Goal: Information Seeking & Learning: Learn about a topic

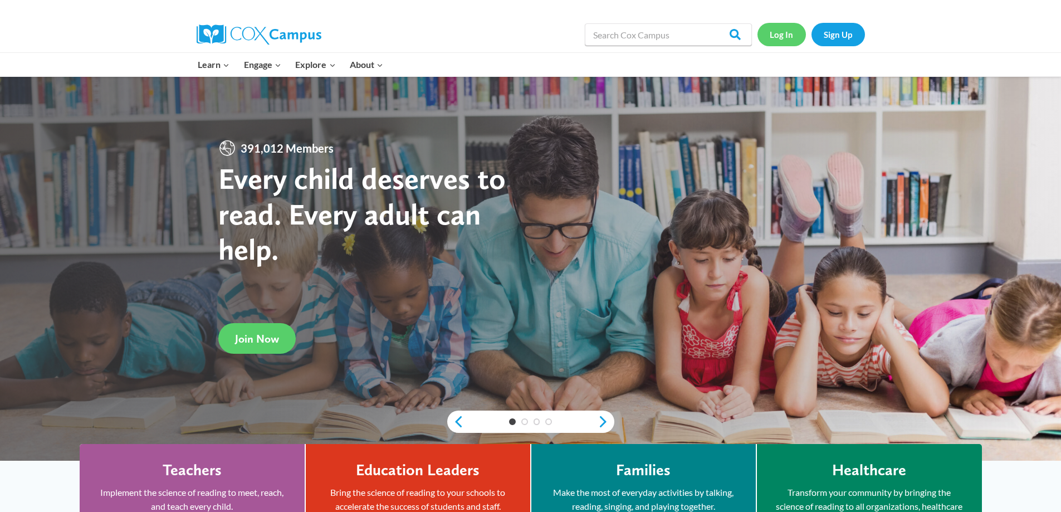
click at [778, 41] on link "Log In" at bounding box center [781, 34] width 48 height 23
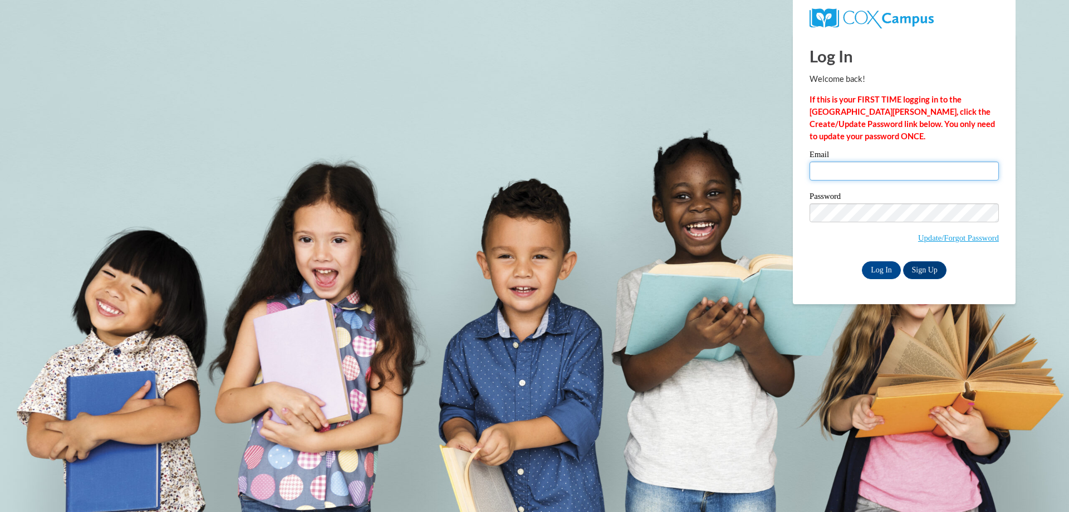
click at [842, 175] on input "Email" at bounding box center [904, 170] width 189 height 19
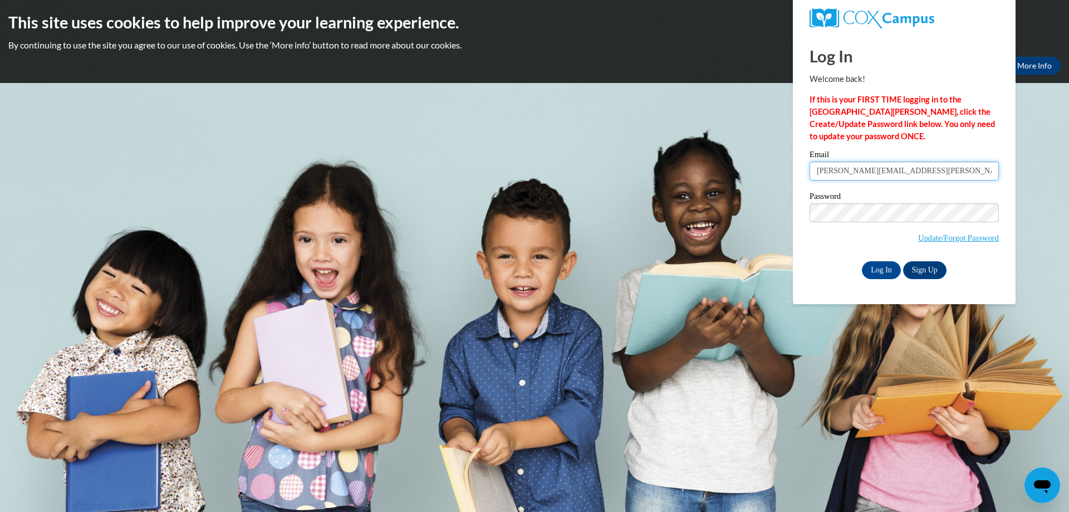
type input "[PERSON_NAME][EMAIL_ADDRESS][PERSON_NAME][PERSON_NAME][DOMAIN_NAME]"
click at [862, 261] on input "Log In" at bounding box center [881, 270] width 39 height 18
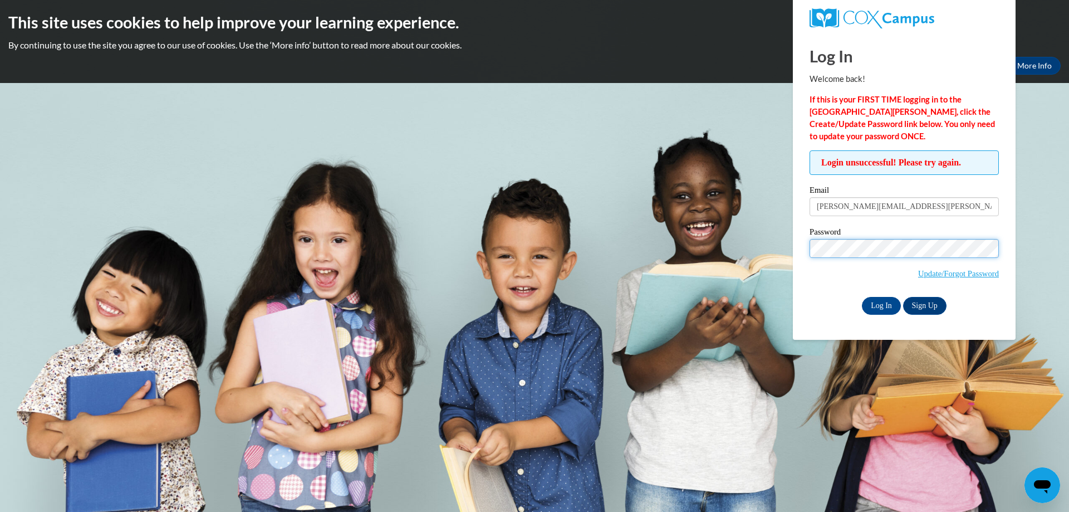
click at [862, 297] on input "Log In" at bounding box center [881, 306] width 39 height 18
click at [963, 273] on link "Update/Forgot Password" at bounding box center [958, 273] width 81 height 9
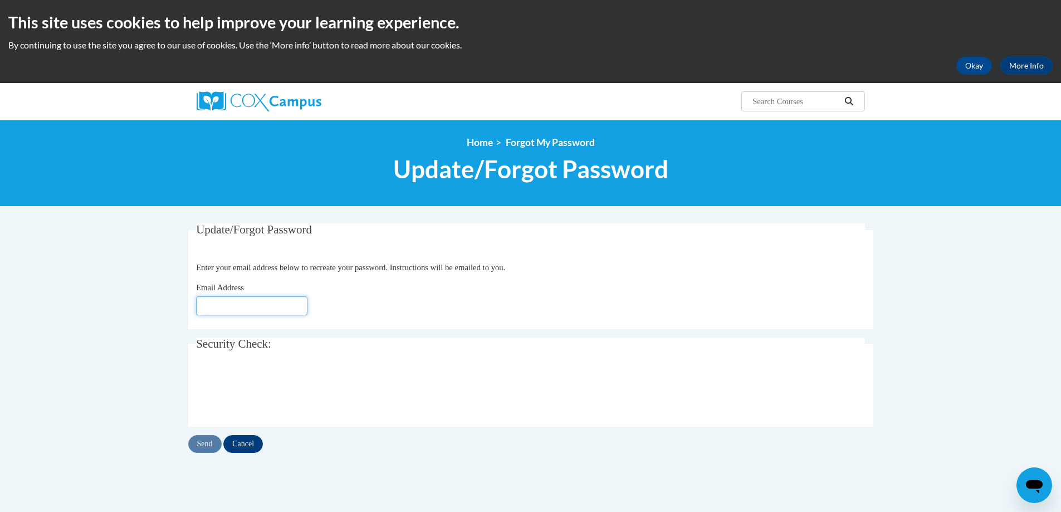
click at [263, 302] on input "Email Address" at bounding box center [251, 305] width 111 height 19
type input "[EMAIL_ADDRESS][DOMAIN_NAME]"
click at [195, 440] on input "Send" at bounding box center [204, 444] width 33 height 18
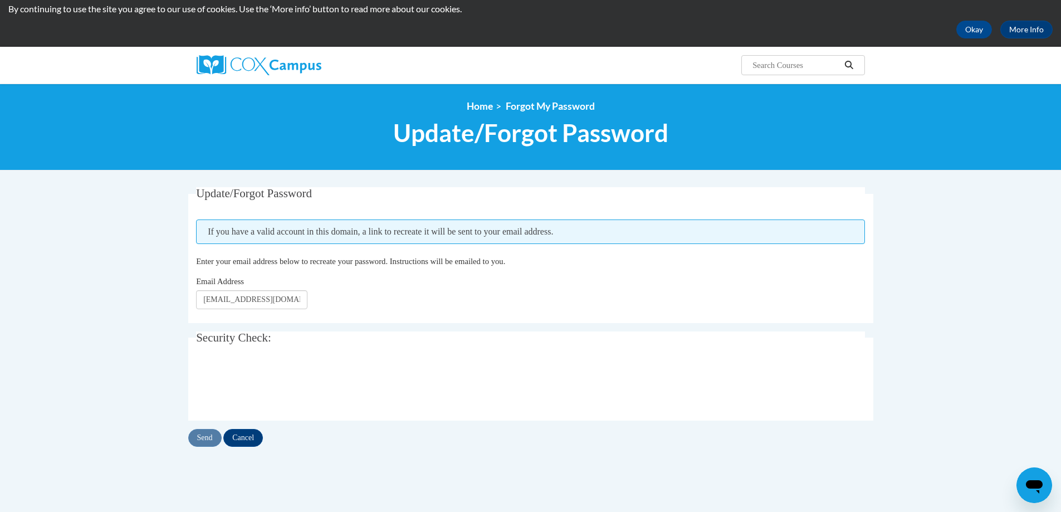
scroll to position [56, 0]
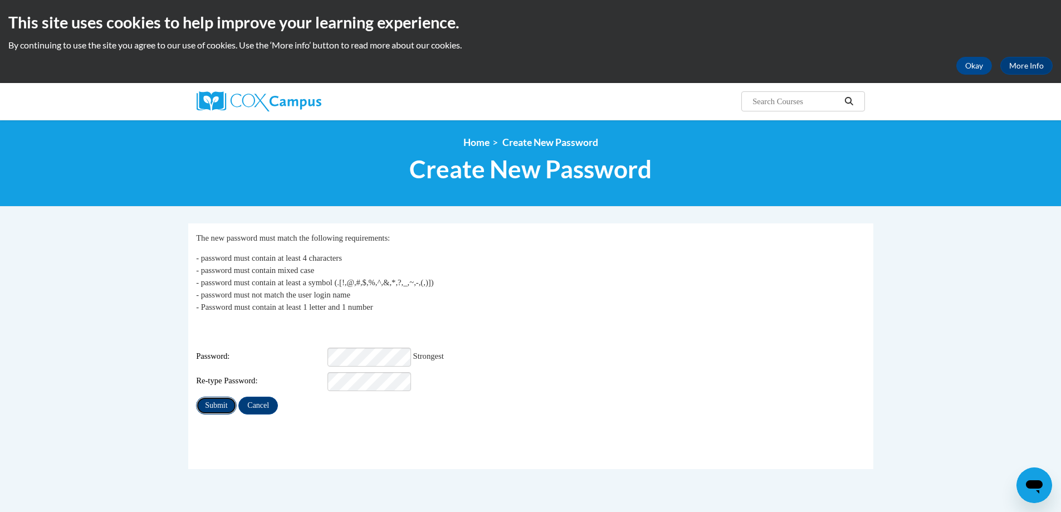
click at [219, 396] on input "Submit" at bounding box center [216, 405] width 40 height 18
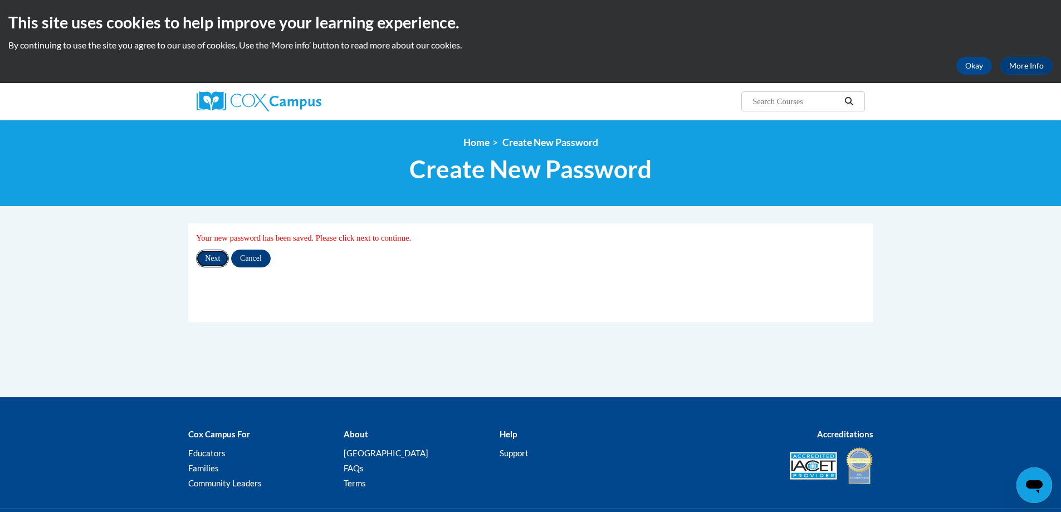
click at [213, 261] on input "Next" at bounding box center [212, 258] width 33 height 18
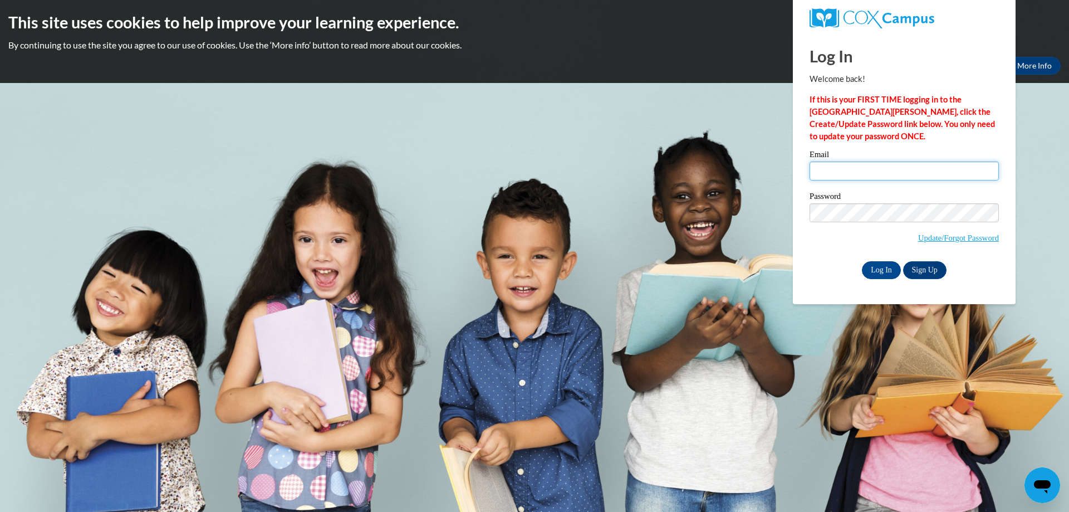
click at [854, 173] on input "Email" at bounding box center [904, 170] width 189 height 19
type input "amie.creech@colquitt.k12.ga.us"
click at [862, 261] on input "Log In" at bounding box center [881, 270] width 39 height 18
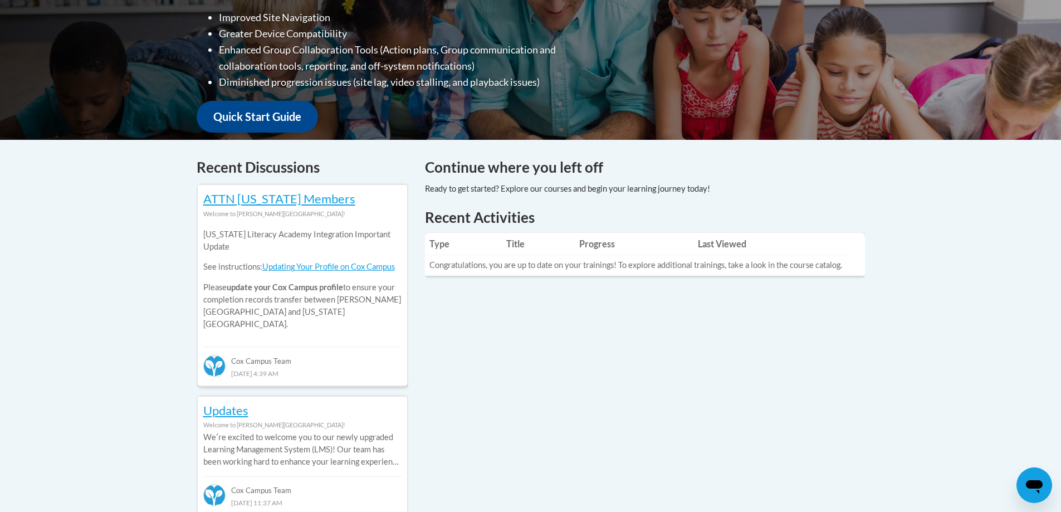
scroll to position [390, 0]
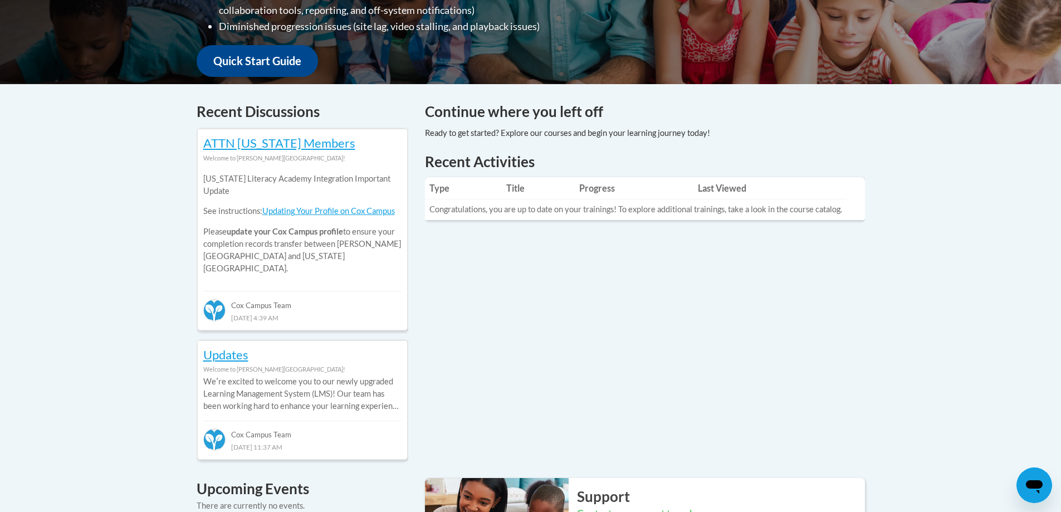
click at [705, 206] on td "Congratulations, you are up to date on your trainings! To explore additional tr…" at bounding box center [636, 209] width 422 height 21
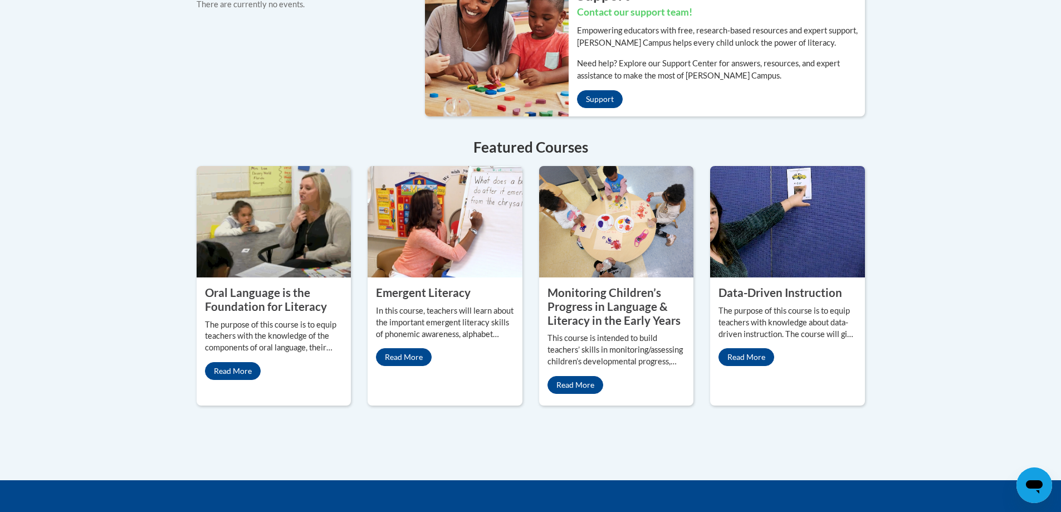
scroll to position [947, 0]
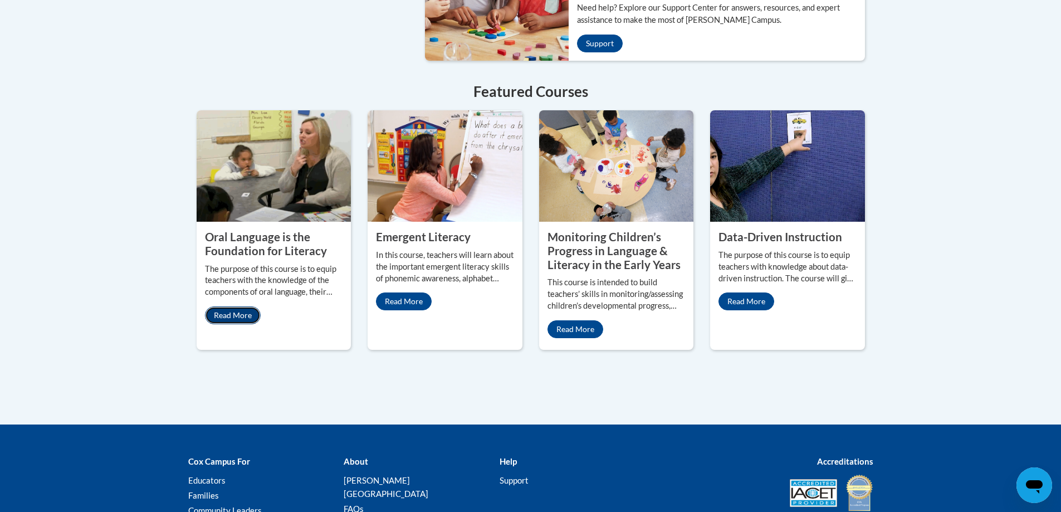
click at [223, 306] on link "Read More" at bounding box center [233, 315] width 56 height 18
click at [427, 184] on img at bounding box center [444, 165] width 155 height 111
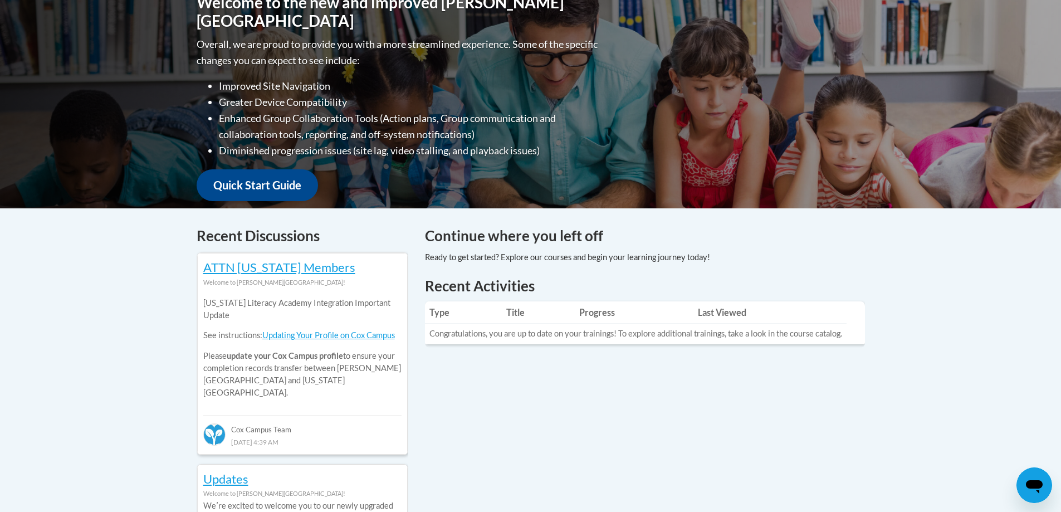
scroll to position [223, 0]
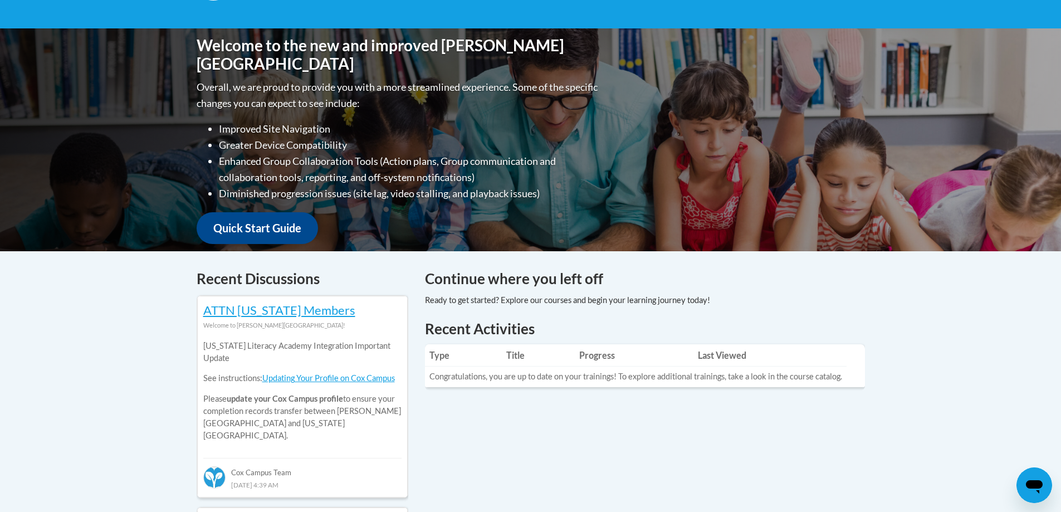
click at [580, 371] on td "Congratulations, you are up to date on your trainings! To explore additional tr…" at bounding box center [636, 376] width 422 height 21
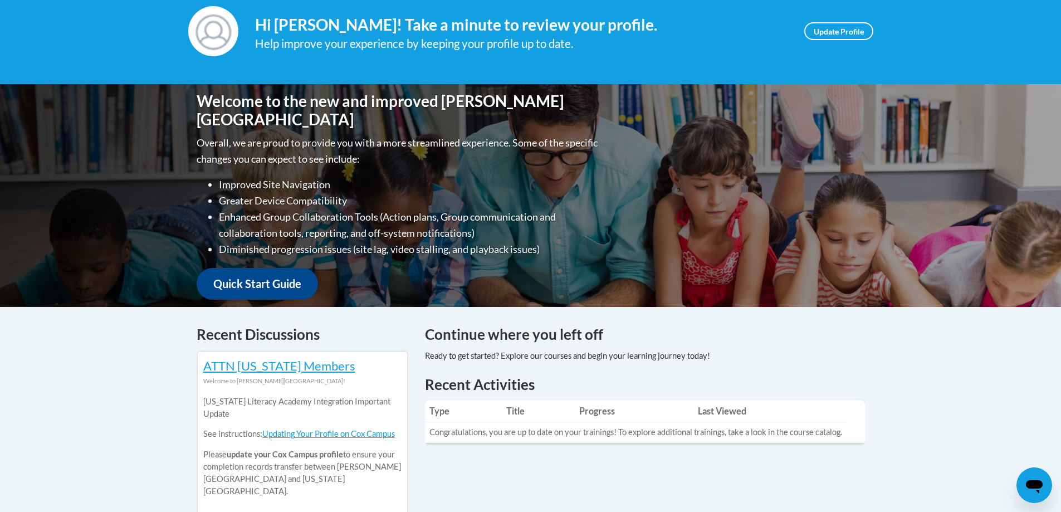
scroll to position [0, 0]
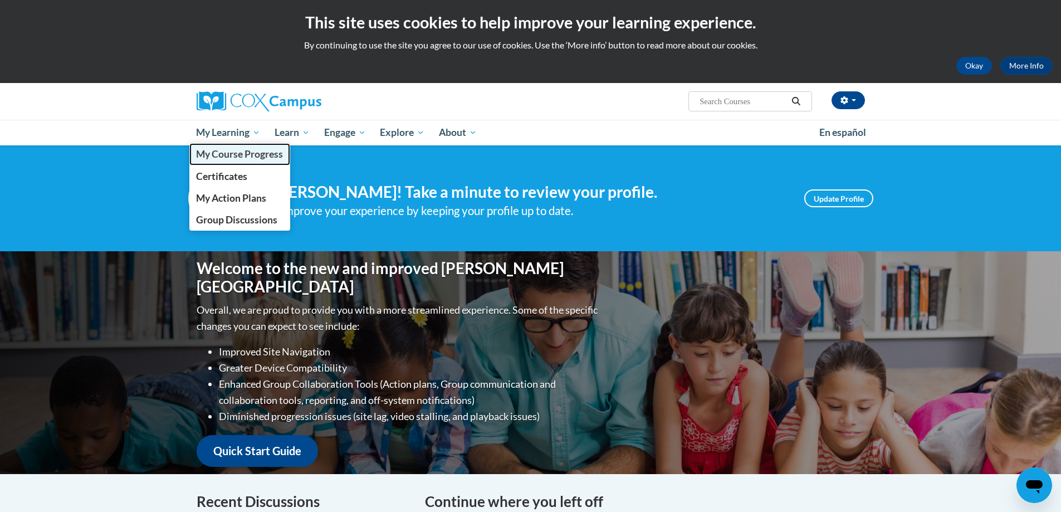
click at [245, 151] on span "My Course Progress" at bounding box center [239, 154] width 87 height 12
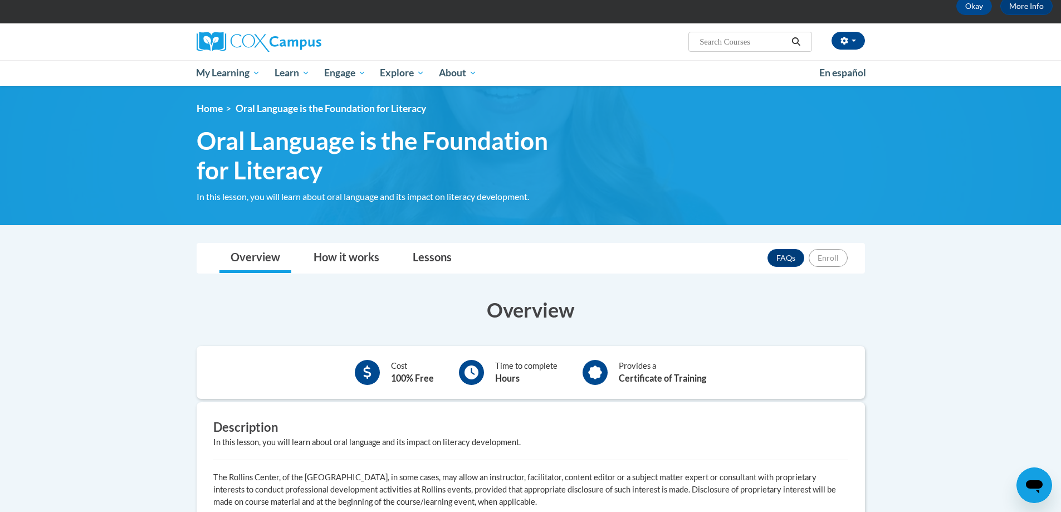
scroll to position [167, 0]
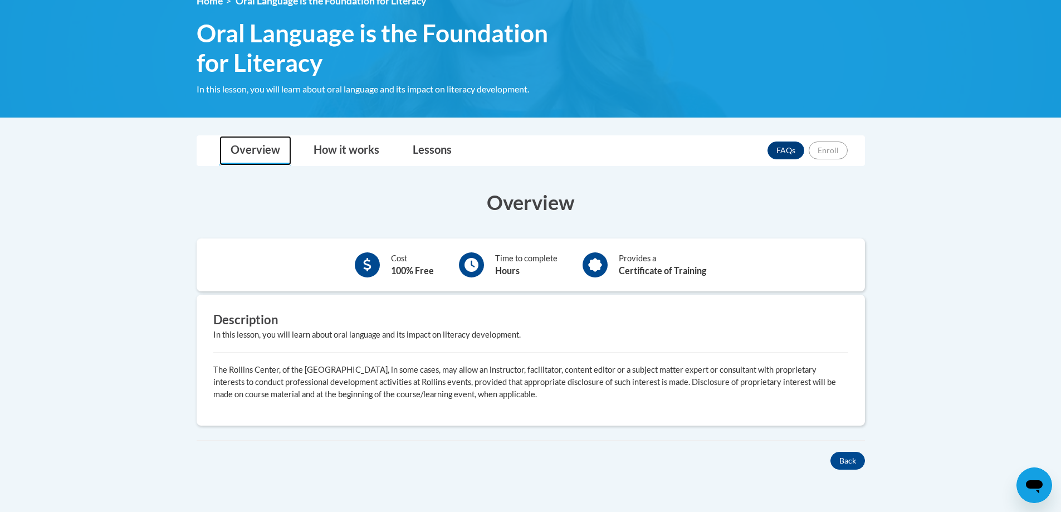
click at [238, 146] on link "Overview" at bounding box center [255, 151] width 72 height 30
click at [432, 148] on link "Lessons" at bounding box center [431, 151] width 61 height 30
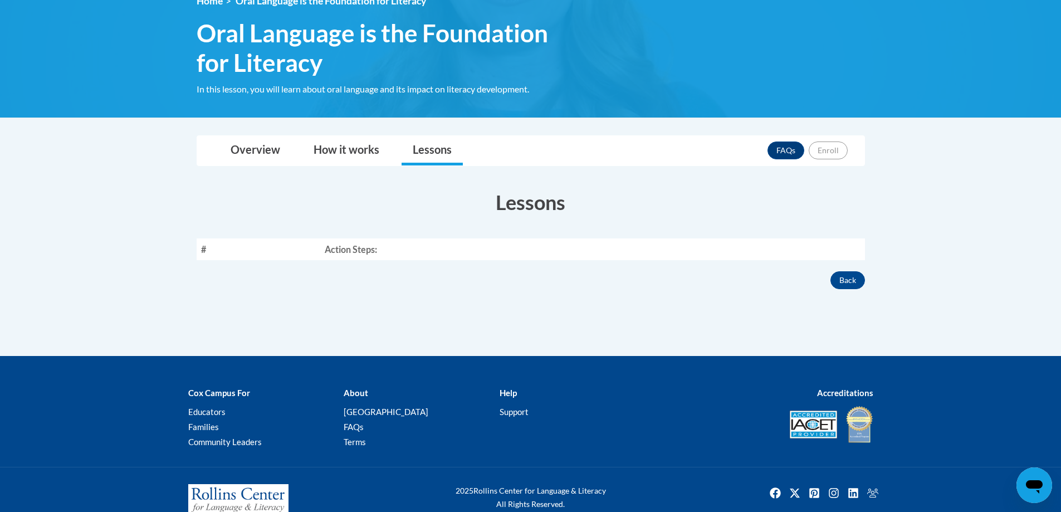
click at [672, 246] on th "Action Steps:" at bounding box center [592, 249] width 545 height 22
click at [510, 253] on th "Action Steps:" at bounding box center [592, 249] width 545 height 22
click at [428, 239] on th "Action Steps:" at bounding box center [592, 249] width 545 height 22
click at [353, 248] on th "Action Steps:" at bounding box center [592, 249] width 545 height 22
click at [858, 282] on button "Back" at bounding box center [847, 280] width 35 height 18
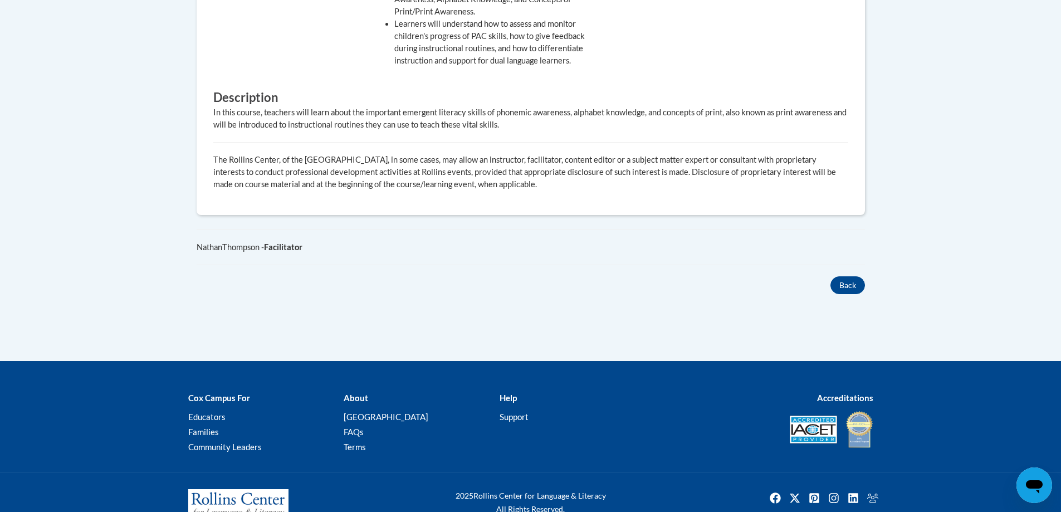
scroll to position [557, 0]
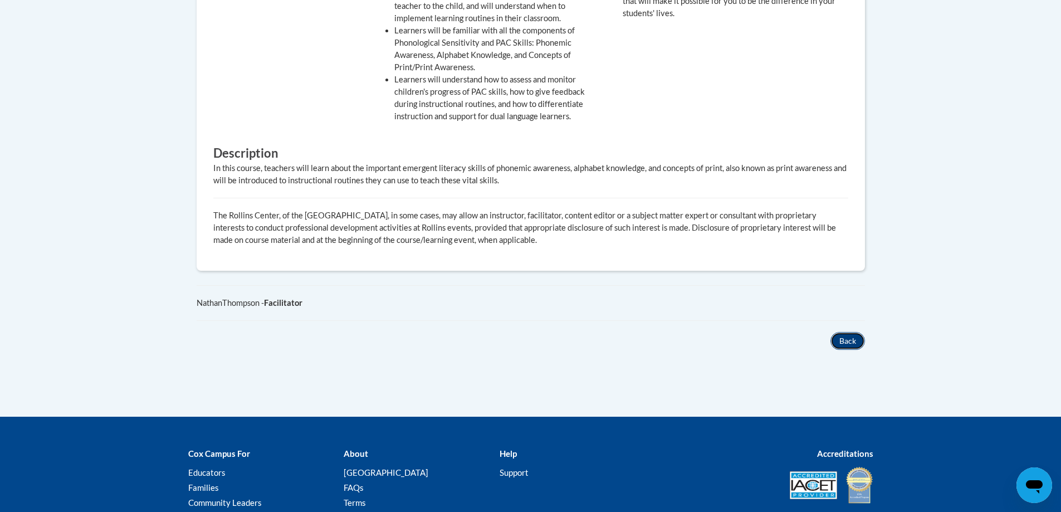
click at [846, 335] on button "Back" at bounding box center [847, 341] width 35 height 18
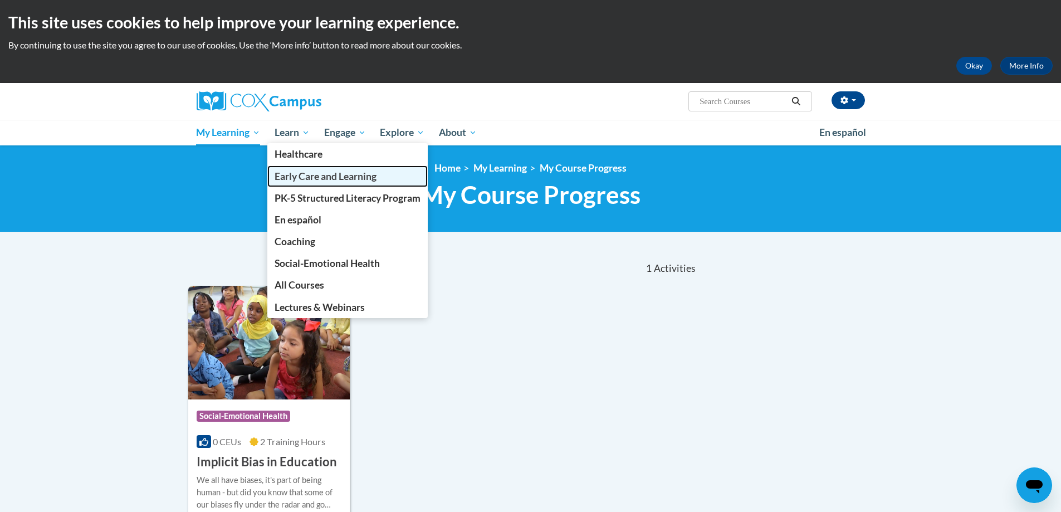
click at [313, 174] on span "Early Care and Learning" at bounding box center [326, 176] width 102 height 12
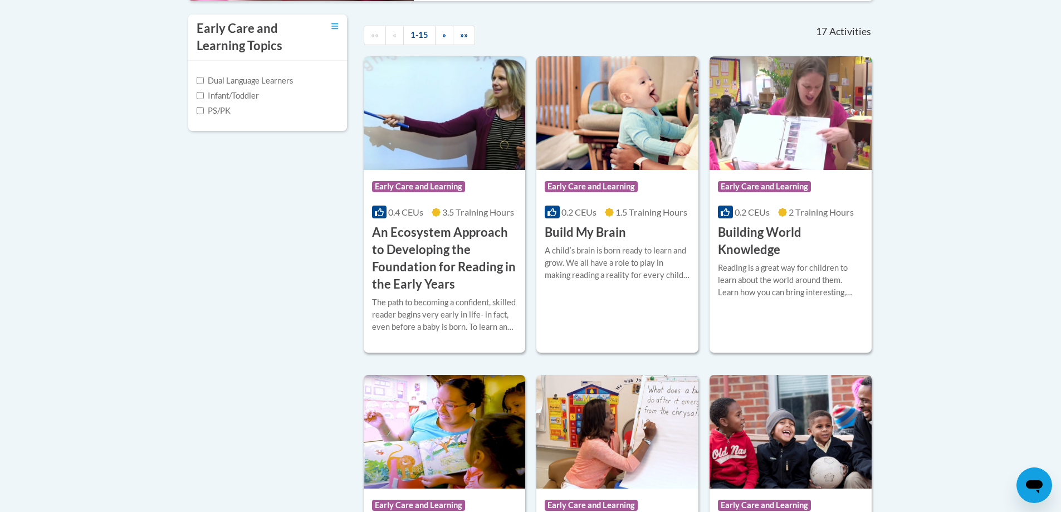
scroll to position [278, 0]
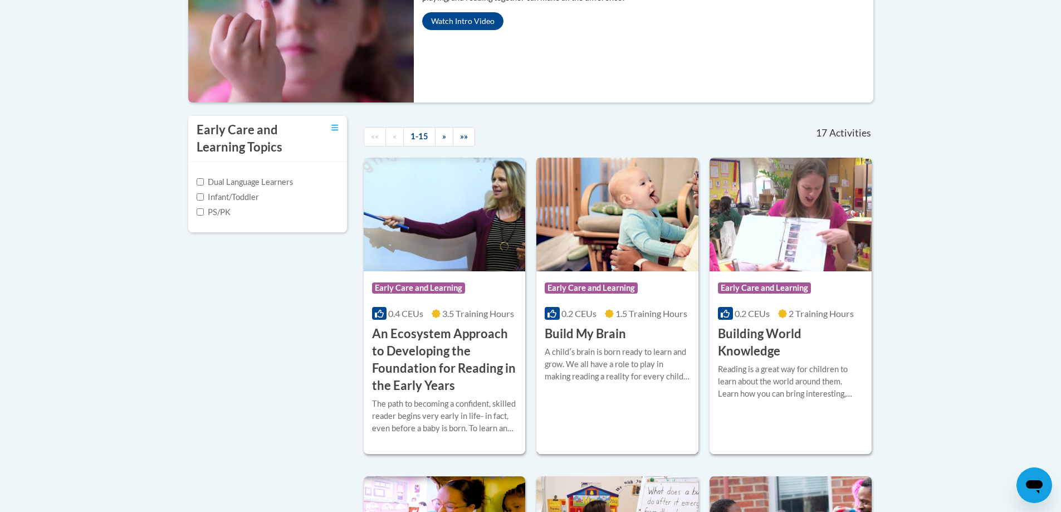
click at [621, 295] on span "Early Care and Learning" at bounding box center [593, 289] width 96 height 14
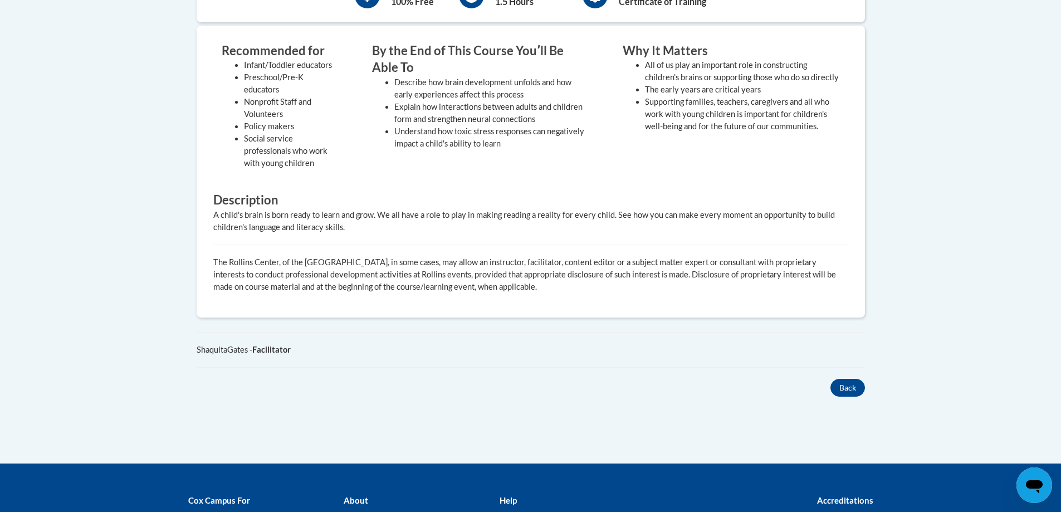
scroll to position [501, 0]
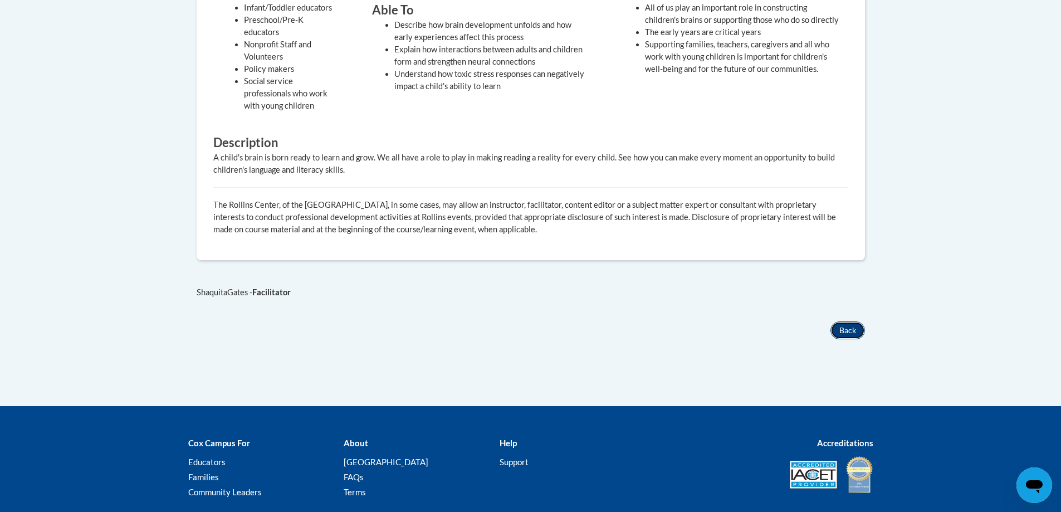
click at [843, 332] on button "Back" at bounding box center [847, 330] width 35 height 18
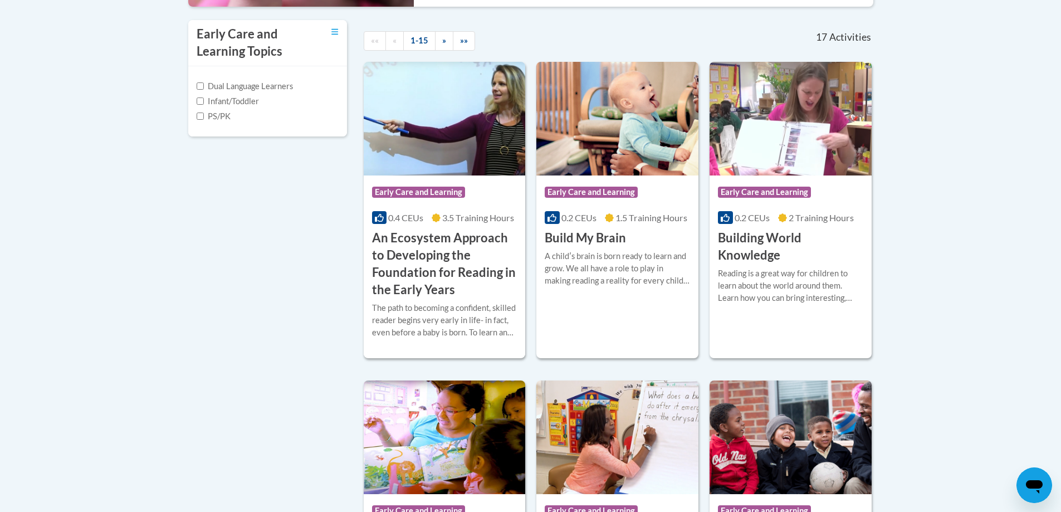
scroll to position [375, 0]
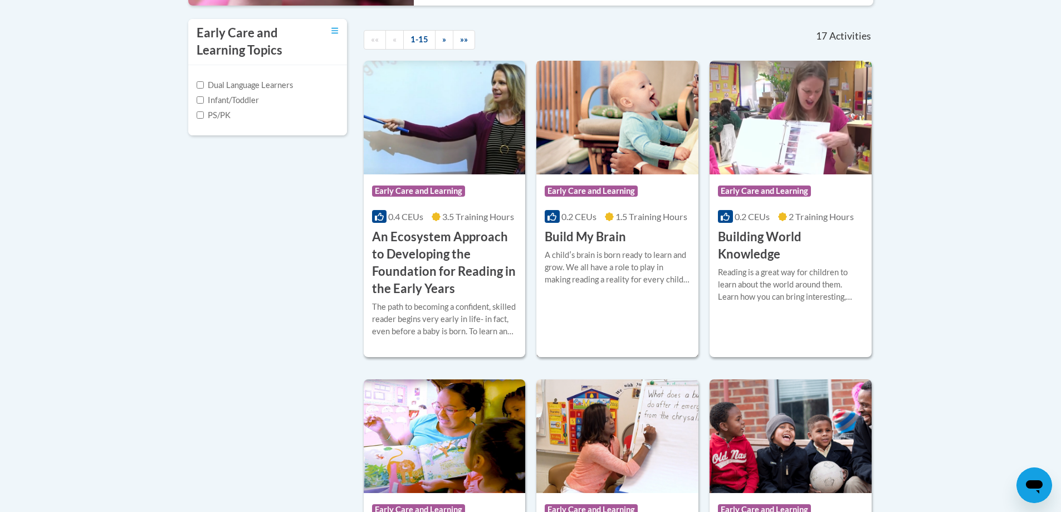
click at [602, 238] on h3 "Build My Brain" at bounding box center [585, 236] width 81 height 17
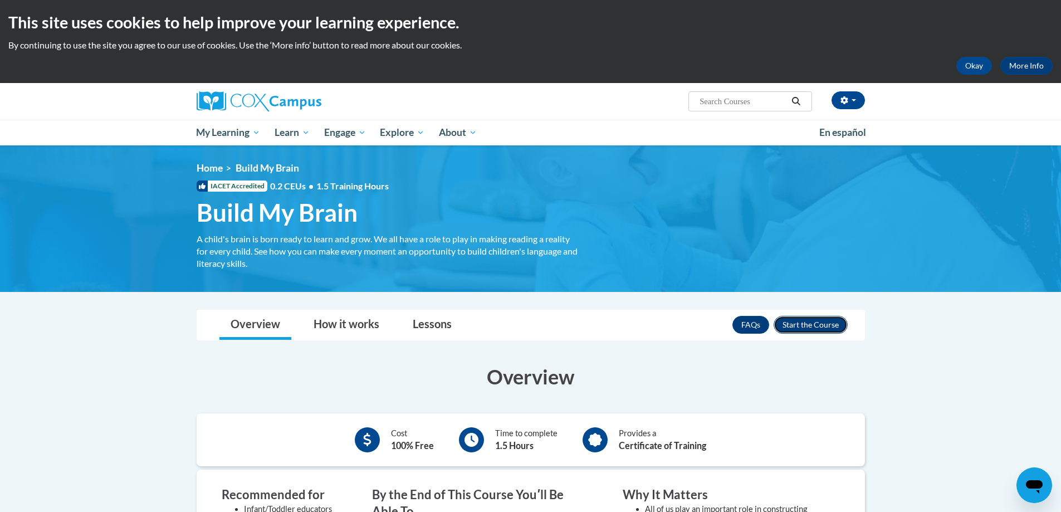
click at [816, 318] on button "Enroll" at bounding box center [810, 325] width 74 height 18
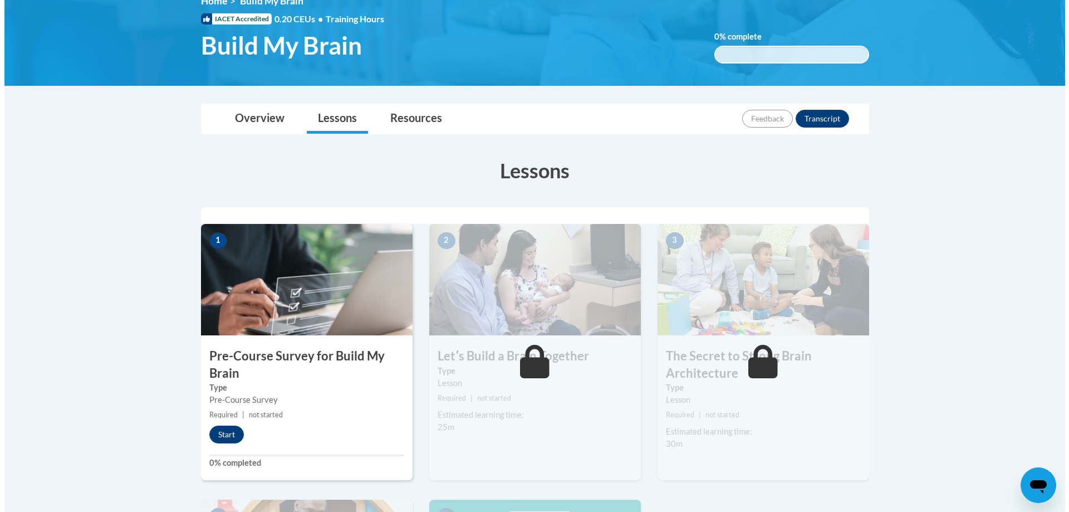
scroll to position [223, 0]
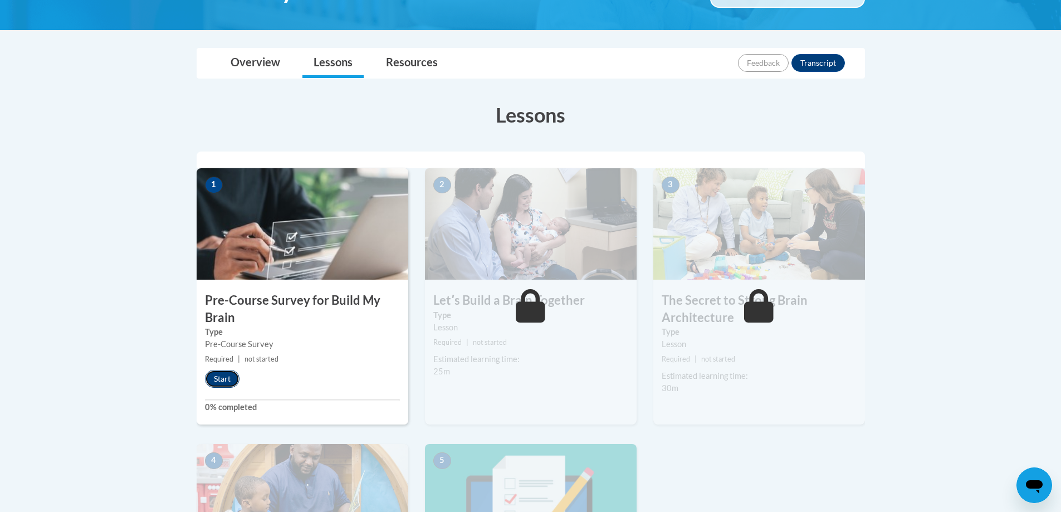
click at [222, 378] on button "Start" at bounding box center [222, 379] width 35 height 18
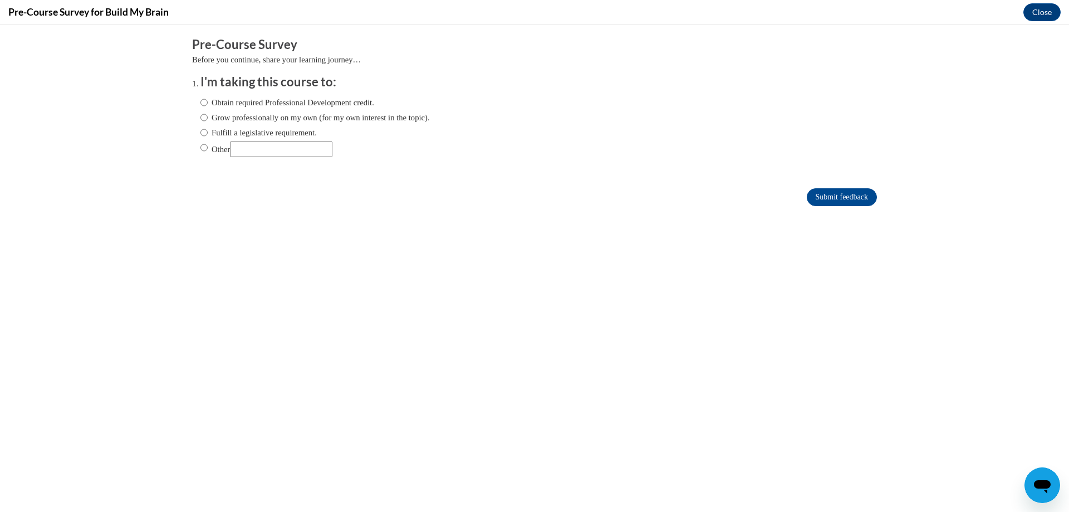
scroll to position [0, 0]
click at [285, 98] on label "Obtain required Professional Development credit." at bounding box center [287, 102] width 174 height 12
click at [208, 98] on input "Obtain required Professional Development credit." at bounding box center [203, 102] width 7 height 12
radio input "true"
click at [863, 194] on input "Submit feedback" at bounding box center [842, 197] width 70 height 18
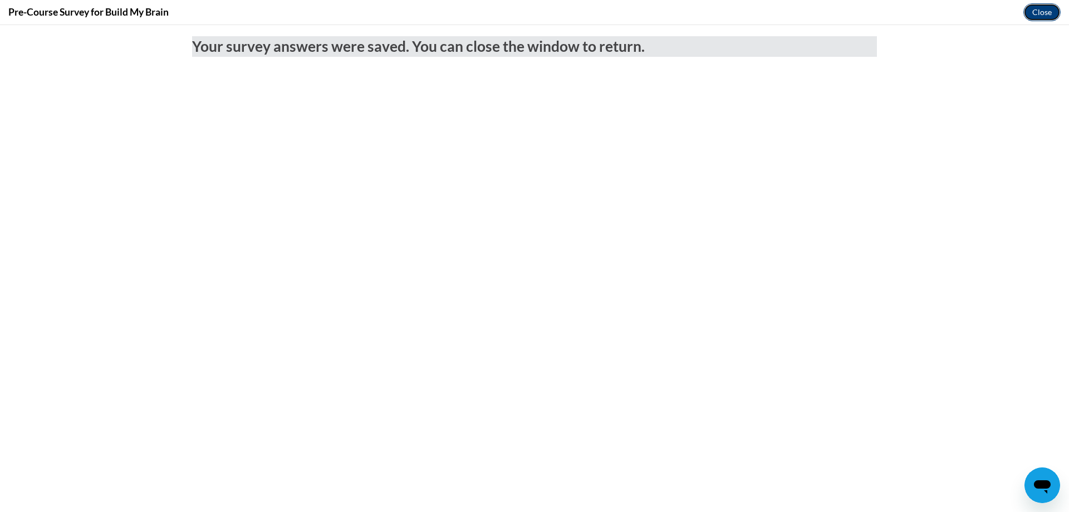
click at [1039, 8] on button "Close" at bounding box center [1041, 12] width 37 height 18
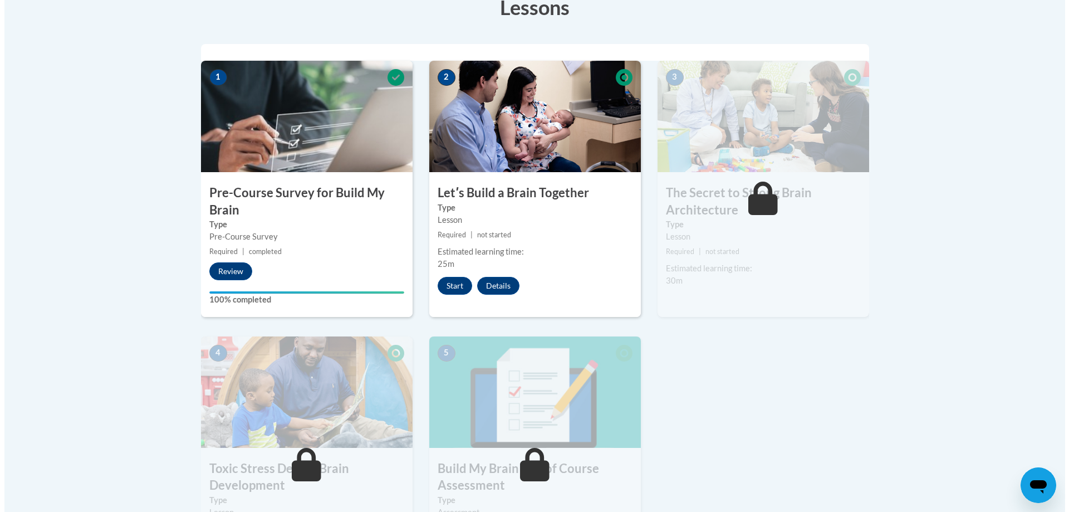
scroll to position [334, 0]
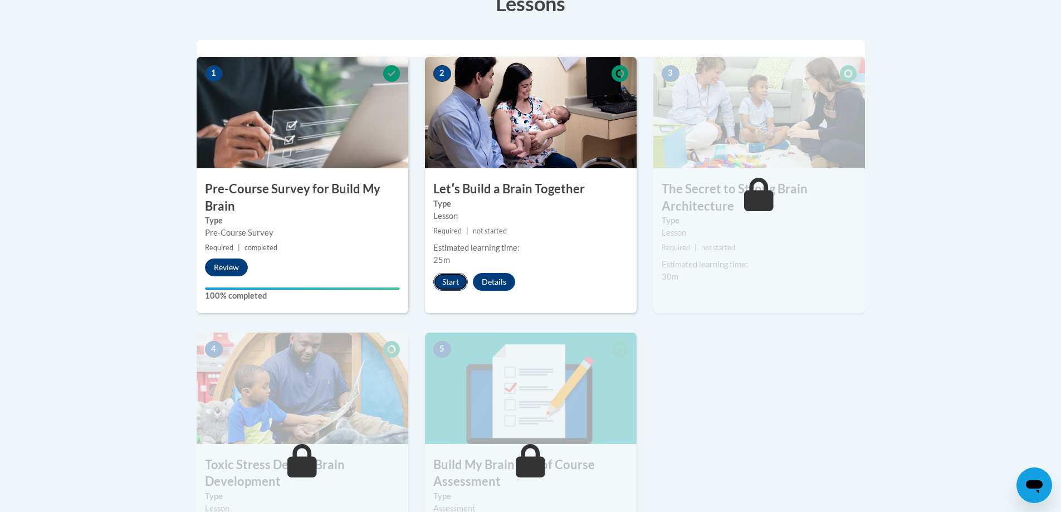
click at [443, 279] on button "Start" at bounding box center [450, 282] width 35 height 18
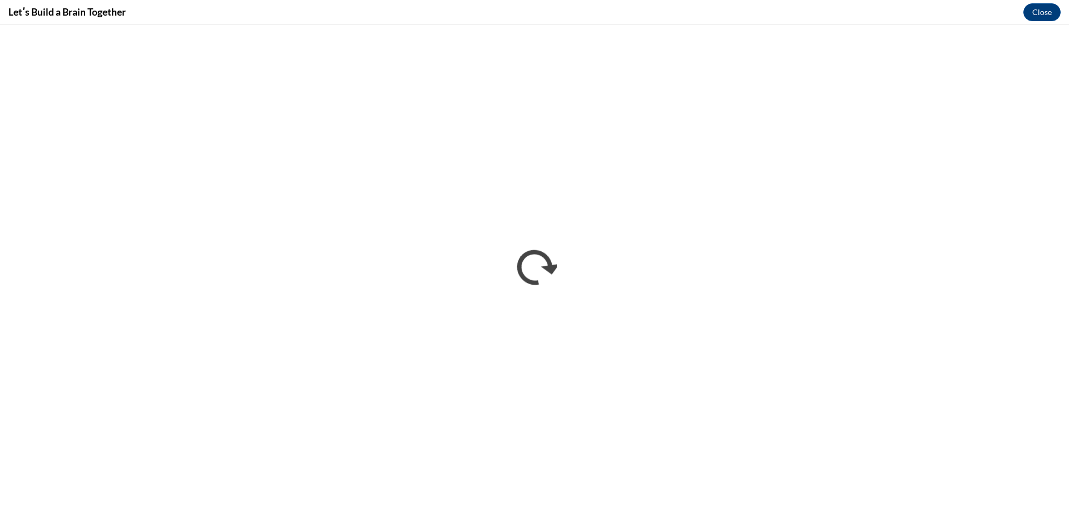
scroll to position [0, 0]
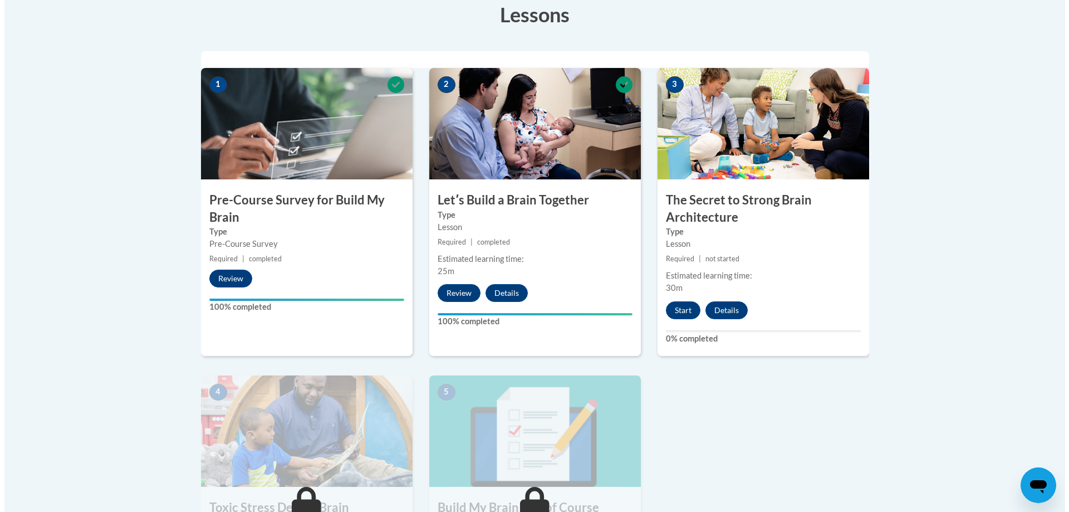
scroll to position [334, 0]
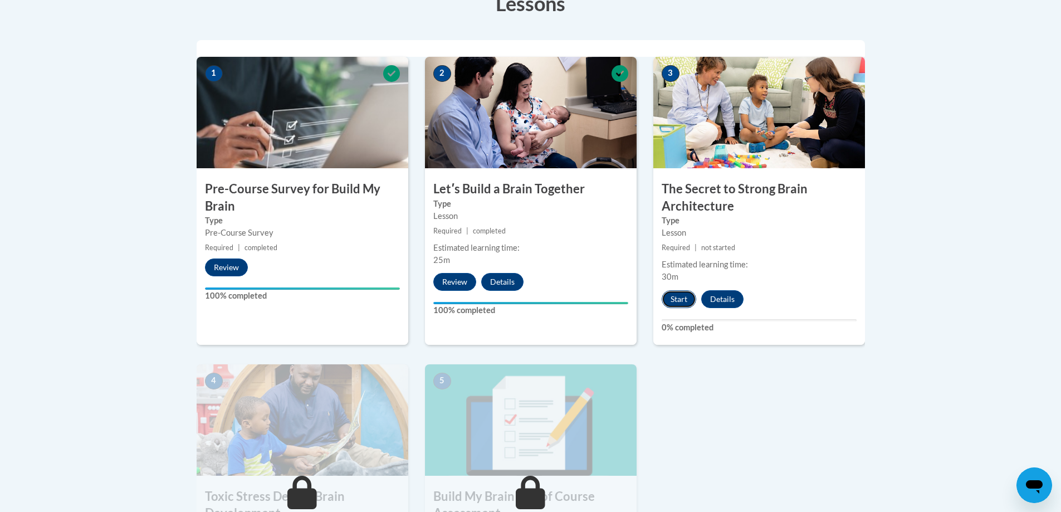
click at [669, 299] on button "Start" at bounding box center [678, 299] width 35 height 18
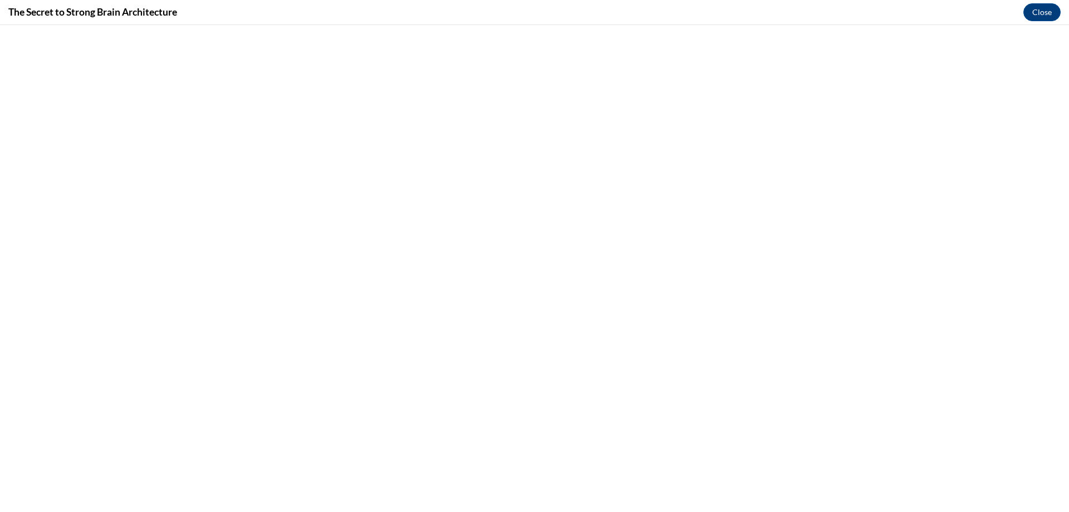
click at [106, 18] on h4 "The Secret to Strong Brain Architecture" at bounding box center [92, 12] width 169 height 14
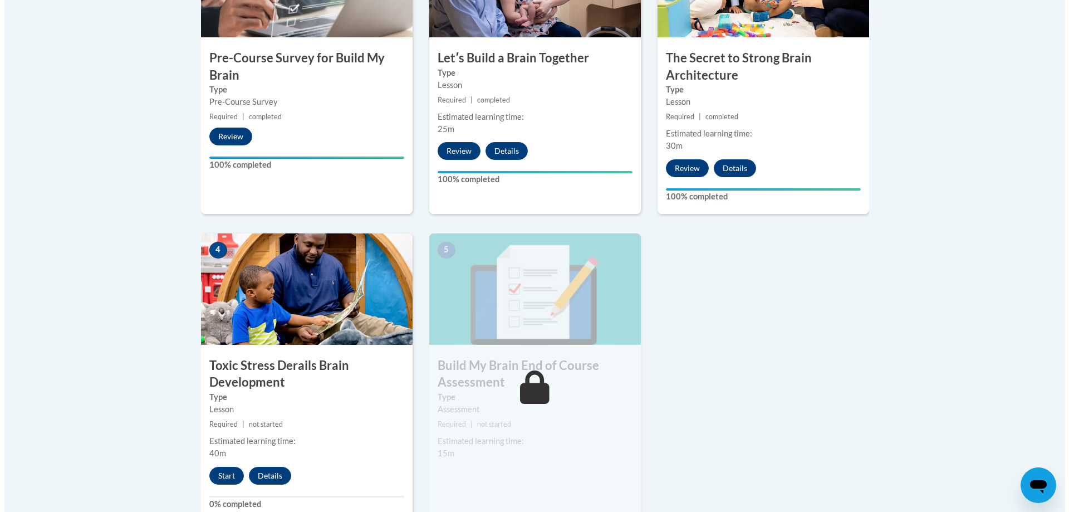
scroll to position [445, 0]
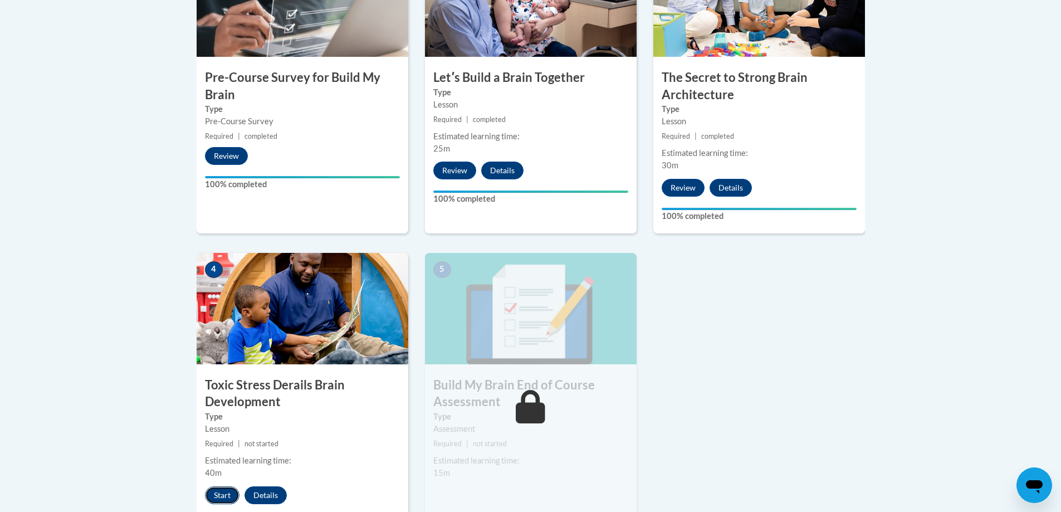
click at [222, 495] on button "Start" at bounding box center [222, 495] width 35 height 18
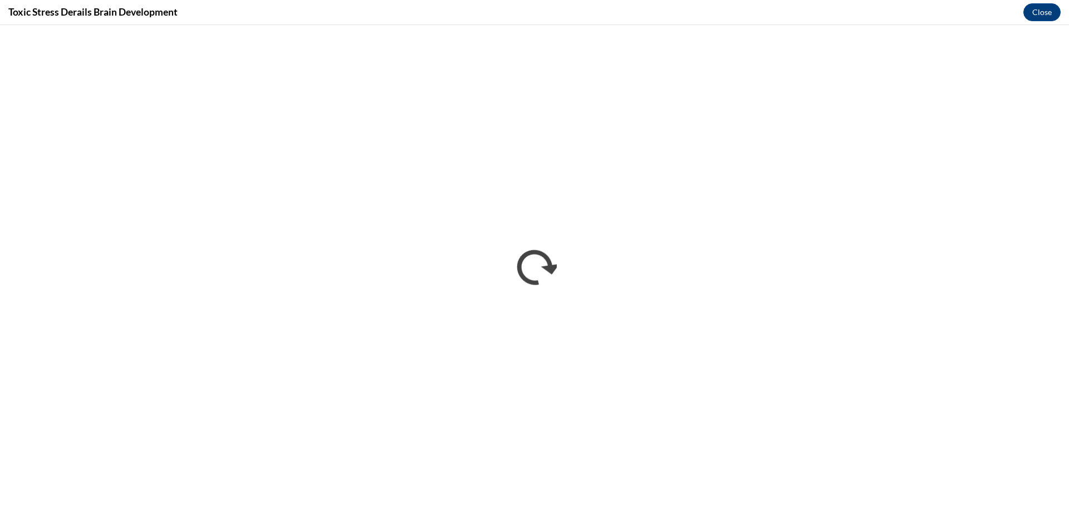
scroll to position [0, 0]
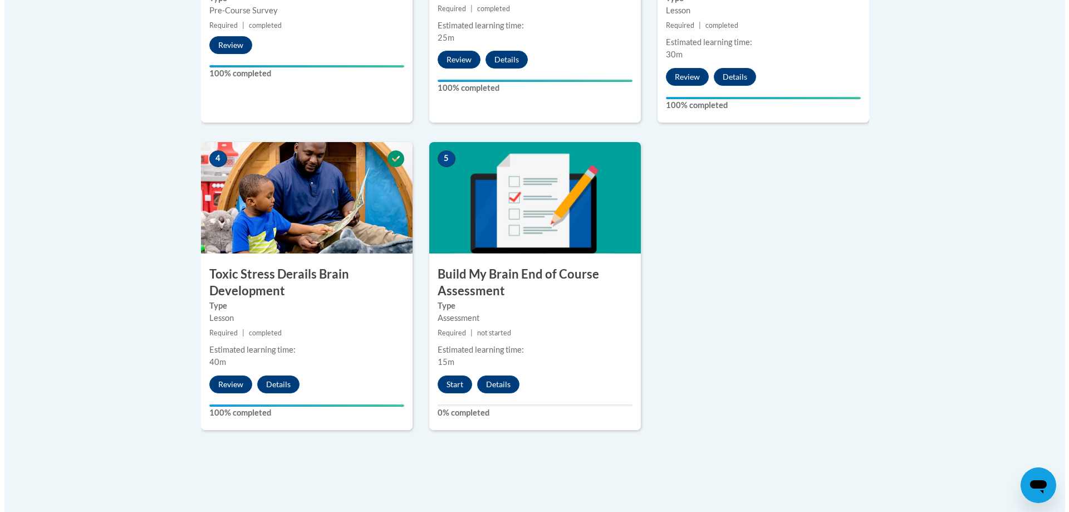
scroll to position [557, 0]
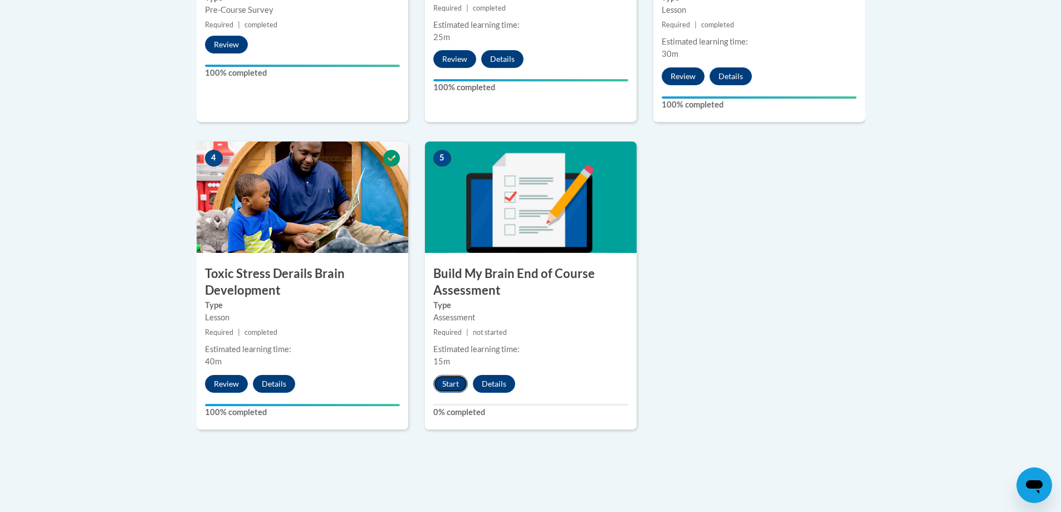
click at [454, 381] on button "Start" at bounding box center [450, 384] width 35 height 18
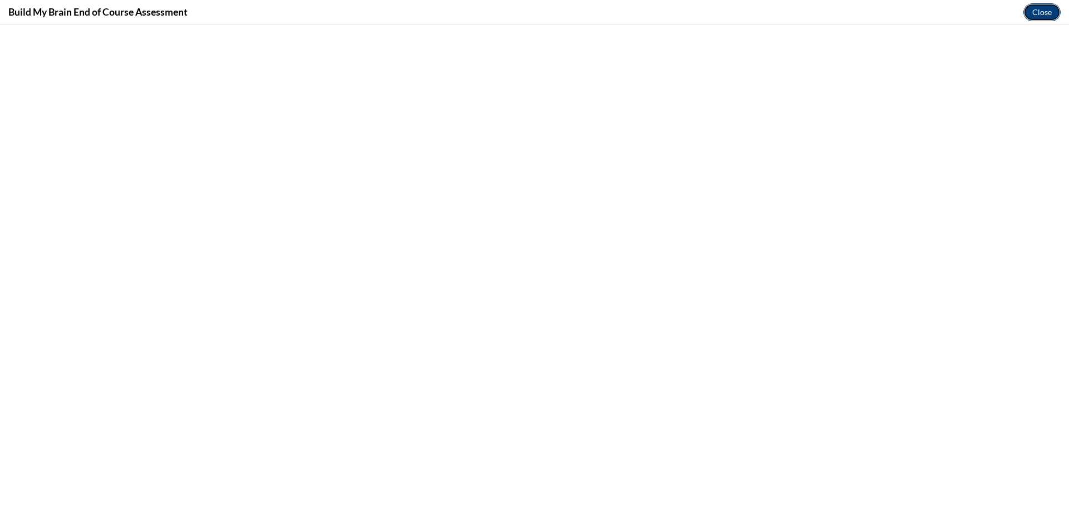
click at [1042, 11] on button "Close" at bounding box center [1041, 12] width 37 height 18
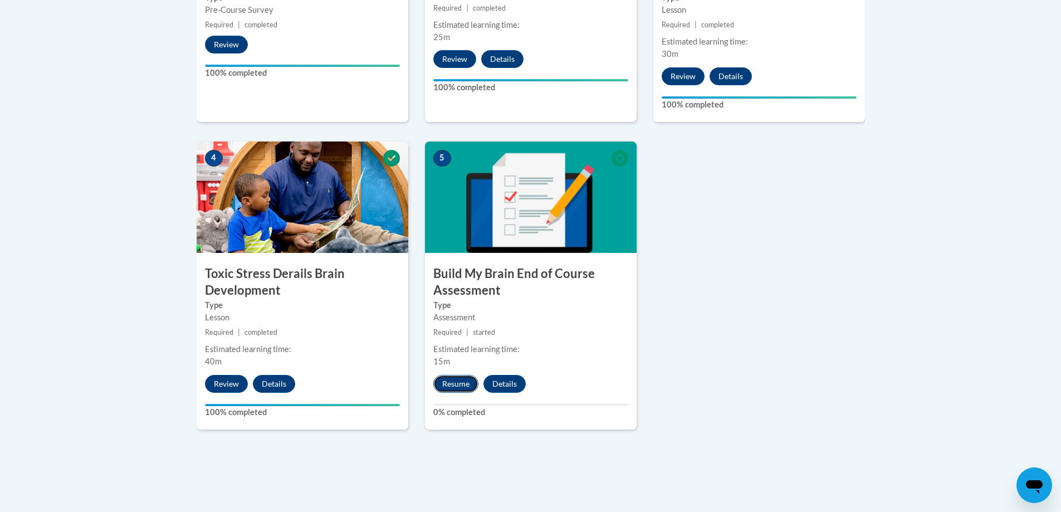
click at [449, 383] on button "Resume" at bounding box center [455, 384] width 45 height 18
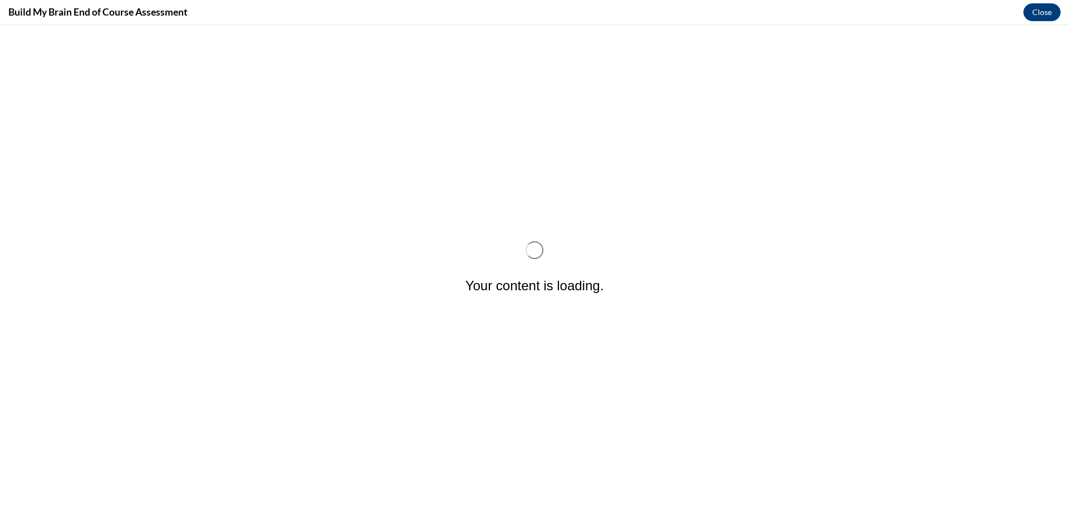
scroll to position [0, 0]
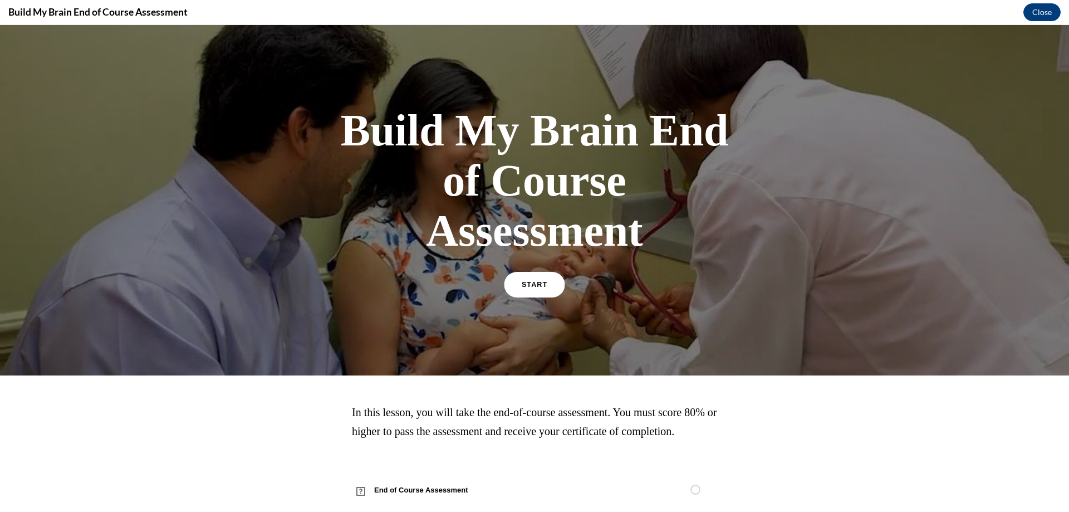
click at [539, 289] on link "START" at bounding box center [534, 285] width 61 height 26
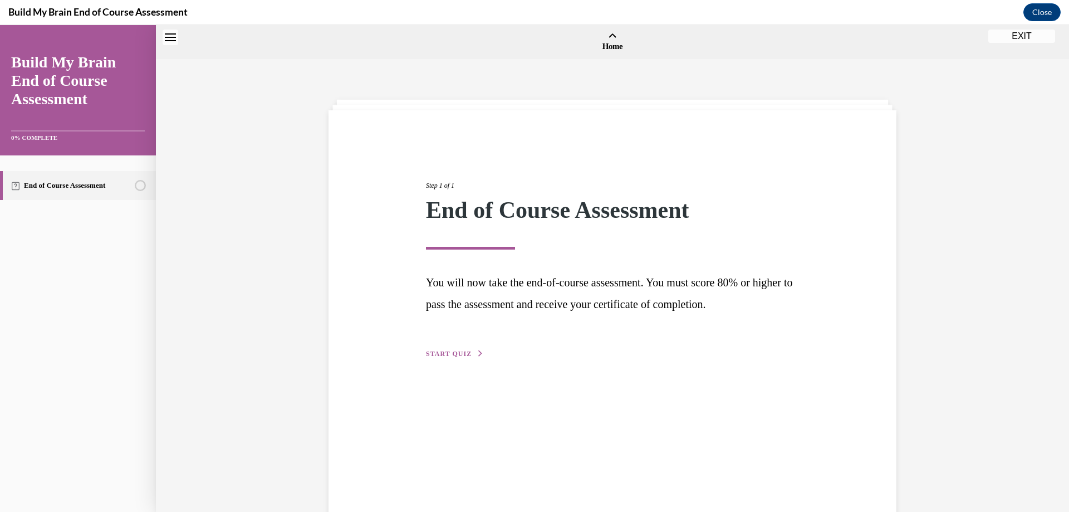
scroll to position [35, 0]
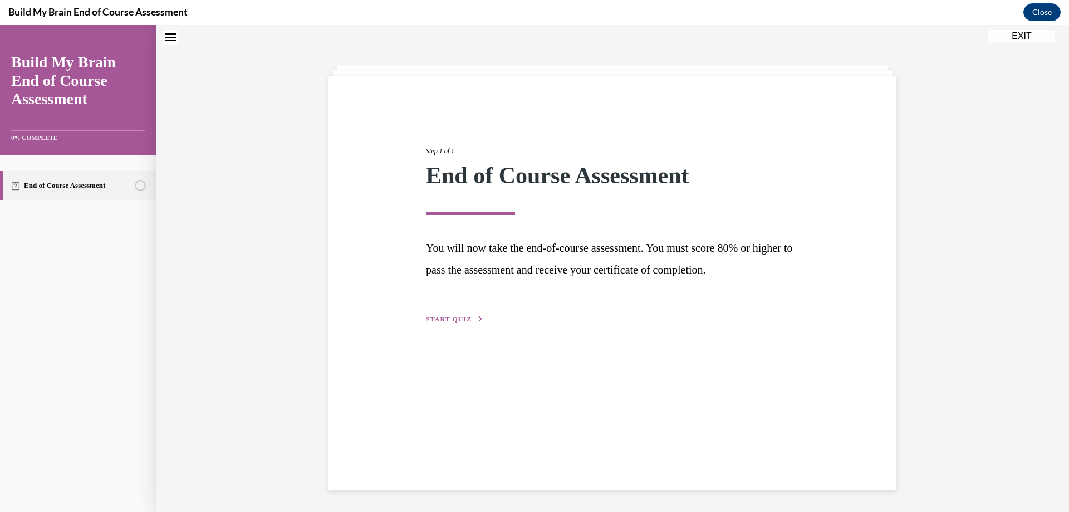
click at [438, 318] on span "START QUIZ" at bounding box center [449, 319] width 46 height 8
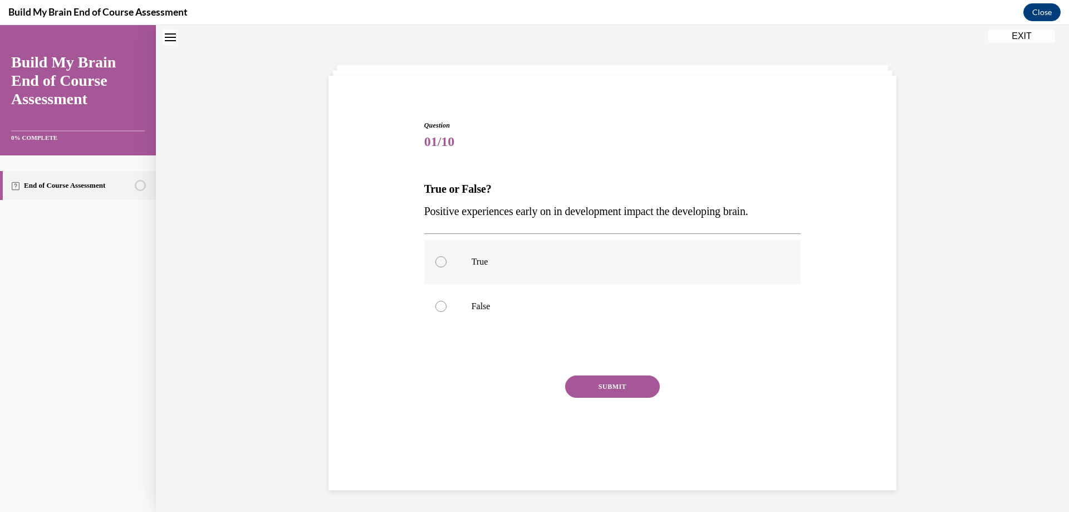
click at [534, 261] on p "True" at bounding box center [623, 261] width 302 height 11
click at [447, 261] on input "True" at bounding box center [440, 261] width 11 height 11
radio input "true"
click at [616, 387] on button "SUBMIT" at bounding box center [612, 386] width 95 height 22
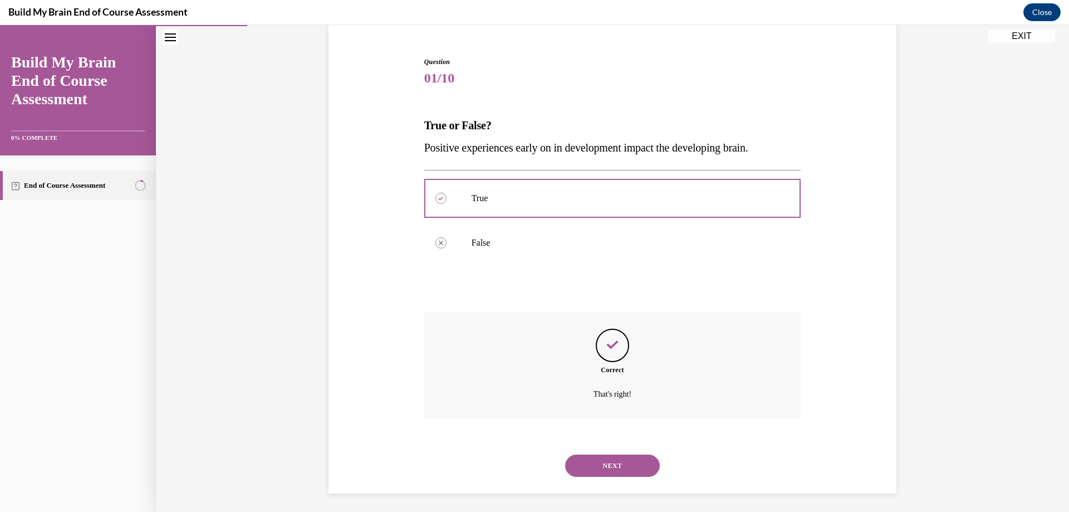
scroll to position [102, 0]
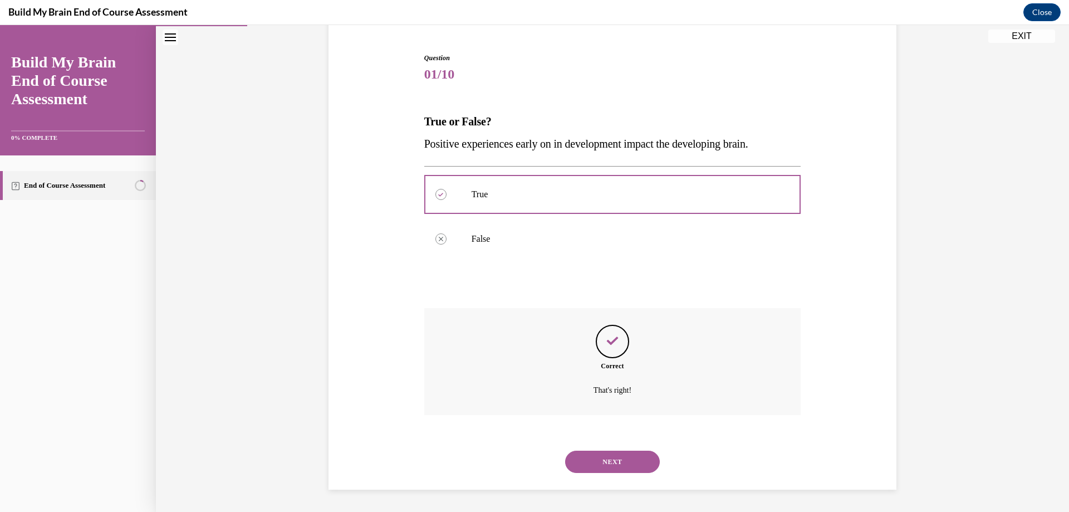
click at [614, 462] on button "NEXT" at bounding box center [612, 461] width 95 height 22
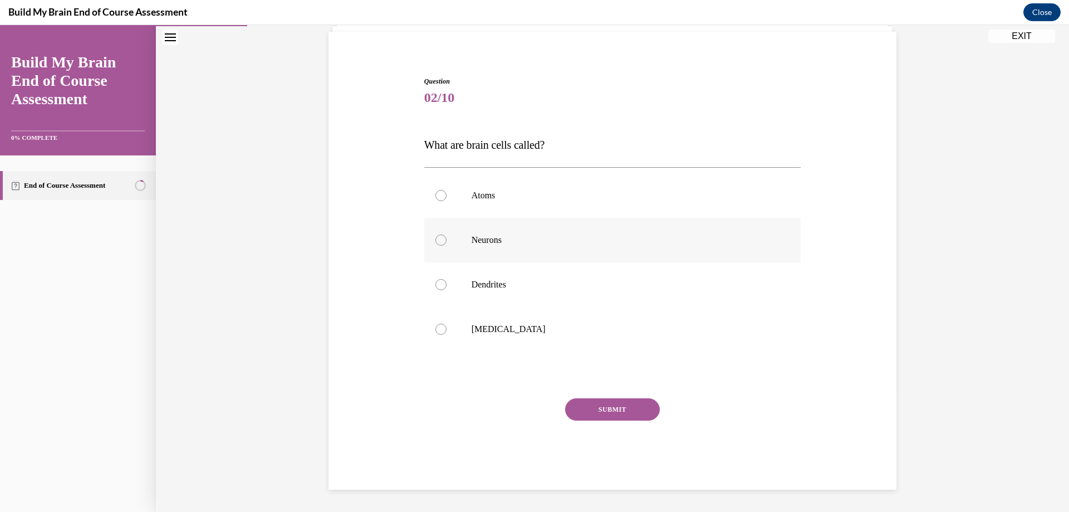
scroll to position [35, 0]
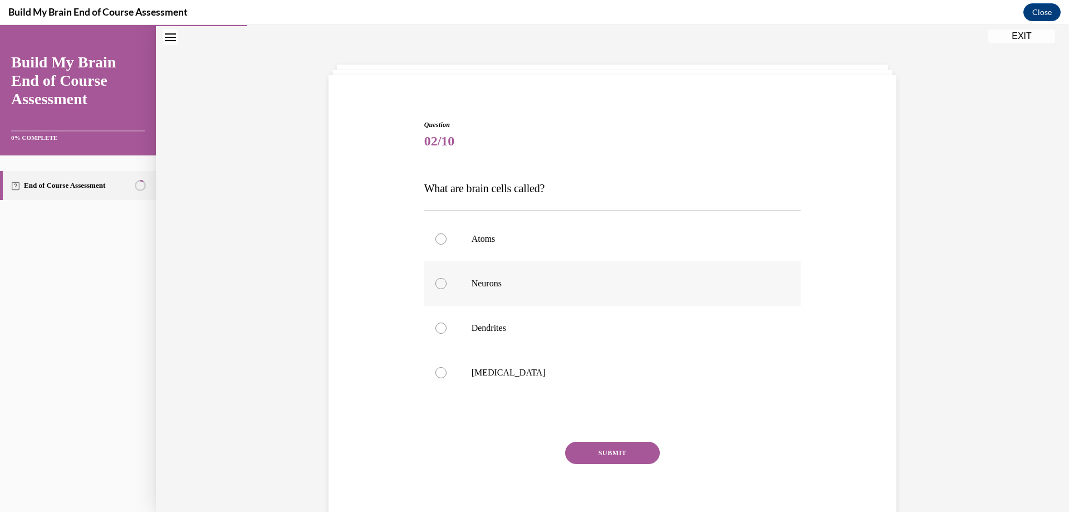
click at [538, 281] on p "Neurons" at bounding box center [623, 283] width 302 height 11
click at [447, 281] on input "Neurons" at bounding box center [440, 283] width 11 height 11
radio input "true"
click at [615, 447] on button "SUBMIT" at bounding box center [612, 453] width 95 height 22
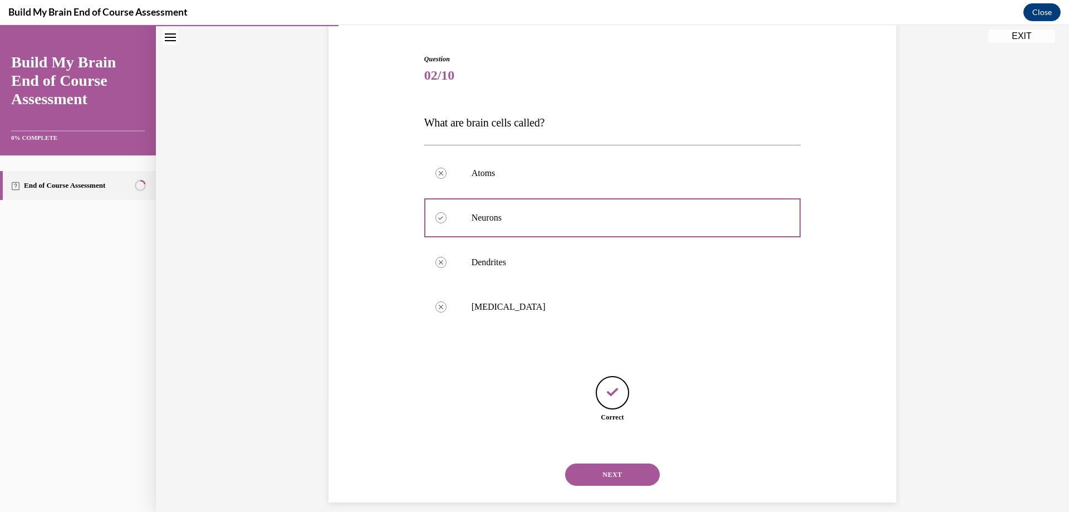
scroll to position [114, 0]
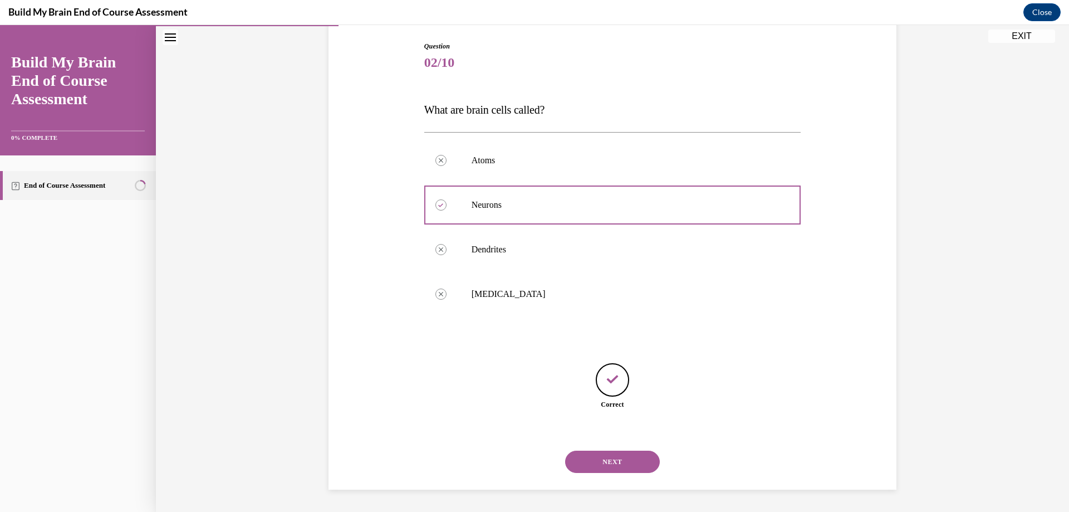
click at [610, 463] on button "NEXT" at bounding box center [612, 461] width 95 height 22
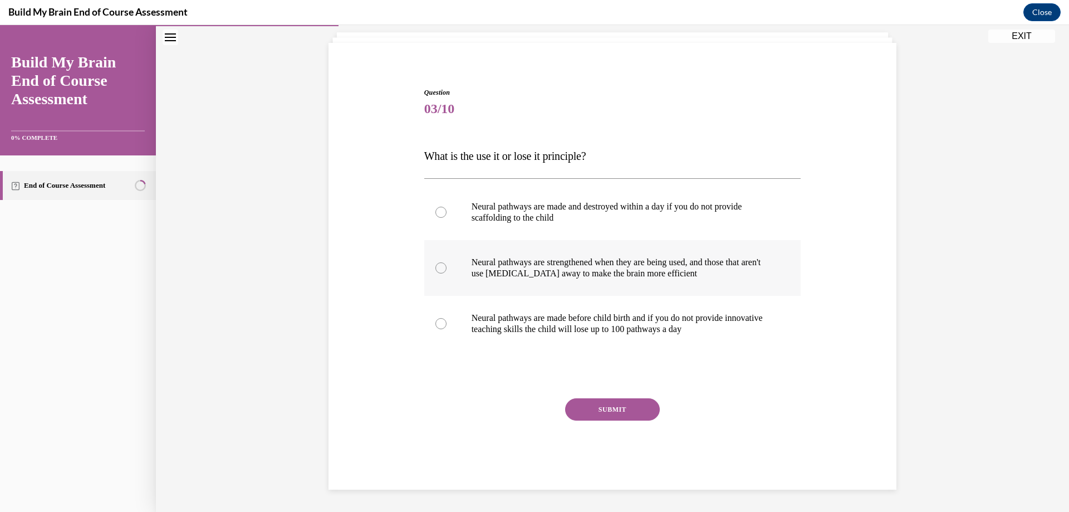
click at [571, 278] on p "Neural pathways are strengthened when they are being used, and those that aren'…" at bounding box center [623, 268] width 302 height 22
click at [447, 273] on input "Neural pathways are strengthened when they are being used, and those that aren'…" at bounding box center [440, 267] width 11 height 11
radio input "true"
click at [607, 401] on button "SUBMIT" at bounding box center [612, 409] width 95 height 22
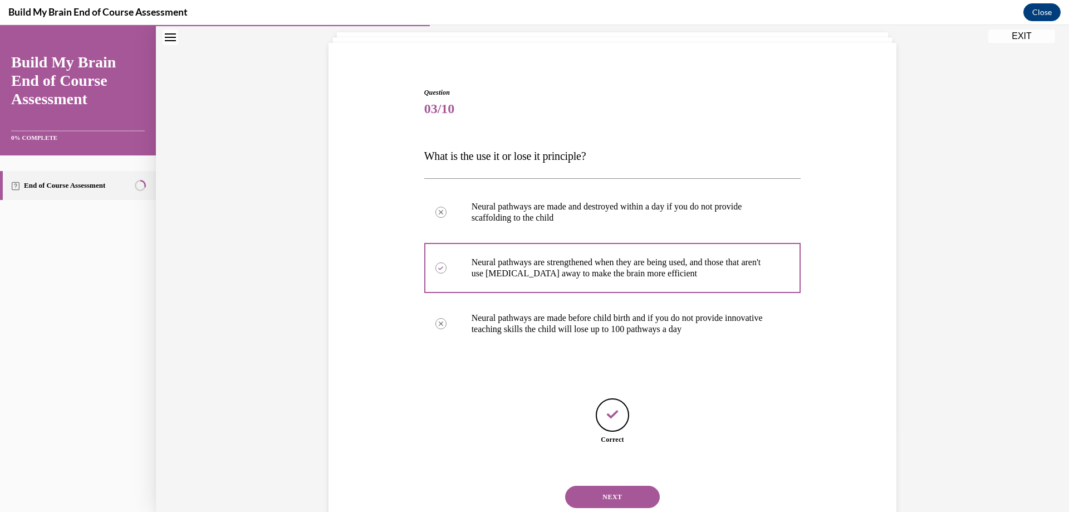
scroll to position [102, 0]
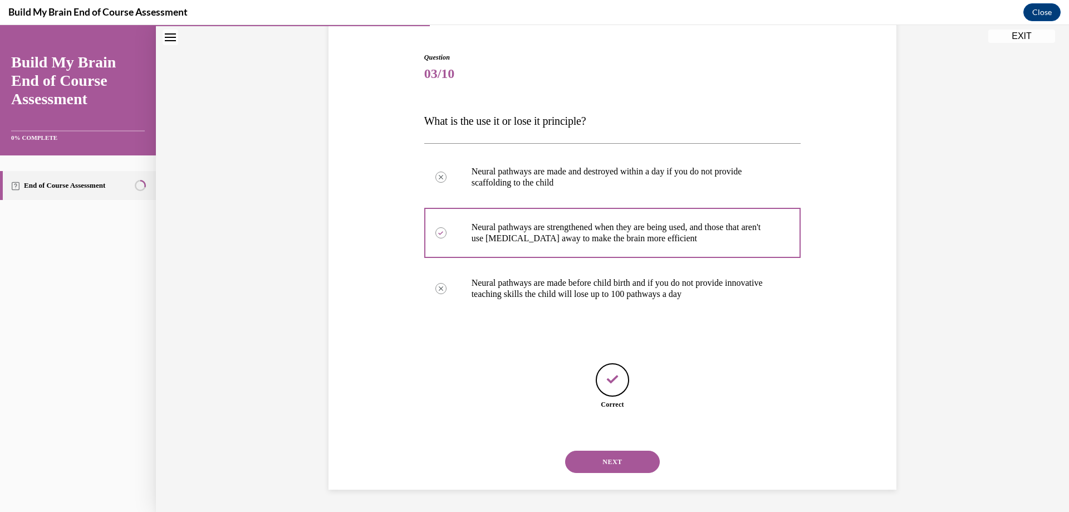
click at [604, 455] on button "NEXT" at bounding box center [612, 461] width 95 height 22
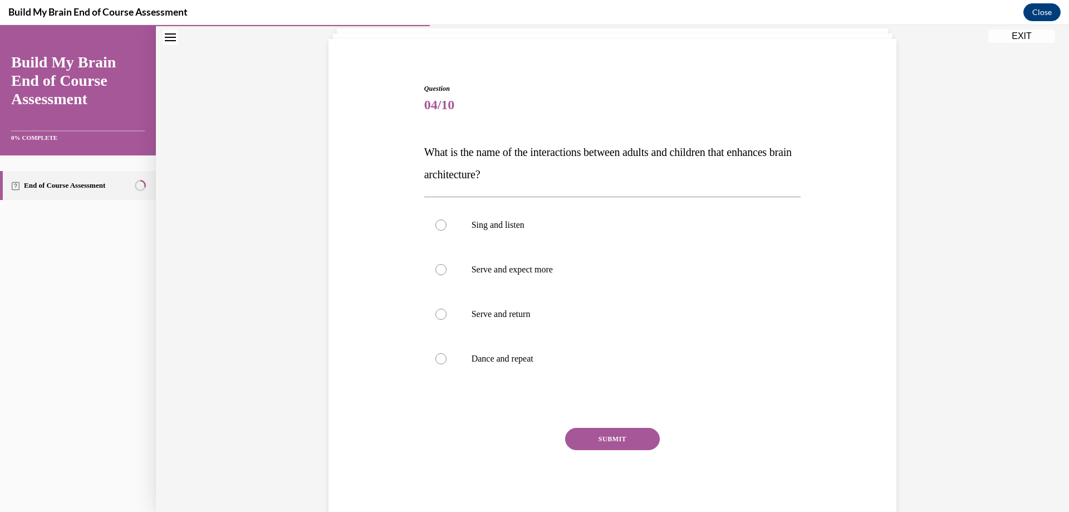
scroll to position [89, 0]
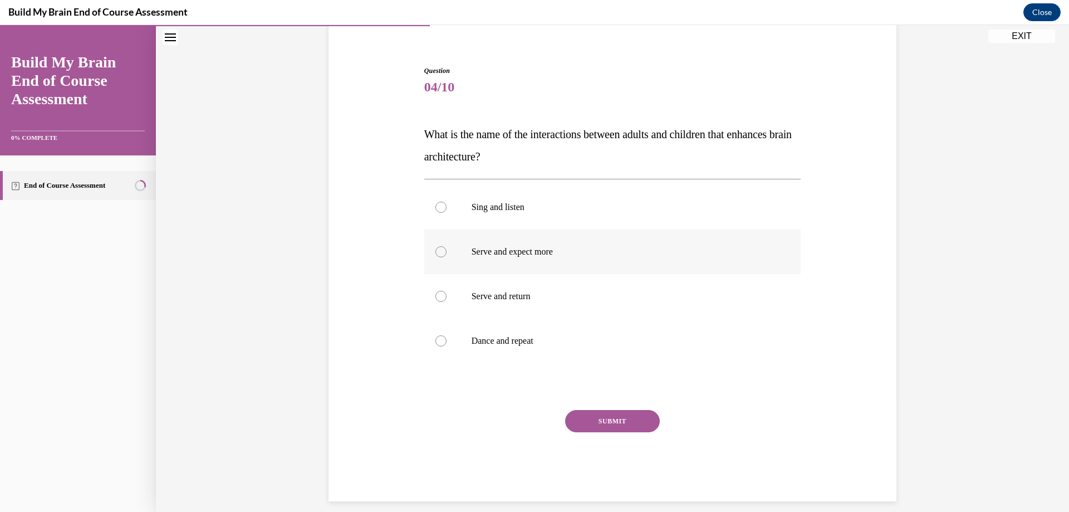
click at [535, 253] on p "Serve and expect more" at bounding box center [623, 251] width 302 height 11
click at [447, 253] on input "Serve and expect more" at bounding box center [440, 251] width 11 height 11
radio input "true"
click at [545, 305] on label "Serve and return" at bounding box center [612, 296] width 377 height 45
click at [447, 302] on input "Serve and return" at bounding box center [440, 296] width 11 height 11
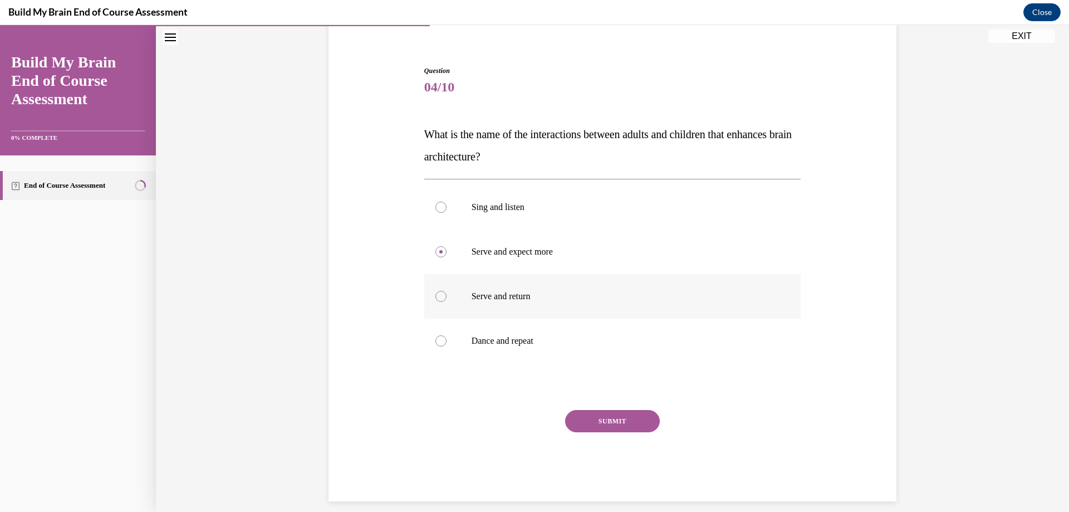
radio input "true"
click at [600, 426] on button "SUBMIT" at bounding box center [612, 421] width 95 height 22
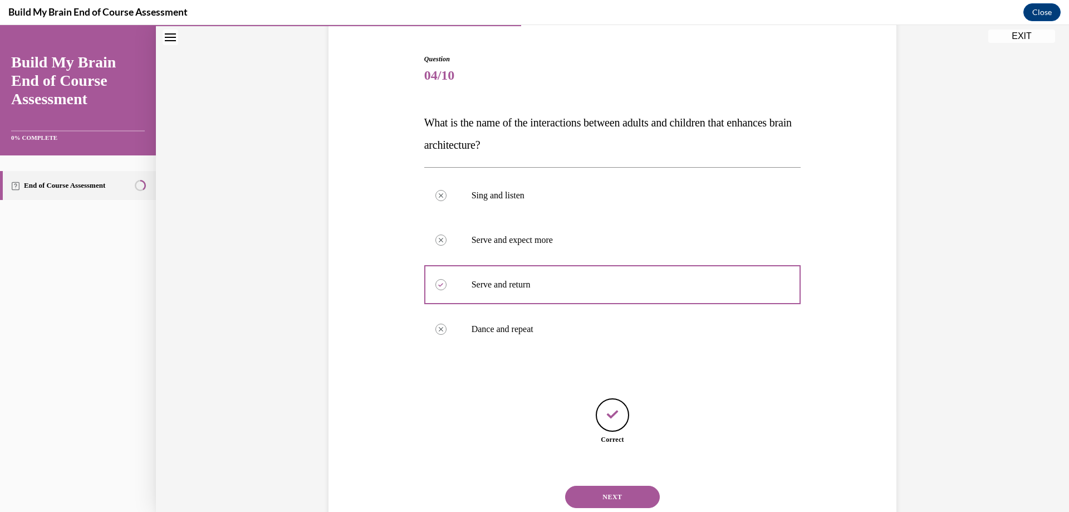
scroll to position [136, 0]
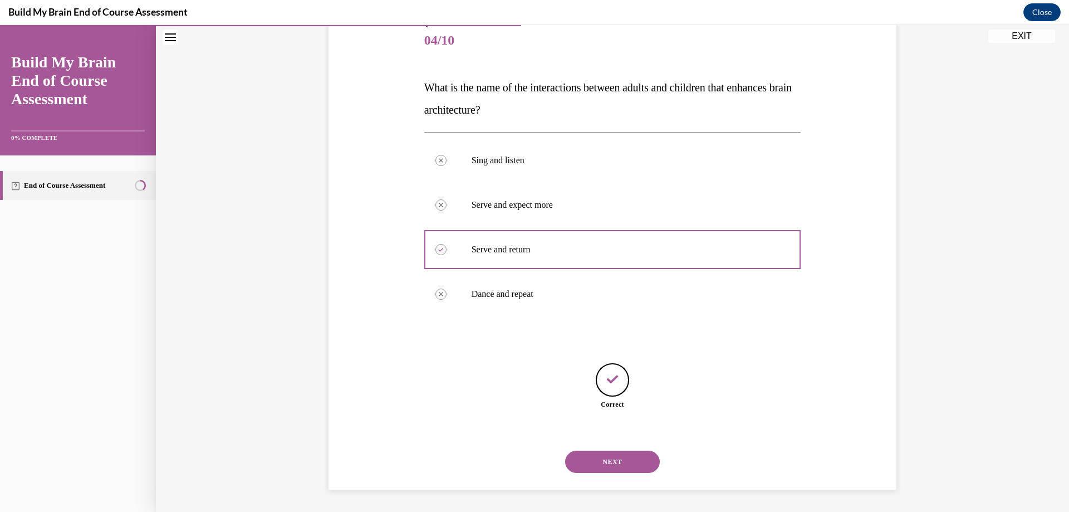
click at [612, 455] on button "NEXT" at bounding box center [612, 461] width 95 height 22
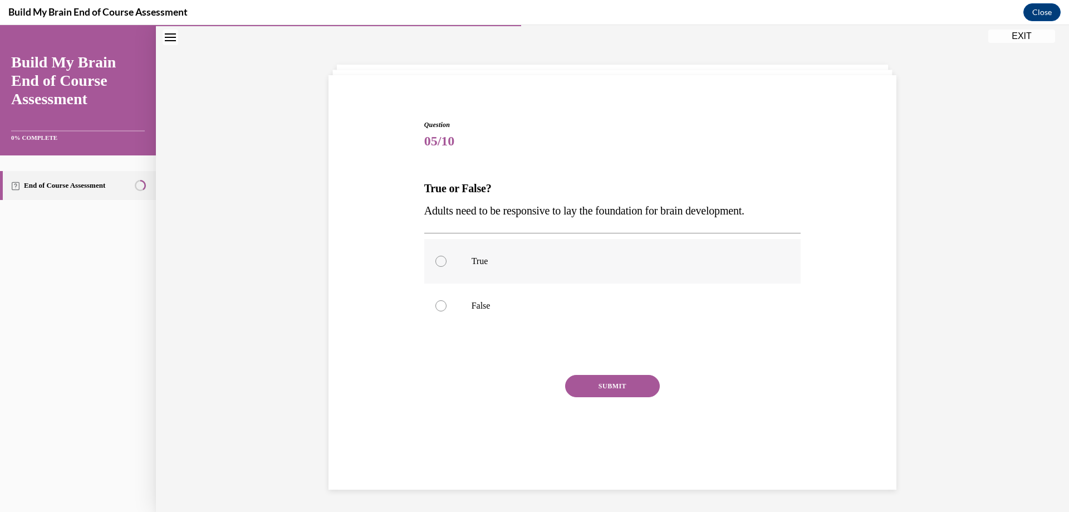
click at [731, 248] on label "True" at bounding box center [612, 261] width 377 height 45
click at [447, 256] on input "True" at bounding box center [440, 261] width 11 height 11
radio input "true"
click at [624, 391] on button "SUBMIT" at bounding box center [612, 386] width 95 height 22
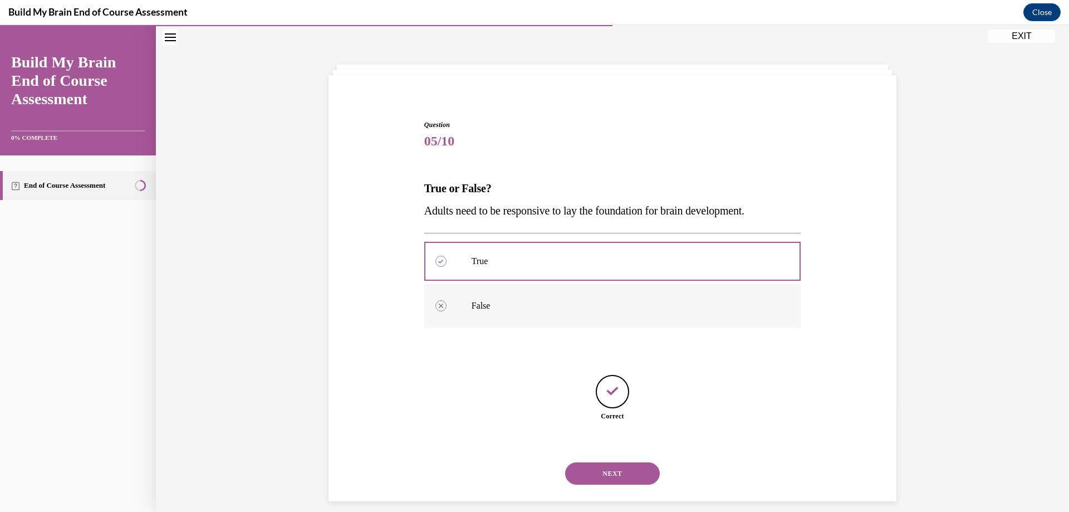
scroll to position [47, 0]
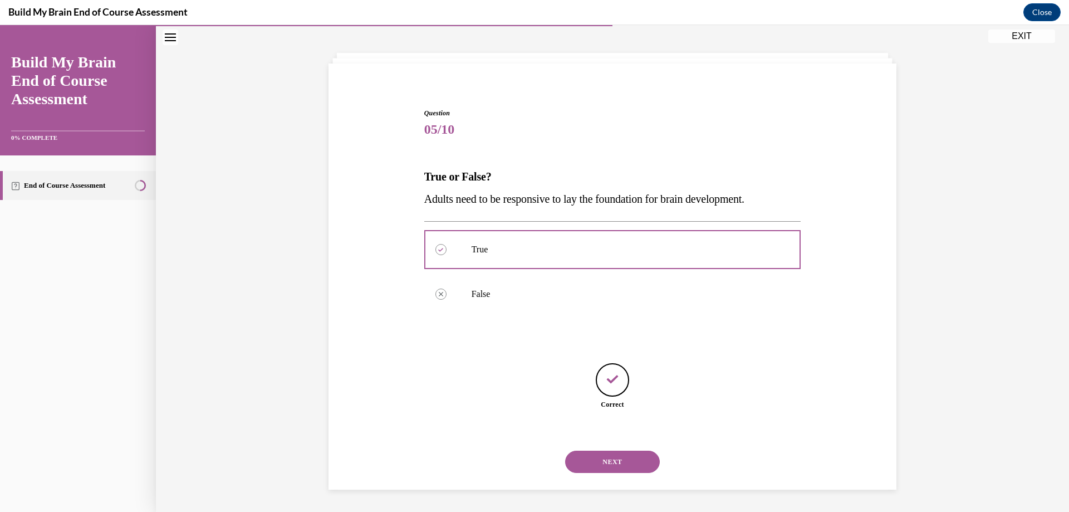
click at [640, 466] on button "NEXT" at bounding box center [612, 461] width 95 height 22
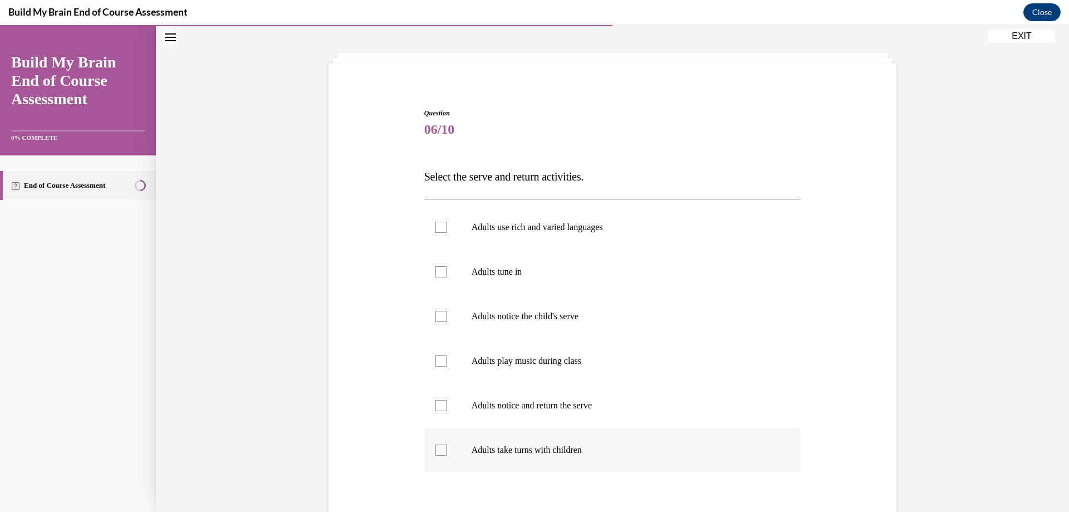
click at [559, 452] on p "Adults take turns with children" at bounding box center [623, 449] width 302 height 11
click at [447, 452] on input "Adults take turns with children" at bounding box center [440, 449] width 11 height 11
checkbox input "true"
click at [549, 405] on p "Adults notice and return the serve" at bounding box center [623, 405] width 302 height 11
click at [447, 405] on input "Adults notice and return the serve" at bounding box center [440, 405] width 11 height 11
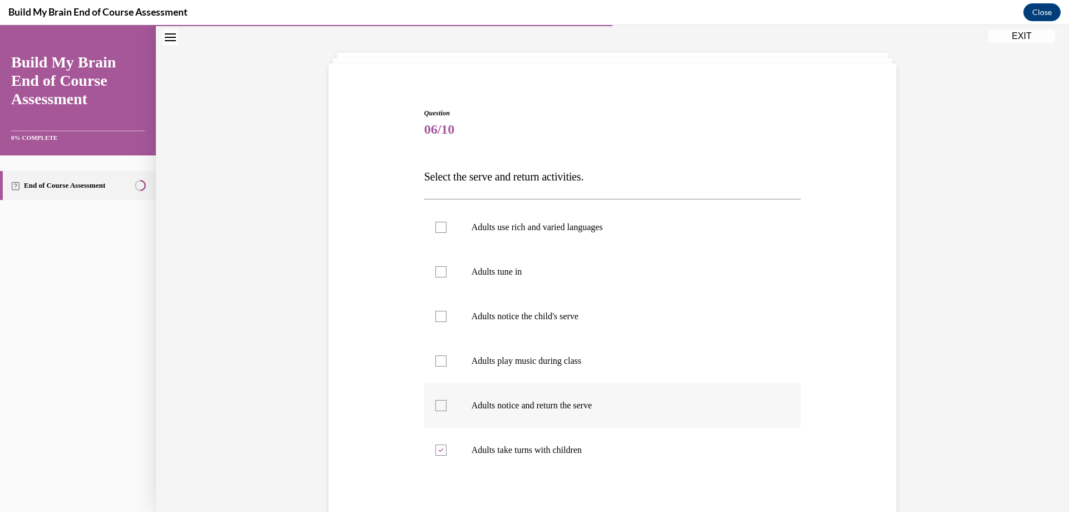
checkbox input "true"
click at [555, 365] on p "Adults play music during class" at bounding box center [623, 360] width 302 height 11
click at [447, 365] on input "Adults play music during class" at bounding box center [440, 360] width 11 height 11
checkbox input "true"
click at [537, 313] on p "Adults notice the child's serve" at bounding box center [623, 316] width 302 height 11
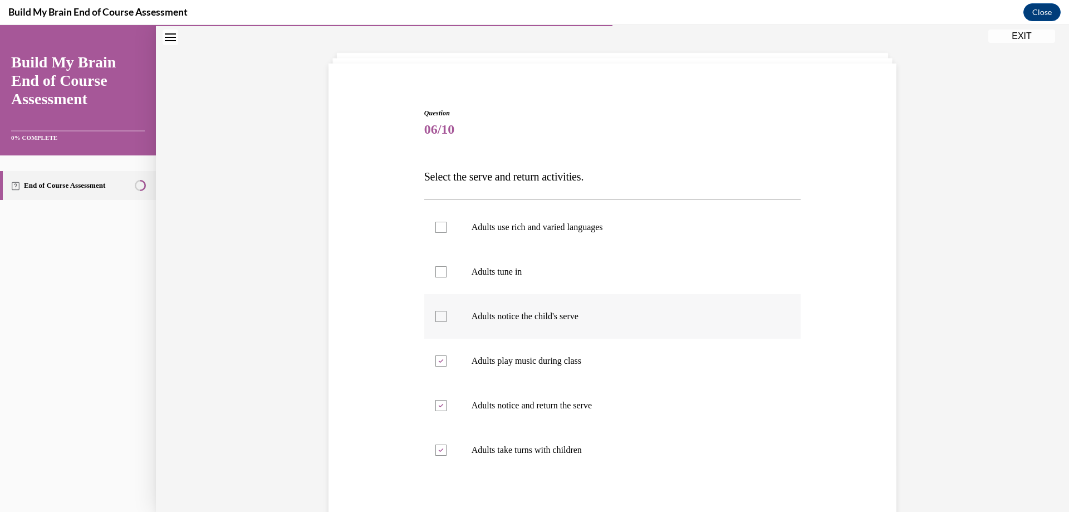
click at [447, 313] on input "Adults notice the child's serve" at bounding box center [440, 316] width 11 height 11
checkbox input "true"
click at [500, 271] on p "Adults tune in" at bounding box center [623, 271] width 302 height 11
click at [447, 271] on input "Adults tune in" at bounding box center [440, 271] width 11 height 11
checkbox input "true"
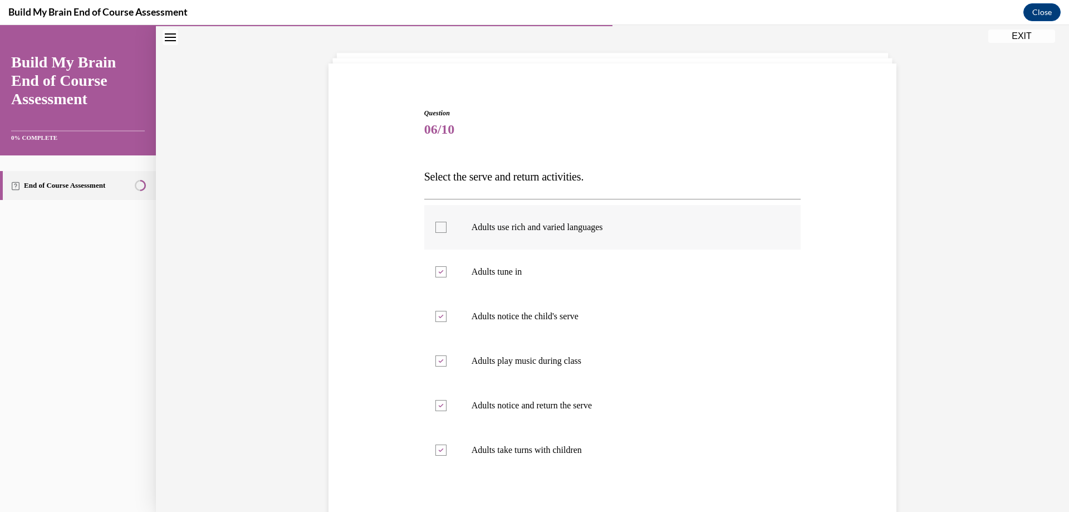
click at [508, 226] on p "Adults use rich and varied languages" at bounding box center [623, 227] width 302 height 11
click at [447, 226] on input "Adults use rich and varied languages" at bounding box center [440, 227] width 11 height 11
checkbox input "true"
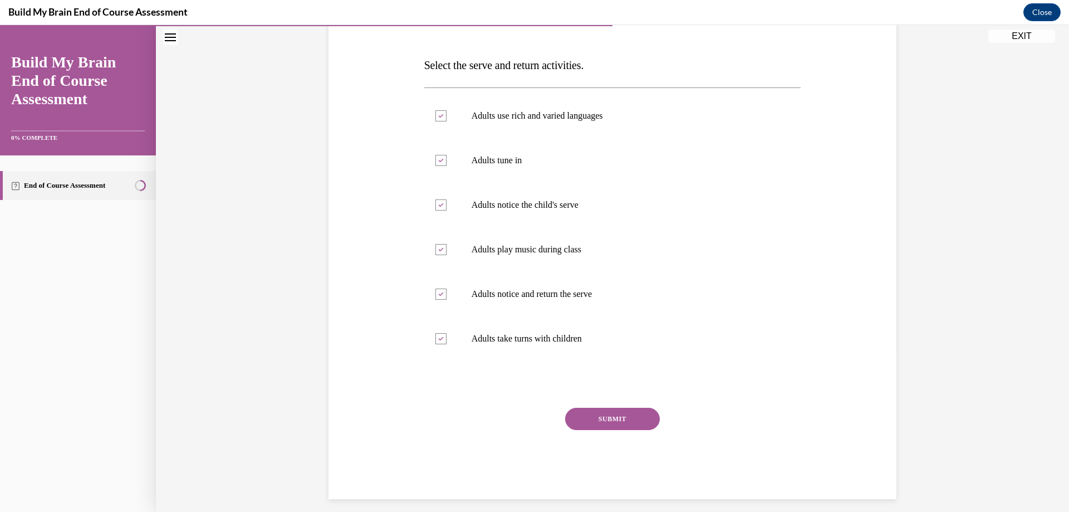
click at [597, 414] on button "SUBMIT" at bounding box center [612, 419] width 95 height 22
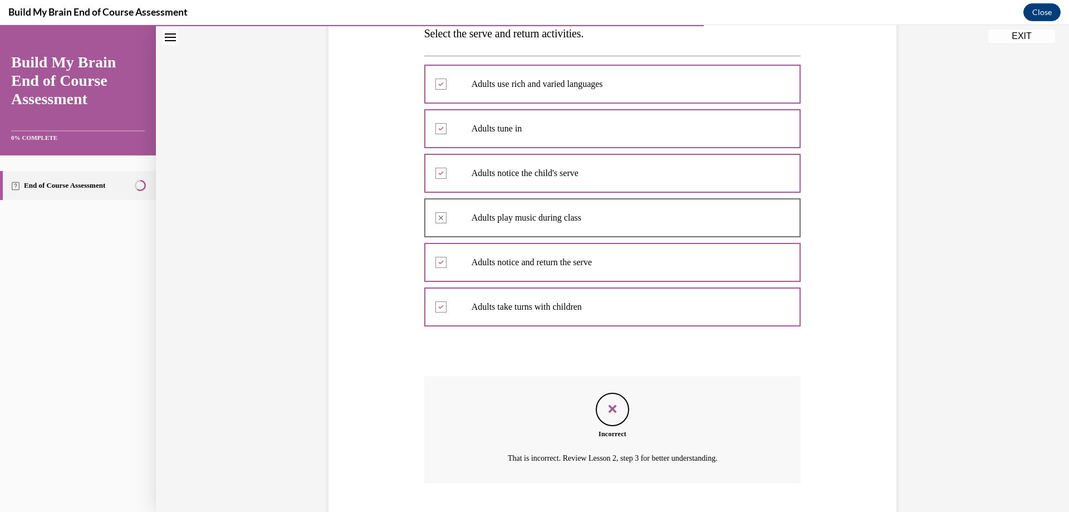
scroll to position [202, 0]
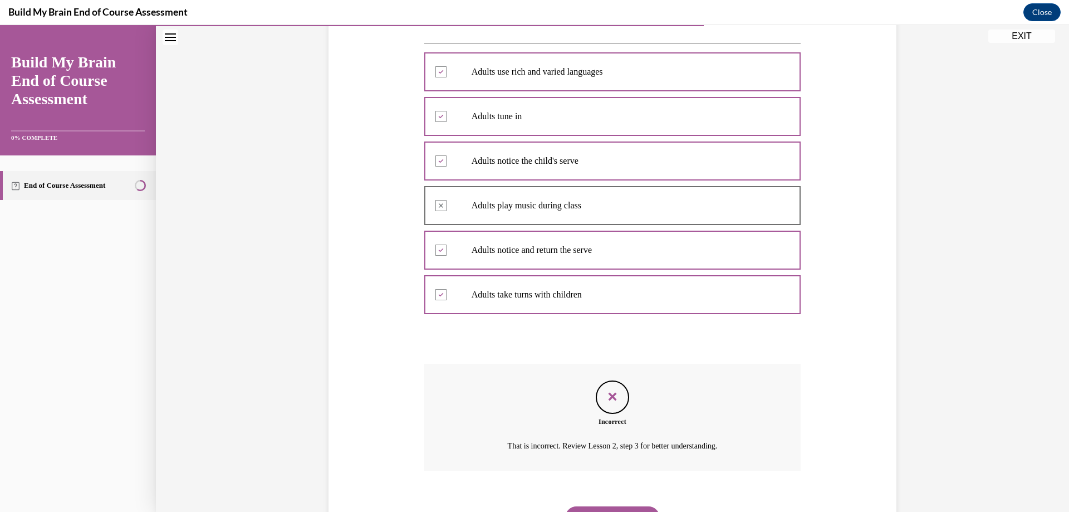
click at [564, 499] on div "NEXT" at bounding box center [612, 517] width 377 height 45
click at [579, 508] on button "NEXT" at bounding box center [612, 517] width 95 height 22
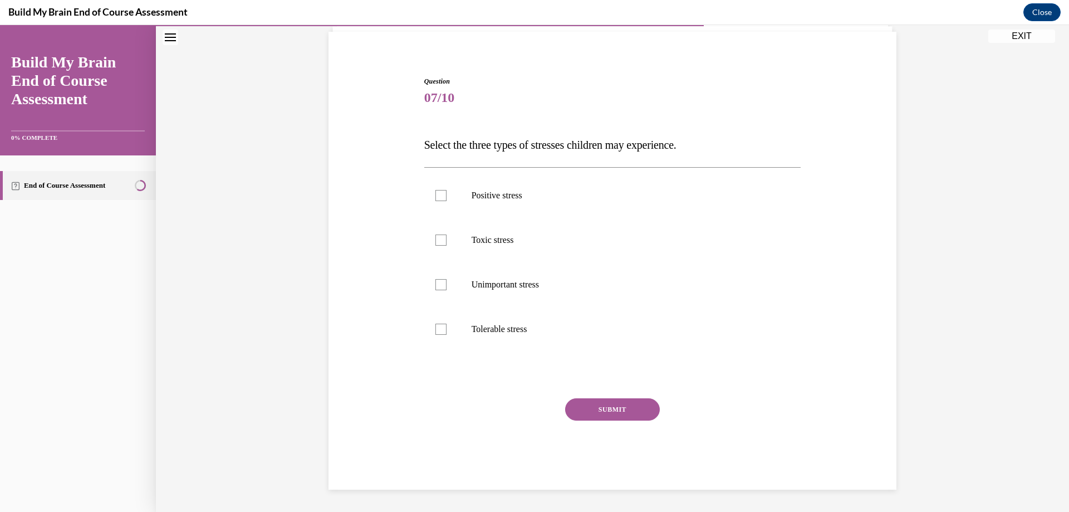
scroll to position [79, 0]
click at [499, 200] on p "Positive stress" at bounding box center [623, 195] width 302 height 11
click at [447, 200] on input "Positive stress" at bounding box center [440, 195] width 11 height 11
checkbox input "true"
click at [498, 241] on p "Toxic stress" at bounding box center [623, 239] width 302 height 11
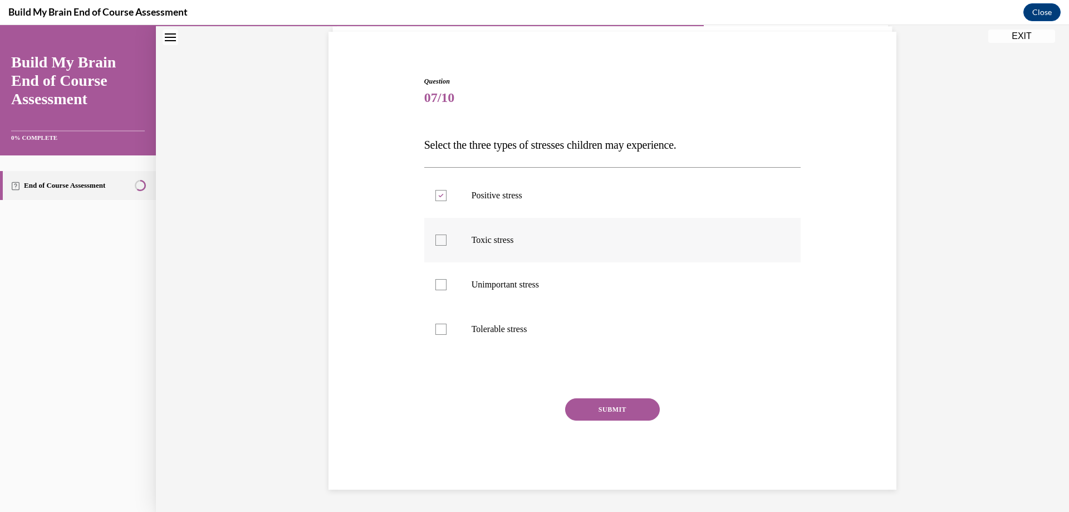
click at [447, 241] on input "Toxic stress" at bounding box center [440, 239] width 11 height 11
checkbox input "true"
click at [508, 327] on p "Tolerable stress" at bounding box center [623, 329] width 302 height 11
click at [447, 327] on input "Tolerable stress" at bounding box center [440, 329] width 11 height 11
checkbox input "true"
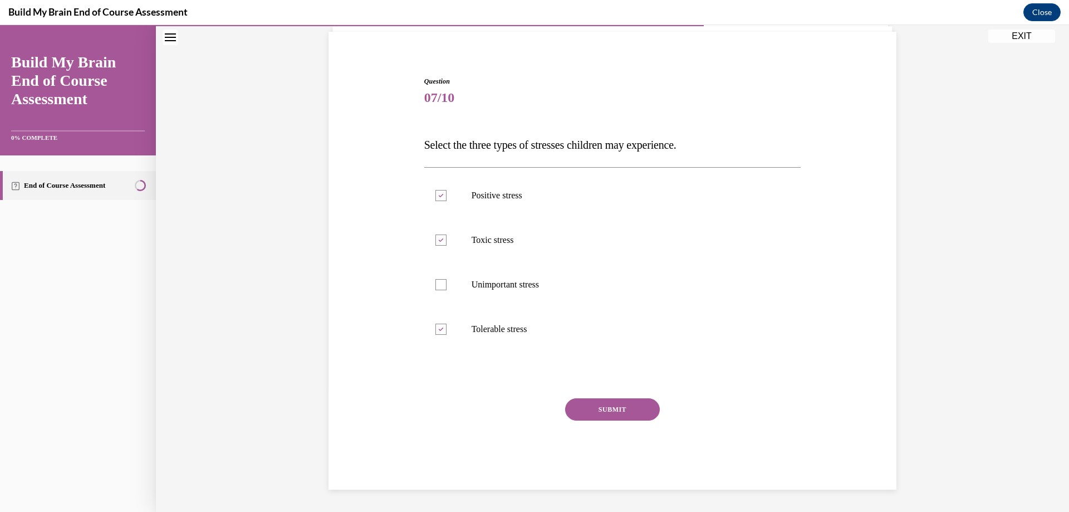
click at [615, 404] on button "SUBMIT" at bounding box center [612, 409] width 95 height 22
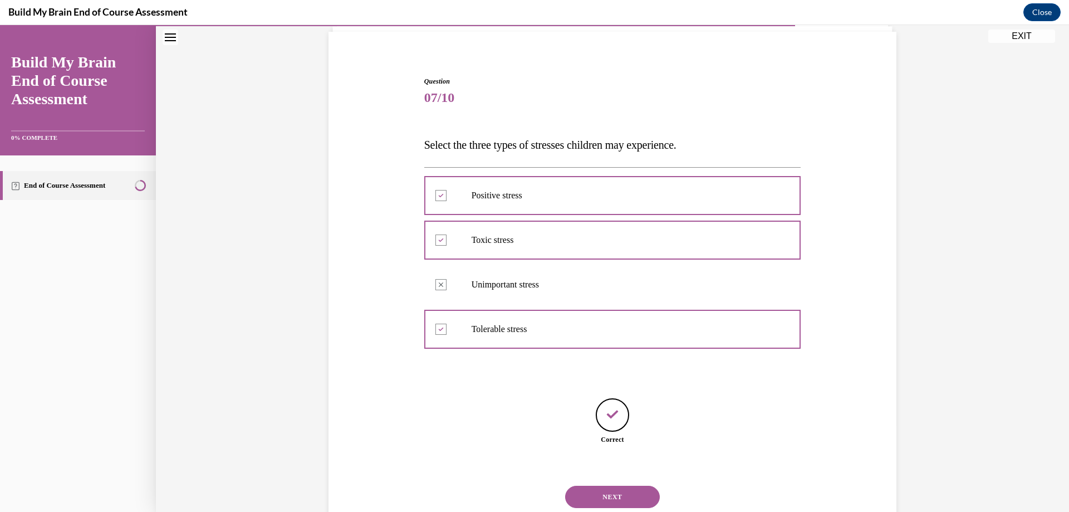
scroll to position [114, 0]
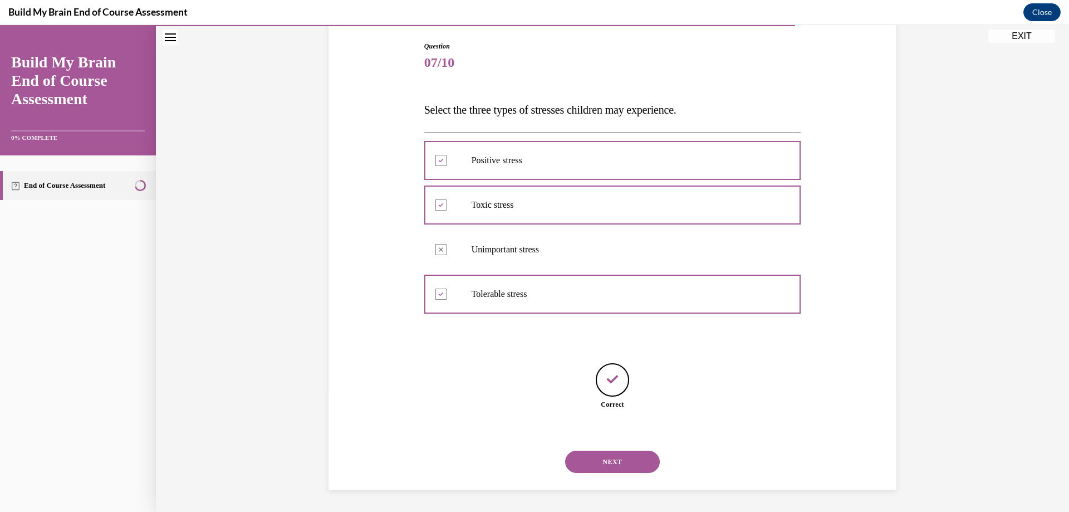
click at [612, 457] on button "NEXT" at bounding box center [612, 461] width 95 height 22
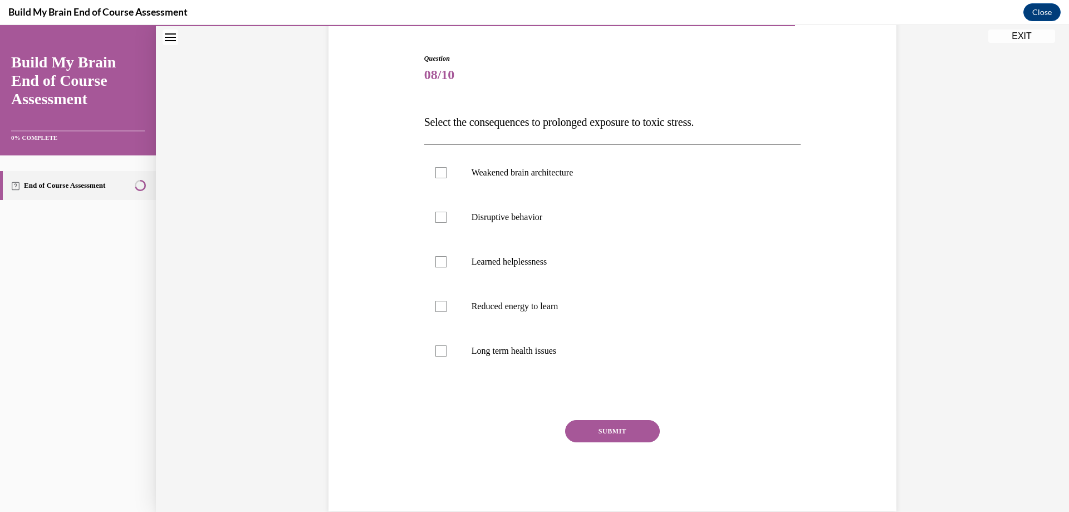
scroll to position [102, 0]
click at [592, 180] on label "Weakened brain architecture" at bounding box center [612, 172] width 377 height 45
click at [447, 178] on input "Weakened brain architecture" at bounding box center [440, 171] width 11 height 11
checkbox input "true"
click at [563, 227] on label "Disruptive behavior" at bounding box center [612, 216] width 377 height 45
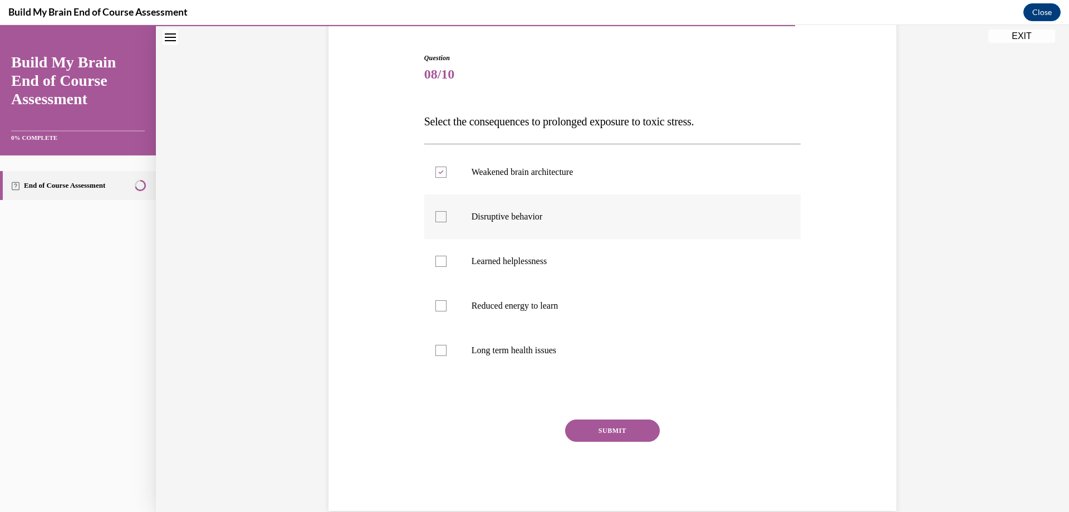
click at [447, 222] on input "Disruptive behavior" at bounding box center [440, 216] width 11 height 11
checkbox input "true"
click at [542, 276] on label "Learned helplessness" at bounding box center [612, 261] width 377 height 45
click at [447, 267] on input "Learned helplessness" at bounding box center [440, 261] width 11 height 11
checkbox input "true"
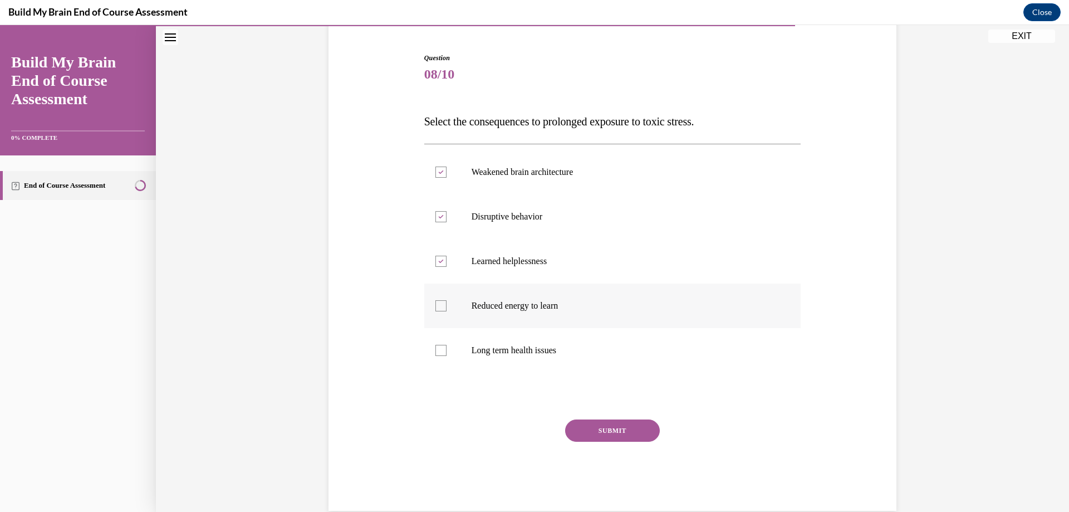
click at [548, 316] on label "Reduced energy to learn" at bounding box center [612, 305] width 377 height 45
click at [447, 311] on input "Reduced energy to learn" at bounding box center [440, 305] width 11 height 11
checkbox input "true"
click at [538, 356] on label "Long term health issues" at bounding box center [612, 350] width 377 height 45
click at [447, 356] on input "Long term health issues" at bounding box center [440, 350] width 11 height 11
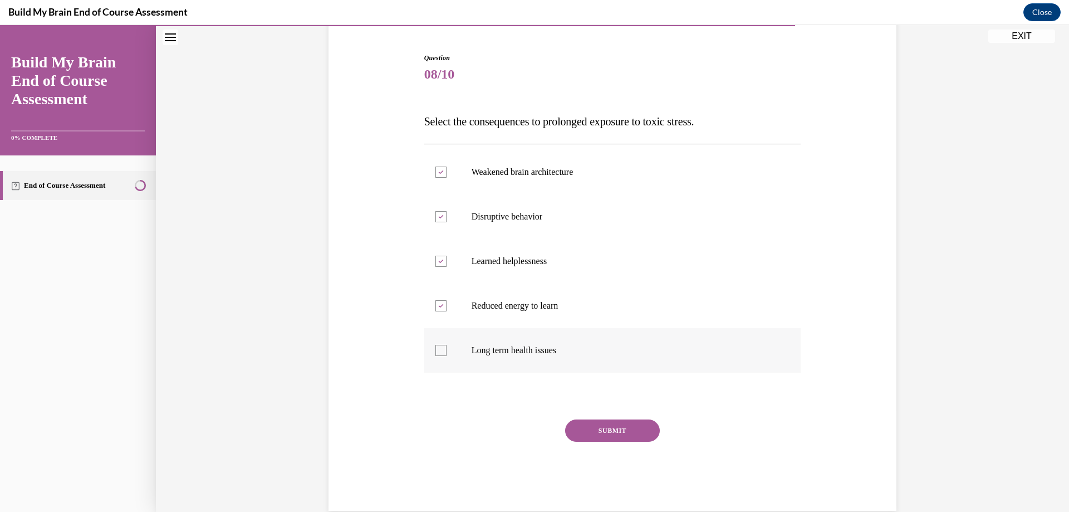
checkbox input "true"
click at [585, 434] on button "SUBMIT" at bounding box center [612, 430] width 95 height 22
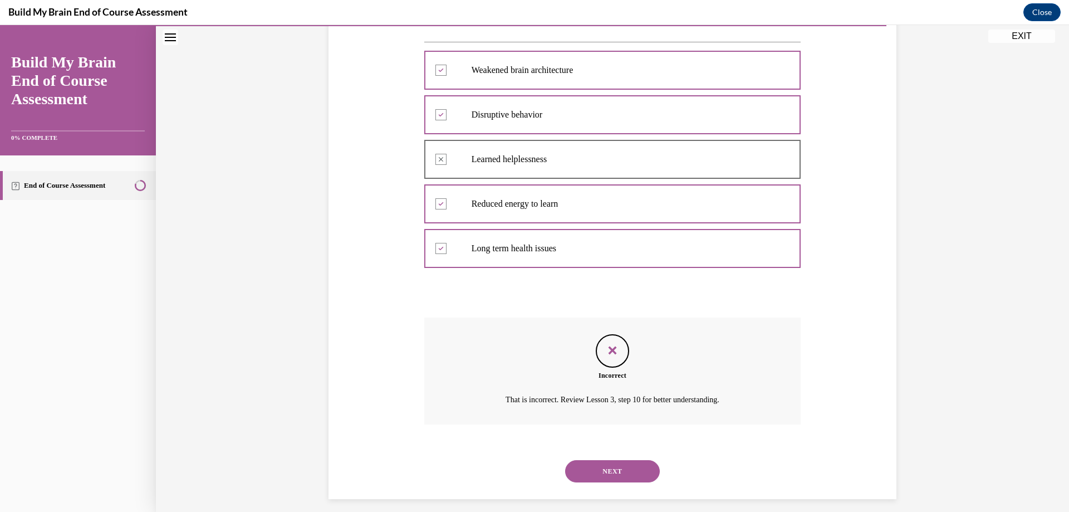
scroll to position [213, 0]
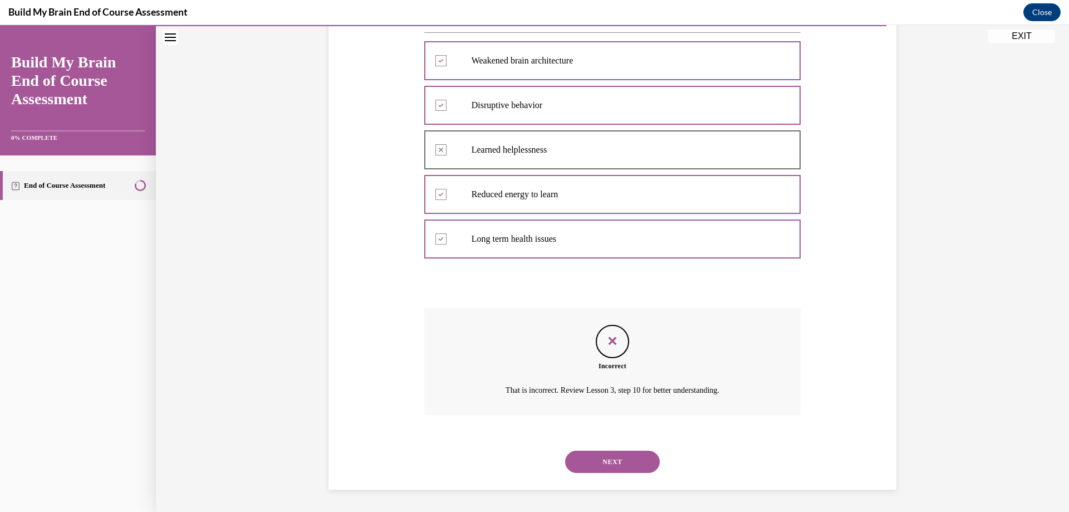
click at [604, 458] on button "NEXT" at bounding box center [612, 461] width 95 height 22
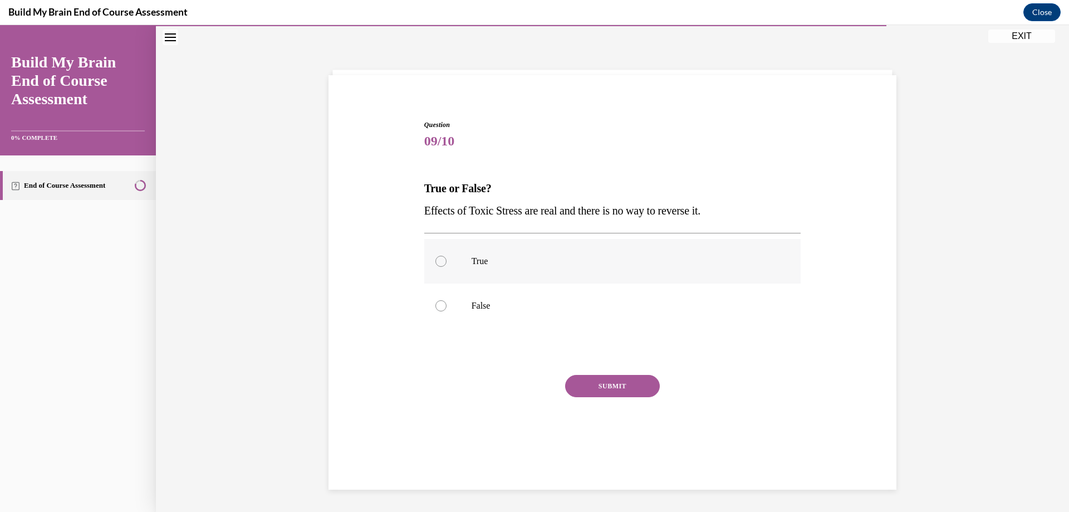
click at [470, 268] on label "True" at bounding box center [612, 261] width 377 height 45
click at [447, 267] on input "True" at bounding box center [440, 261] width 11 height 11
radio input "true"
click at [589, 378] on button "SUBMIT" at bounding box center [612, 386] width 95 height 22
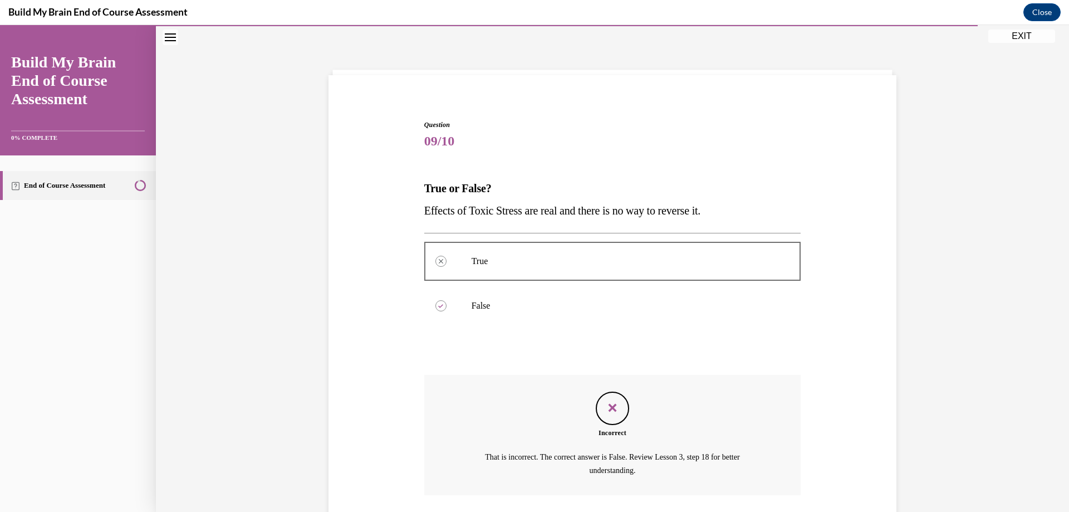
scroll to position [115, 0]
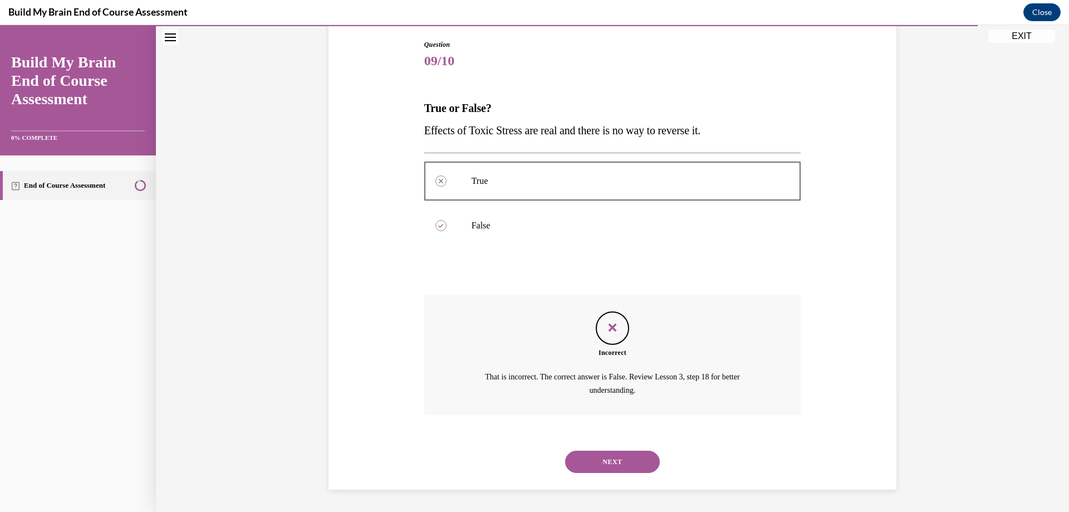
click at [618, 469] on button "NEXT" at bounding box center [612, 461] width 95 height 22
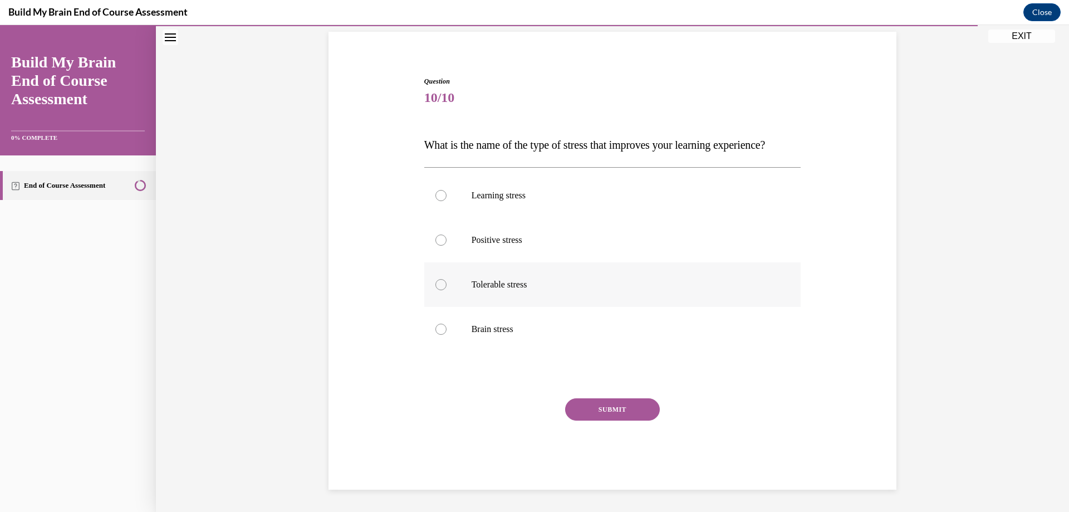
scroll to position [44, 0]
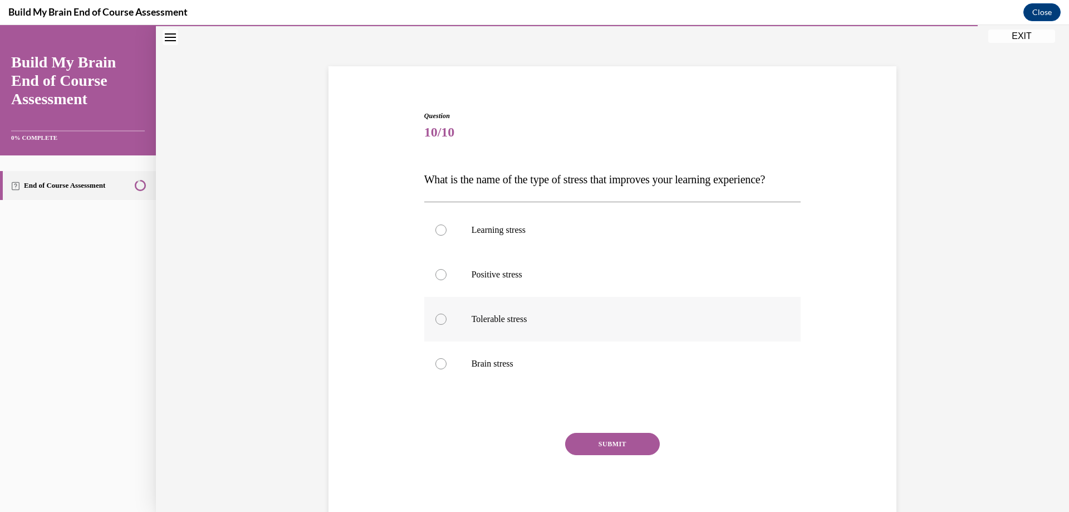
click at [541, 280] on p "Positive stress" at bounding box center [623, 274] width 302 height 11
click at [447, 280] on input "Positive stress" at bounding box center [440, 274] width 11 height 11
radio input "true"
click at [630, 455] on button "SUBMIT" at bounding box center [612, 444] width 95 height 22
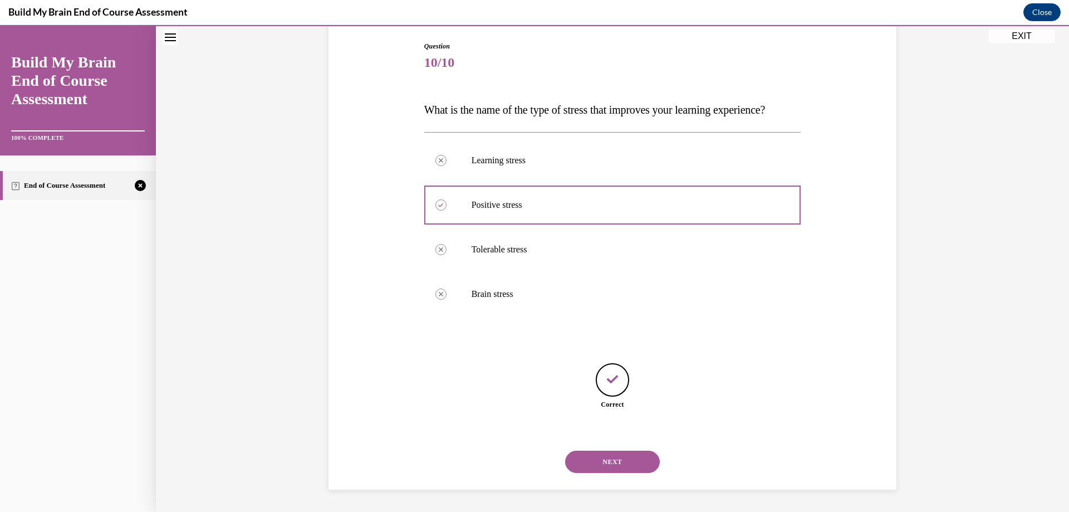
scroll to position [136, 0]
drag, startPoint x: 604, startPoint y: 463, endPoint x: 605, endPoint y: 457, distance: 5.8
click at [605, 463] on button "NEXT" at bounding box center [612, 461] width 95 height 22
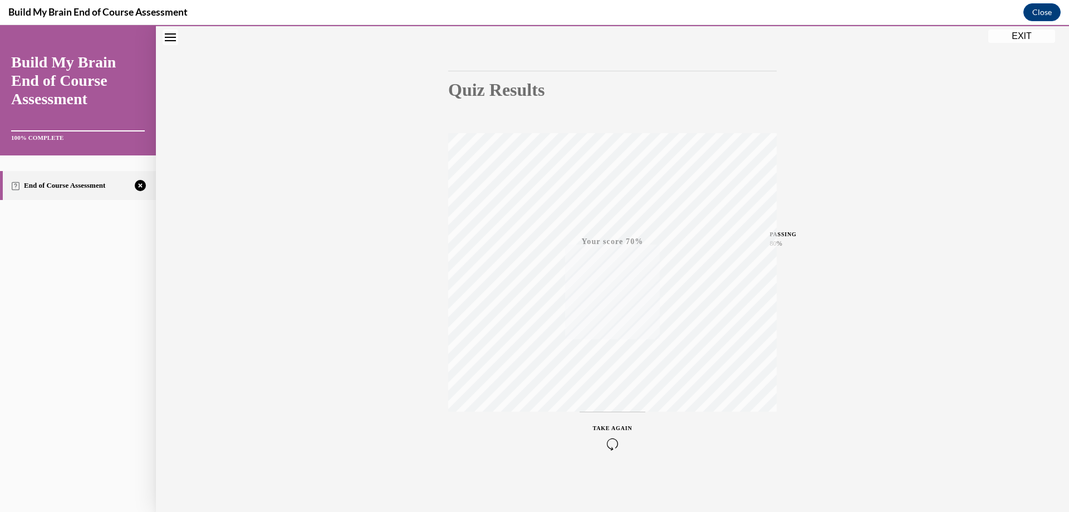
click at [606, 435] on div "TAKE AGAIN" at bounding box center [613, 437] width 40 height 26
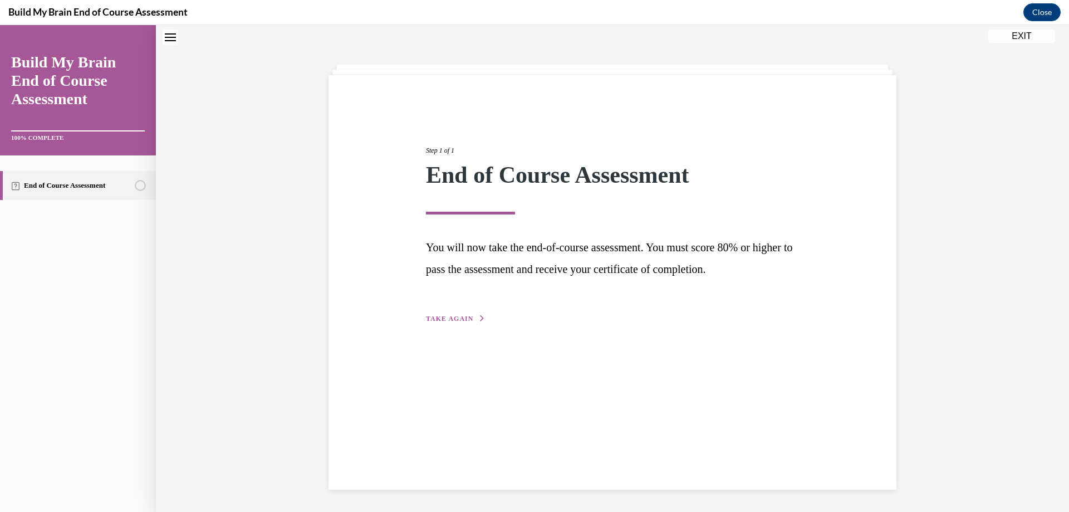
click at [440, 321] on span "TAKE AGAIN" at bounding box center [449, 319] width 47 height 8
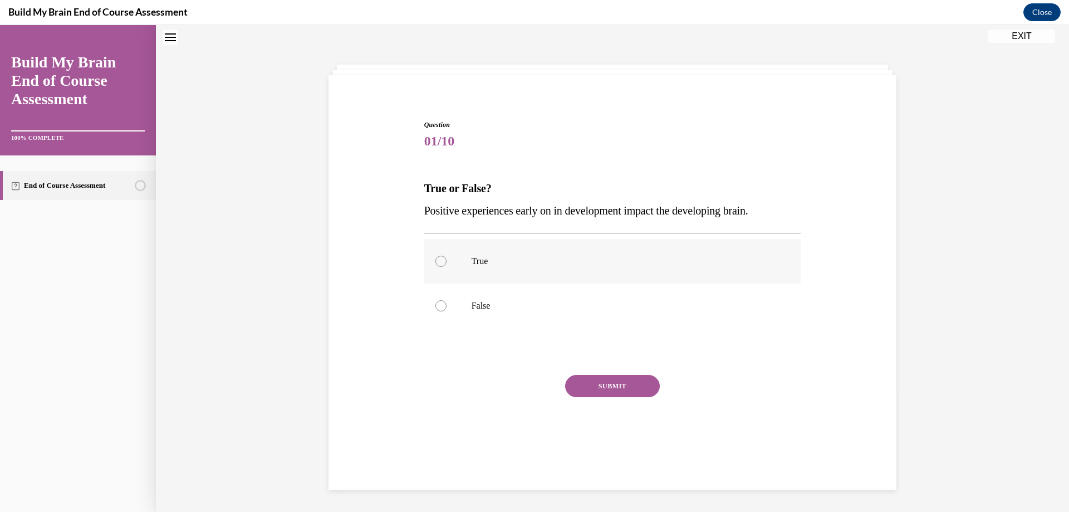
click at [483, 255] on label "True" at bounding box center [612, 261] width 377 height 45
click at [447, 256] on input "True" at bounding box center [440, 261] width 11 height 11
radio input "true"
click at [596, 383] on button "SUBMIT" at bounding box center [612, 386] width 95 height 22
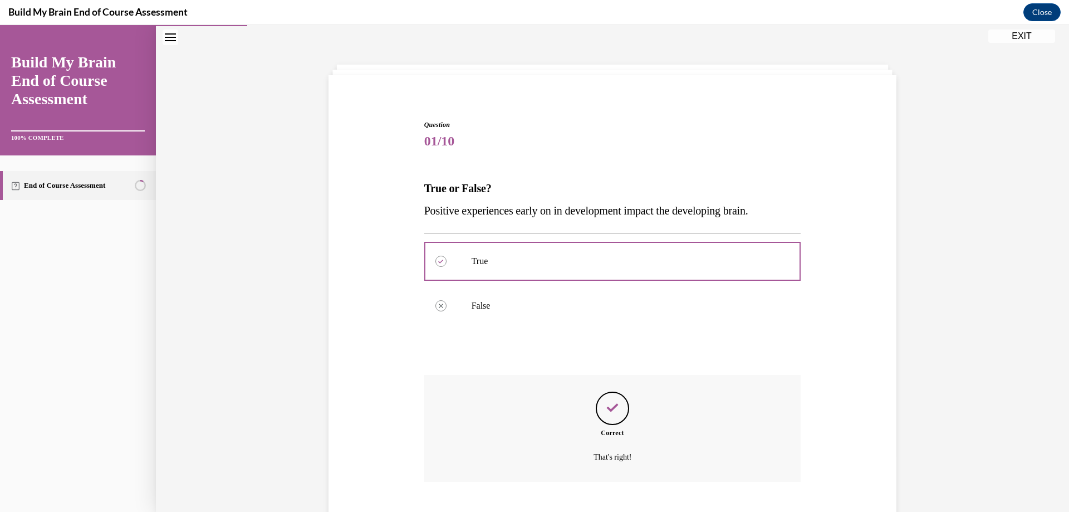
scroll to position [102, 0]
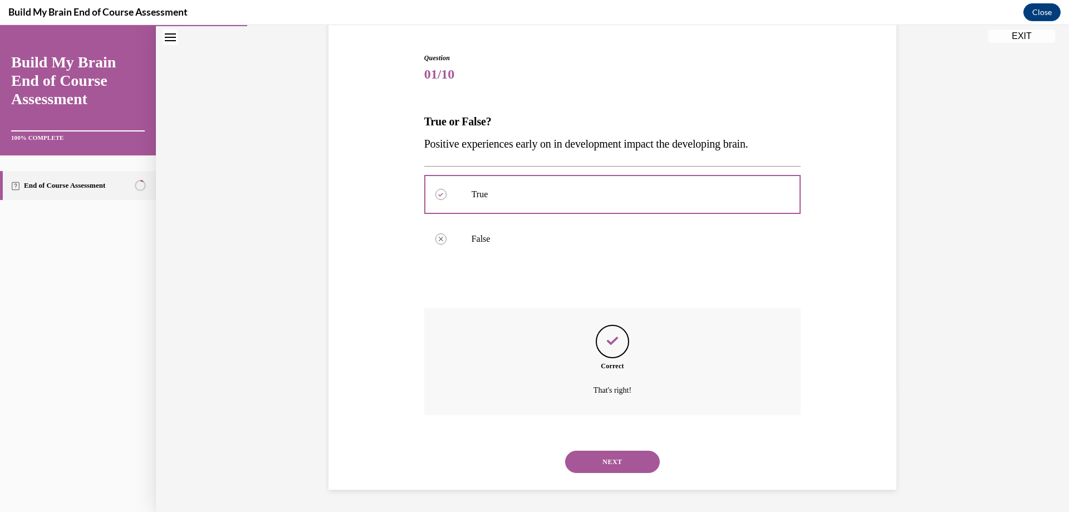
click at [616, 465] on button "NEXT" at bounding box center [612, 461] width 95 height 22
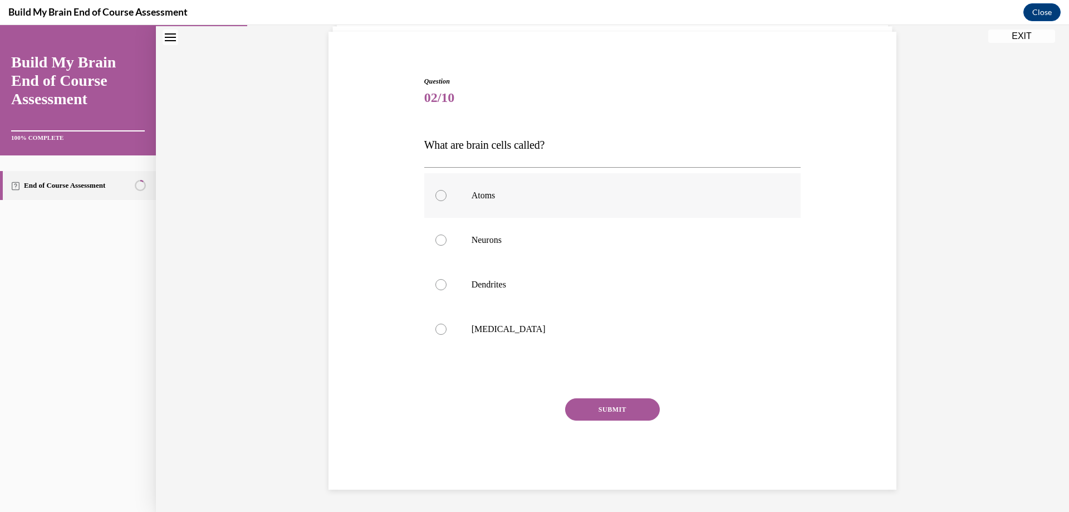
scroll to position [35, 0]
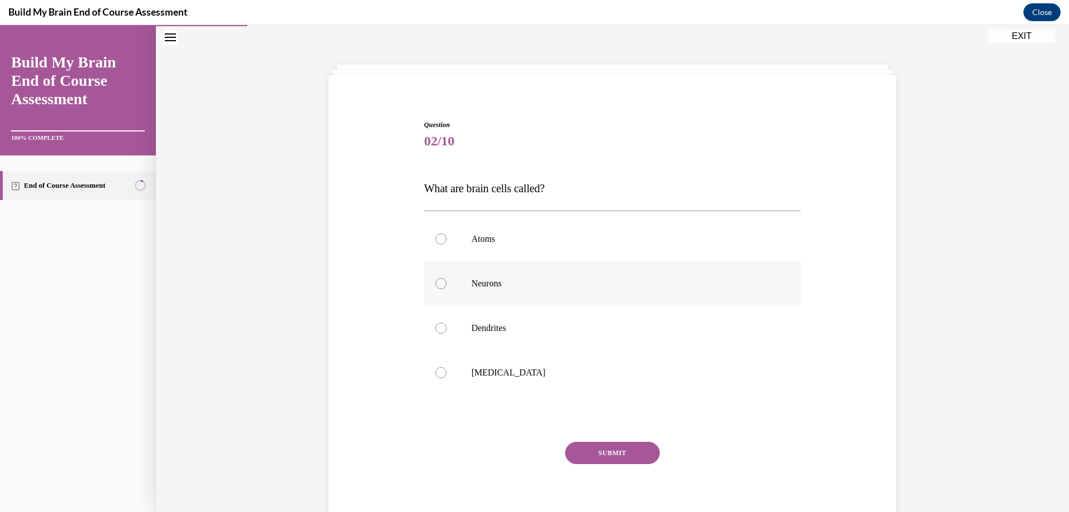
click at [543, 295] on label "Neurons" at bounding box center [612, 283] width 377 height 45
click at [447, 289] on input "Neurons" at bounding box center [440, 283] width 11 height 11
radio input "true"
click at [619, 453] on button "SUBMIT" at bounding box center [612, 453] width 95 height 22
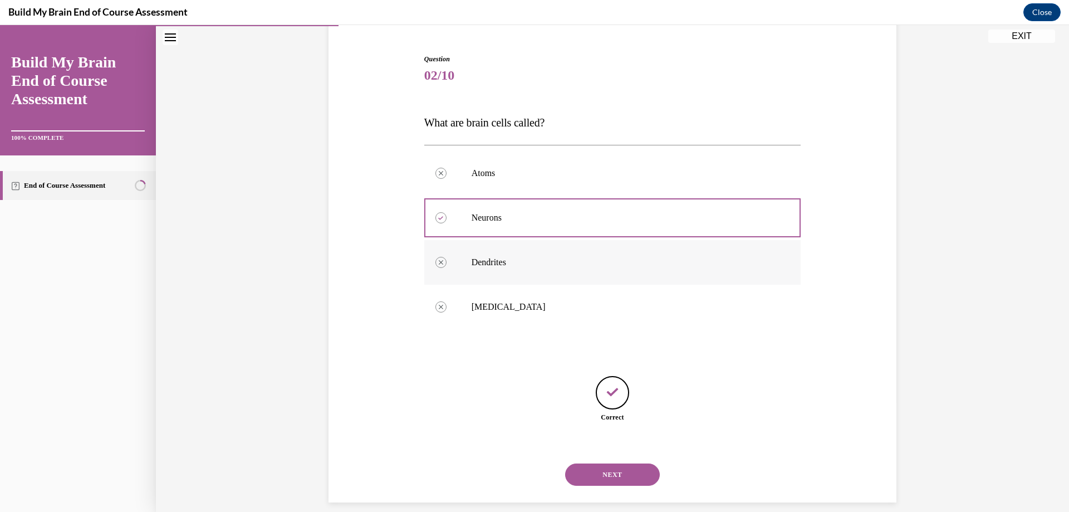
scroll to position [114, 0]
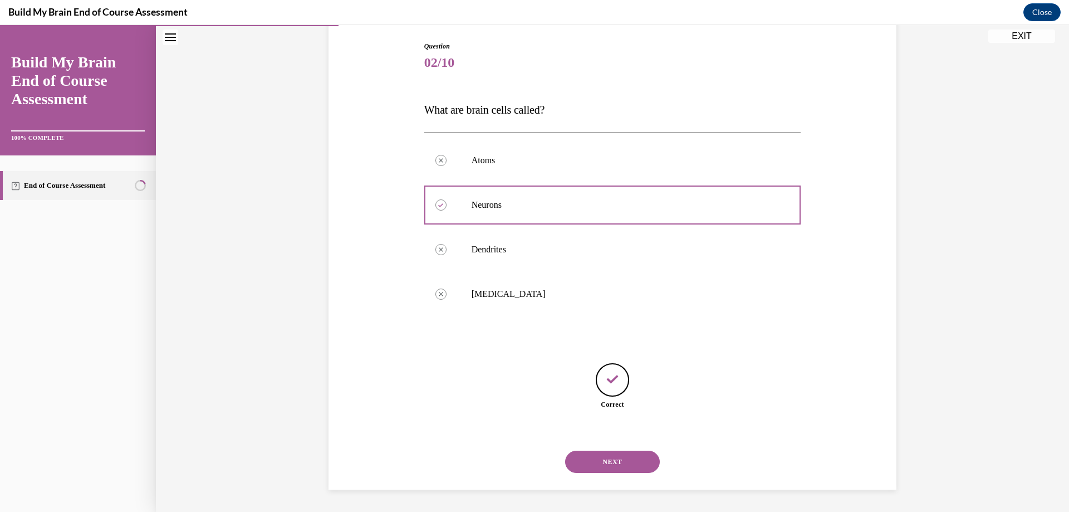
click at [619, 463] on button "NEXT" at bounding box center [612, 461] width 95 height 22
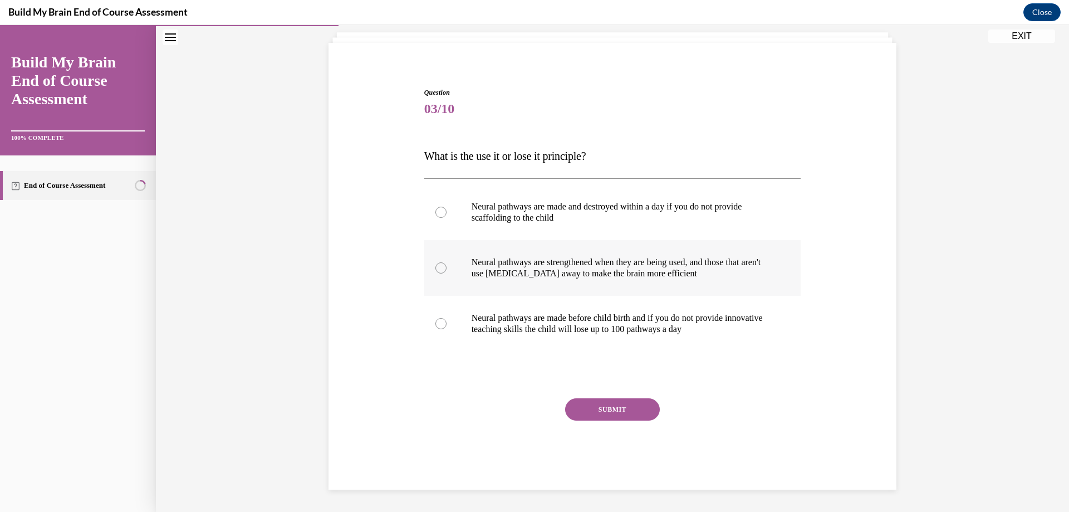
click at [533, 268] on p "Neural pathways are strengthened when they are being used, and those that aren'…" at bounding box center [623, 268] width 302 height 22
click at [447, 268] on input "Neural pathways are strengthened when they are being used, and those that aren'…" at bounding box center [440, 267] width 11 height 11
radio input "true"
click at [598, 405] on button "SUBMIT" at bounding box center [612, 409] width 95 height 22
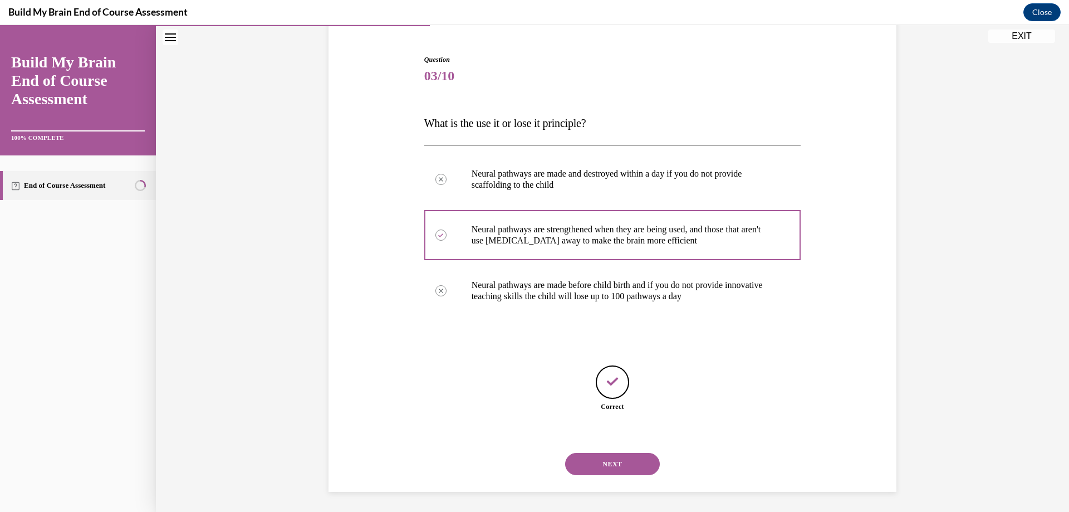
scroll to position [102, 0]
click at [595, 467] on button "NEXT" at bounding box center [612, 461] width 95 height 22
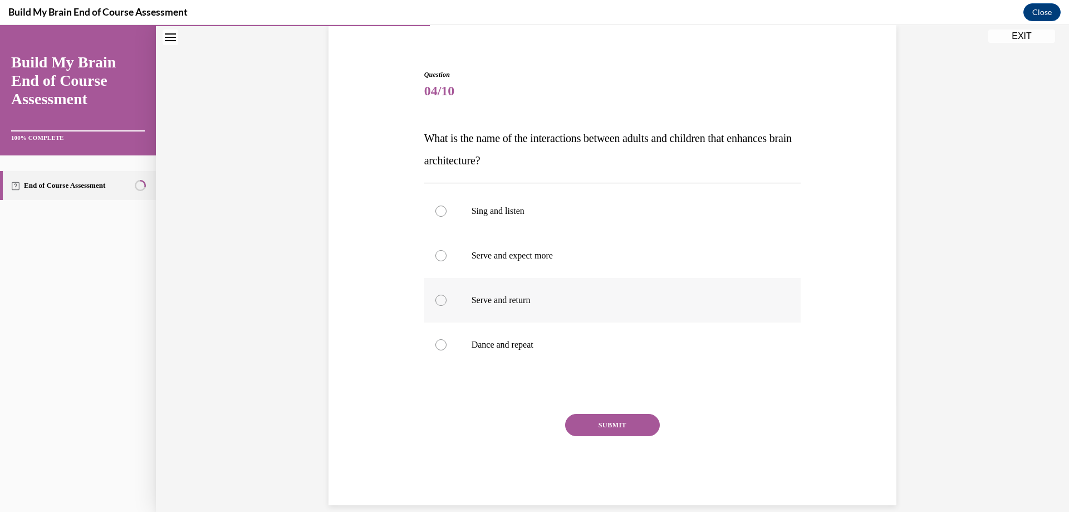
scroll to position [89, 0]
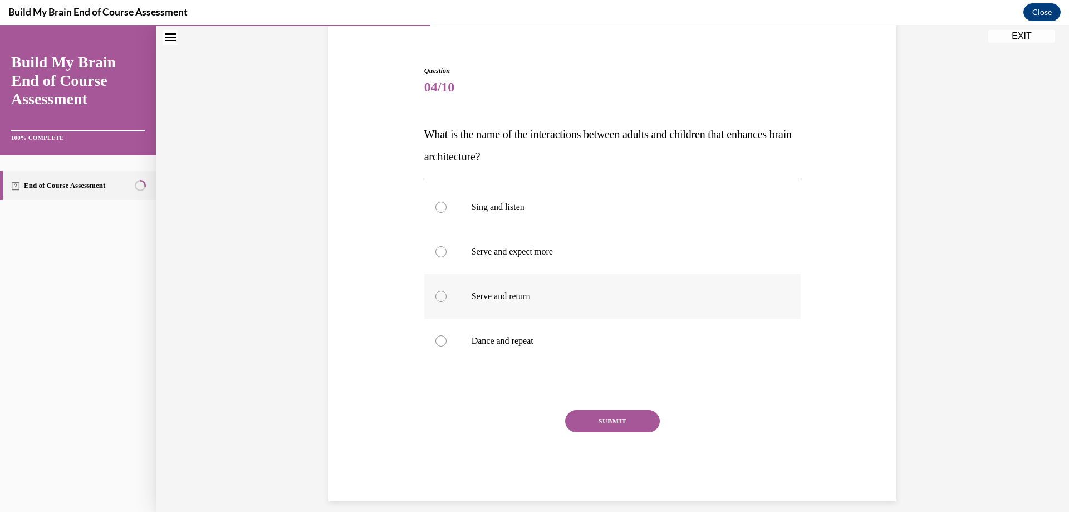
click at [555, 298] on p "Serve and return" at bounding box center [623, 296] width 302 height 11
click at [447, 298] on input "Serve and return" at bounding box center [440, 296] width 11 height 11
radio input "true"
click at [589, 419] on button "SUBMIT" at bounding box center [612, 421] width 95 height 22
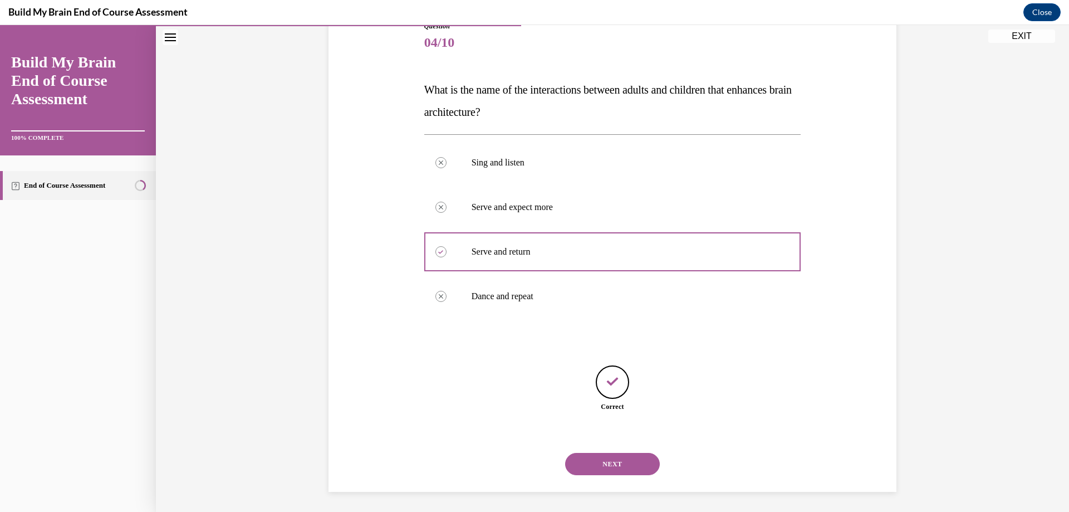
scroll to position [136, 0]
click at [609, 464] on button "NEXT" at bounding box center [612, 461] width 95 height 22
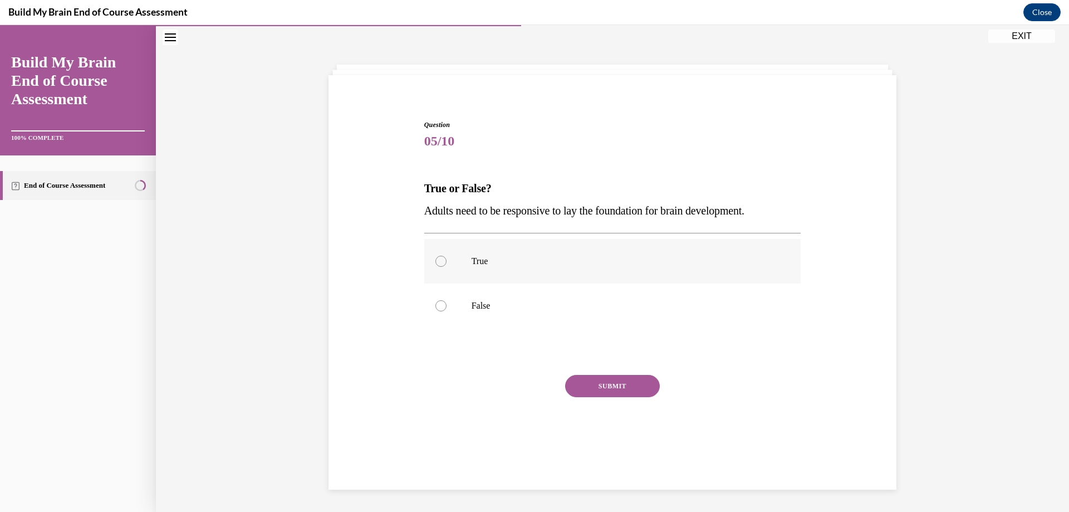
click at [581, 277] on label "True" at bounding box center [612, 261] width 377 height 45
click at [447, 267] on input "True" at bounding box center [440, 261] width 11 height 11
radio input "true"
click at [619, 395] on button "SUBMIT" at bounding box center [612, 386] width 95 height 22
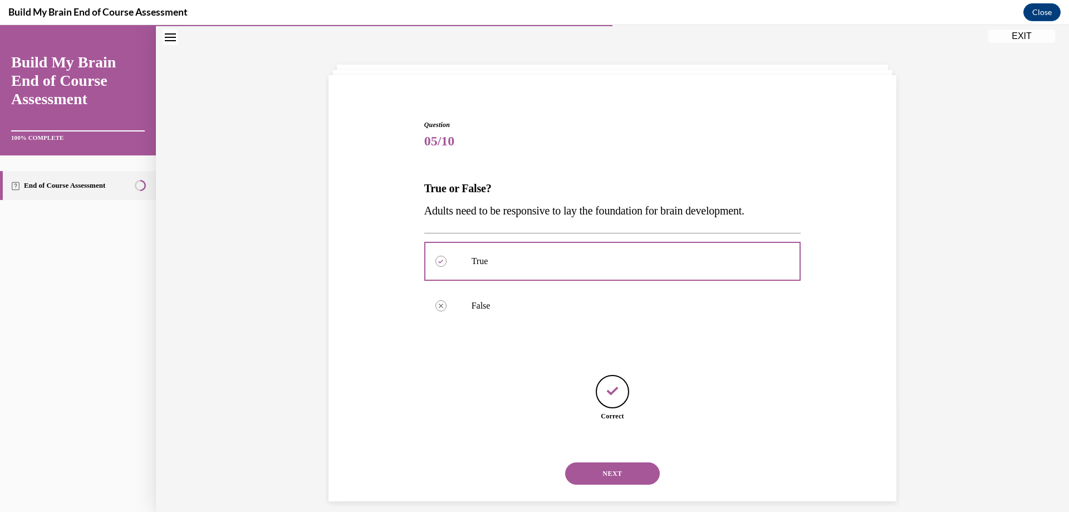
scroll to position [47, 0]
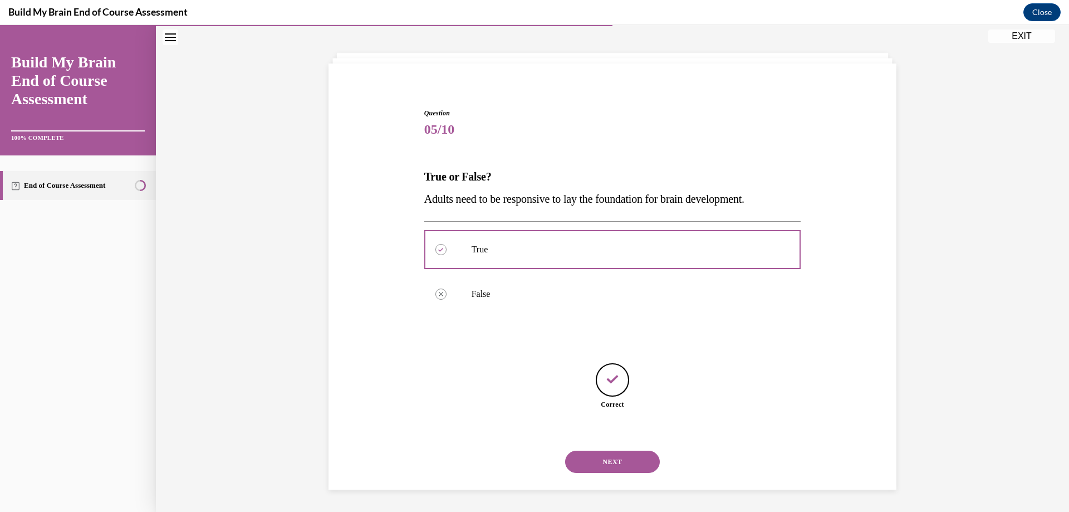
drag, startPoint x: 591, startPoint y: 459, endPoint x: 595, endPoint y: 449, distance: 10.6
click at [592, 459] on button "NEXT" at bounding box center [612, 461] width 95 height 22
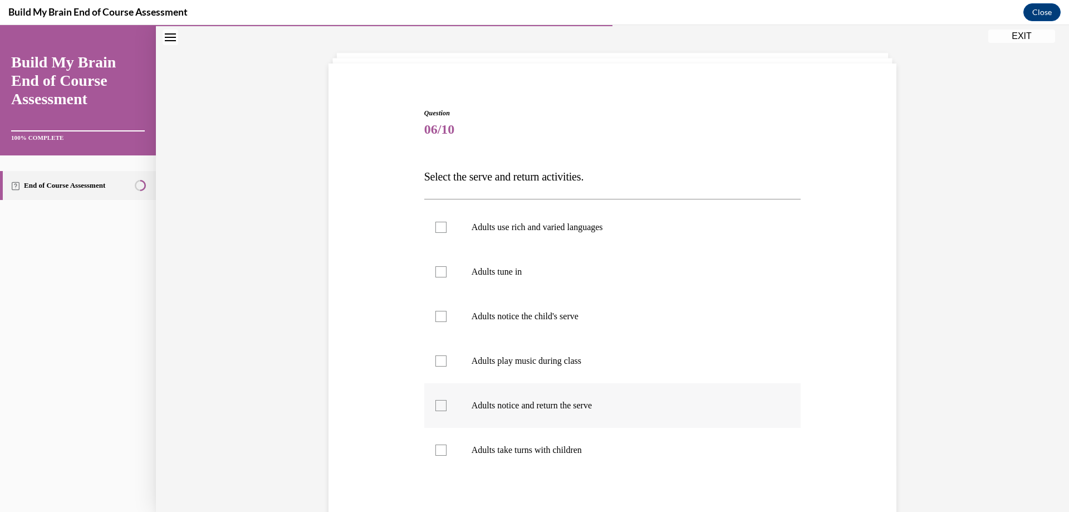
click at [530, 406] on p "Adults notice and return the serve" at bounding box center [623, 405] width 302 height 11
click at [447, 406] on input "Adults notice and return the serve" at bounding box center [440, 405] width 11 height 11
checkbox input "true"
click at [488, 458] on label "Adults take turns with children" at bounding box center [612, 450] width 377 height 45
click at [447, 455] on input "Adults take turns with children" at bounding box center [440, 449] width 11 height 11
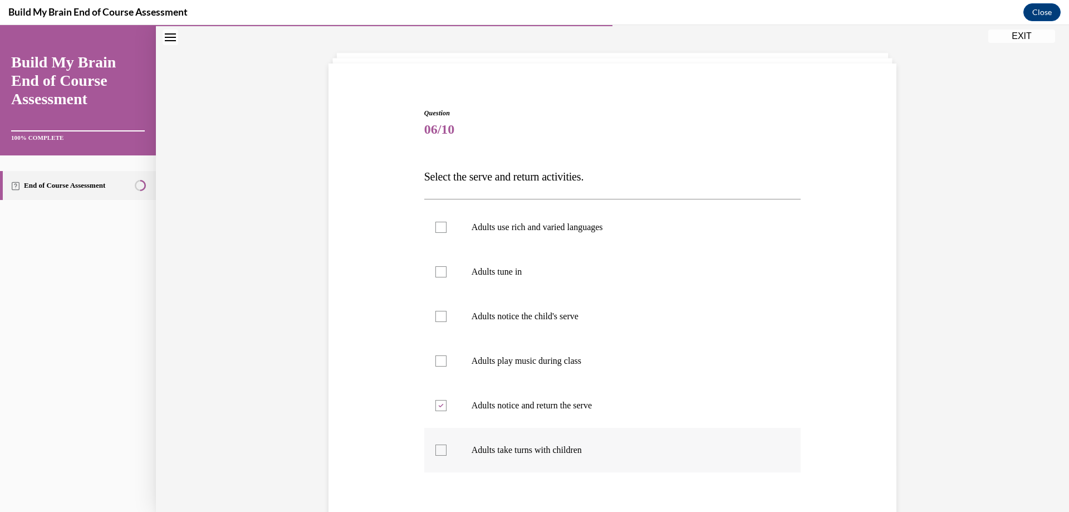
checkbox input "true"
click at [486, 279] on label "Adults tune in" at bounding box center [612, 271] width 377 height 45
click at [447, 277] on input "Adults tune in" at bounding box center [440, 271] width 11 height 11
checkbox input "true"
click at [494, 318] on p "Adults notice the child's serve" at bounding box center [623, 316] width 302 height 11
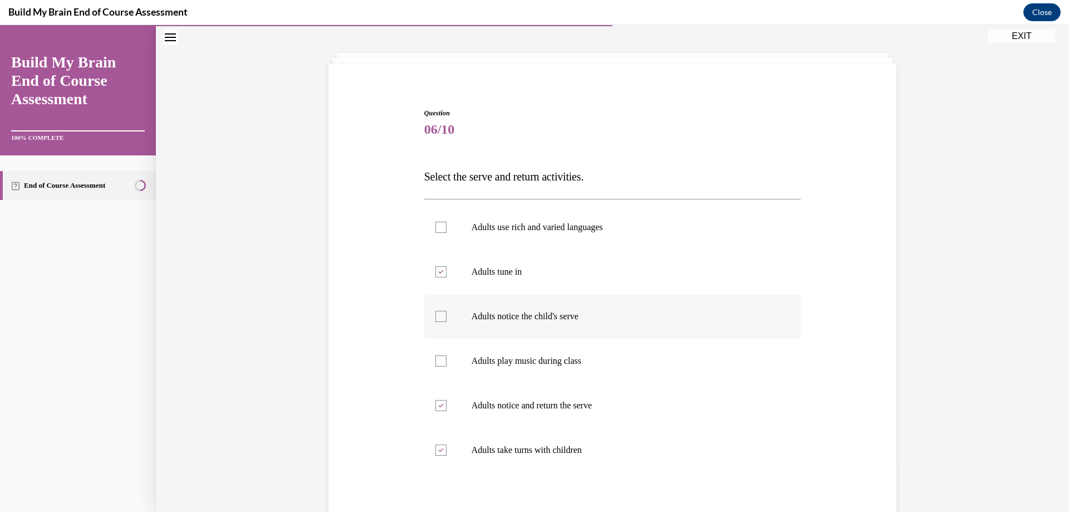
click at [447, 318] on input "Adults notice the child's serve" at bounding box center [440, 316] width 11 height 11
checkbox input "true"
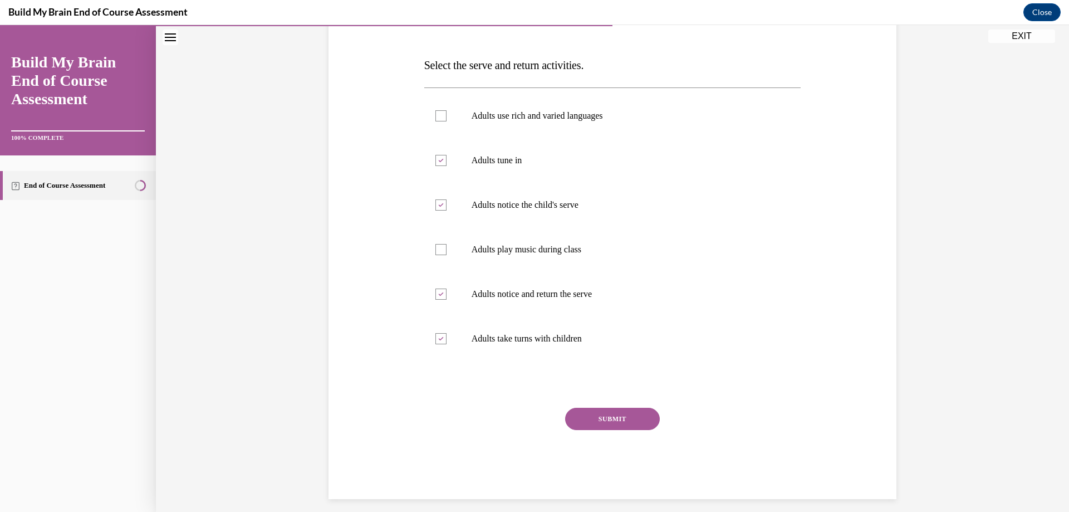
click at [571, 423] on button "SUBMIT" at bounding box center [612, 419] width 95 height 22
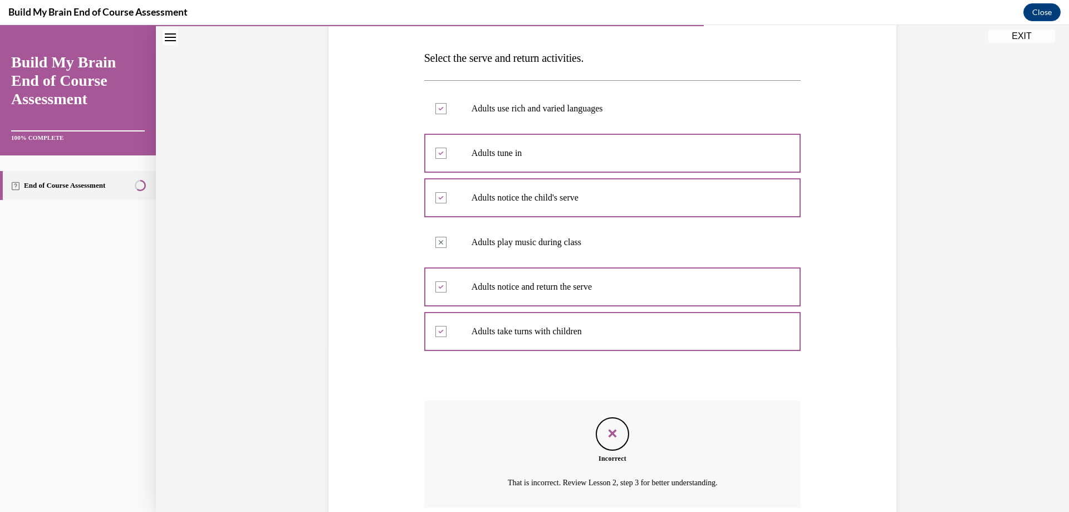
scroll to position [258, 0]
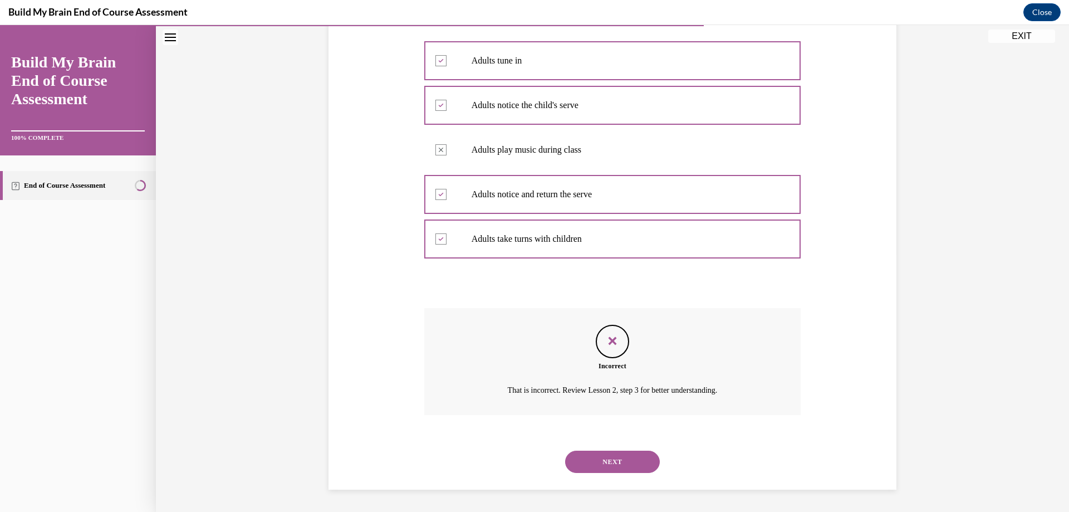
click at [635, 453] on button "NEXT" at bounding box center [612, 461] width 95 height 22
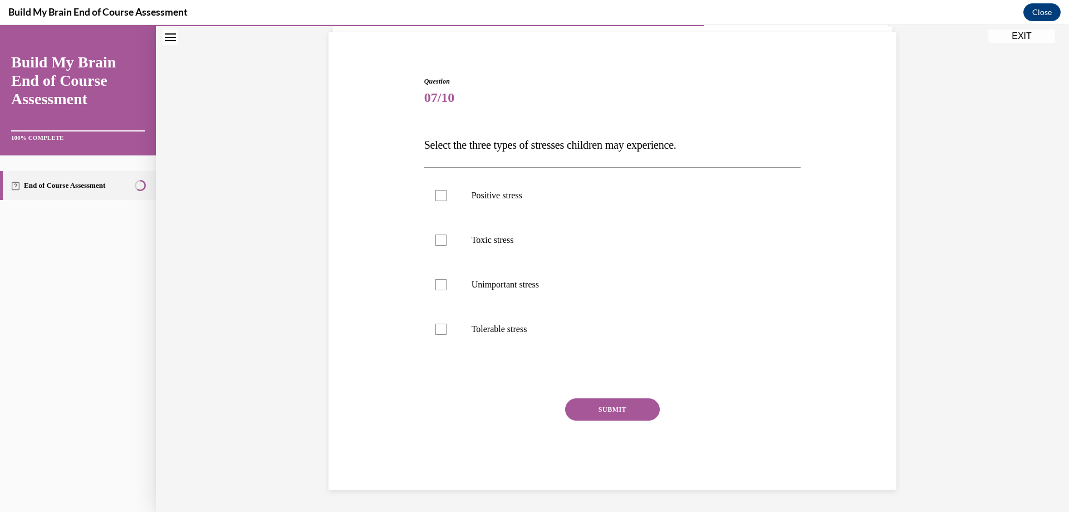
scroll to position [79, 0]
click at [504, 207] on label "Positive stress" at bounding box center [612, 195] width 377 height 45
click at [447, 201] on input "Positive stress" at bounding box center [440, 195] width 11 height 11
checkbox input "true"
click at [486, 237] on p "Toxic stress" at bounding box center [623, 239] width 302 height 11
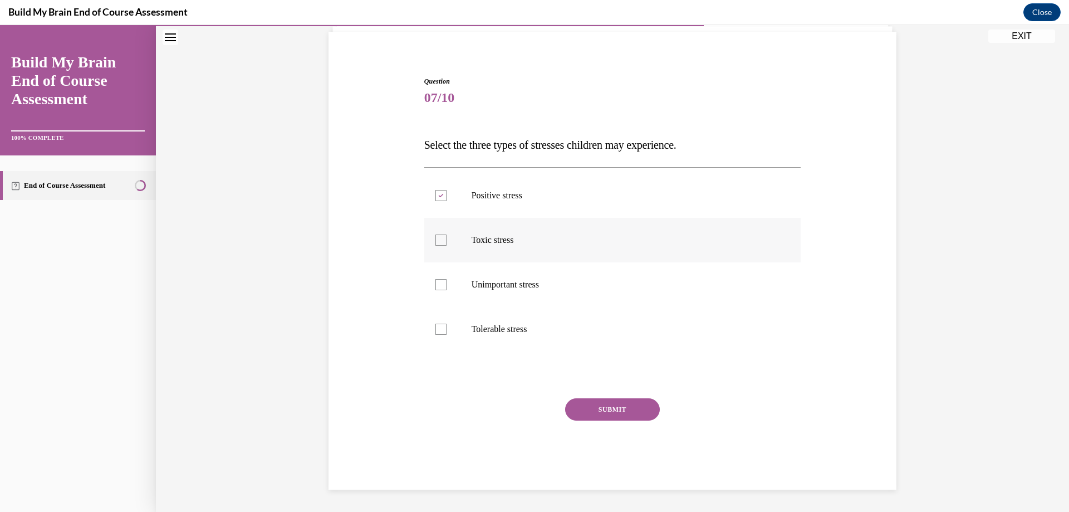
click at [447, 237] on input "Toxic stress" at bounding box center [440, 239] width 11 height 11
checkbox input "true"
click at [492, 331] on p "Tolerable stress" at bounding box center [623, 329] width 302 height 11
click at [447, 331] on input "Tolerable stress" at bounding box center [440, 329] width 11 height 11
checkbox input "true"
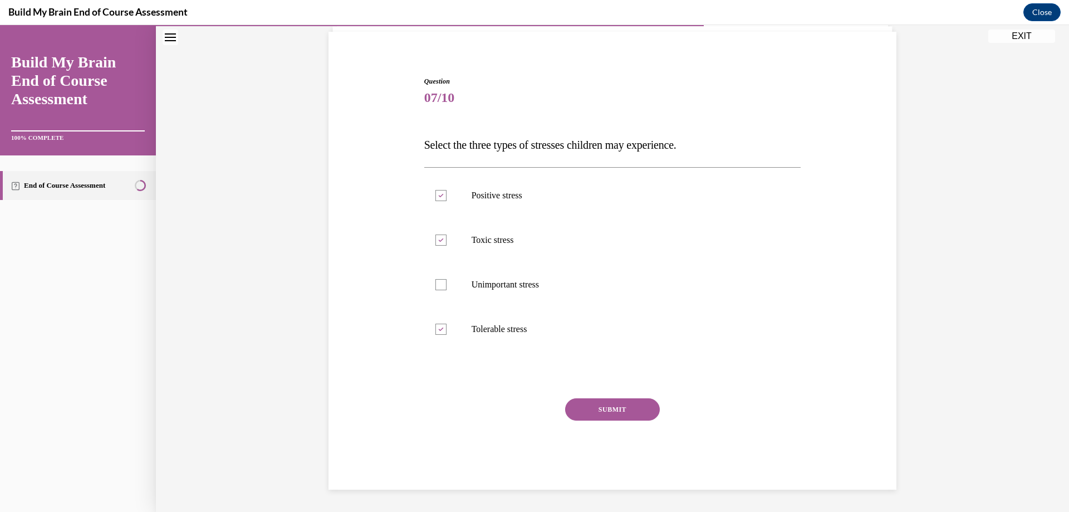
click at [587, 414] on button "SUBMIT" at bounding box center [612, 409] width 95 height 22
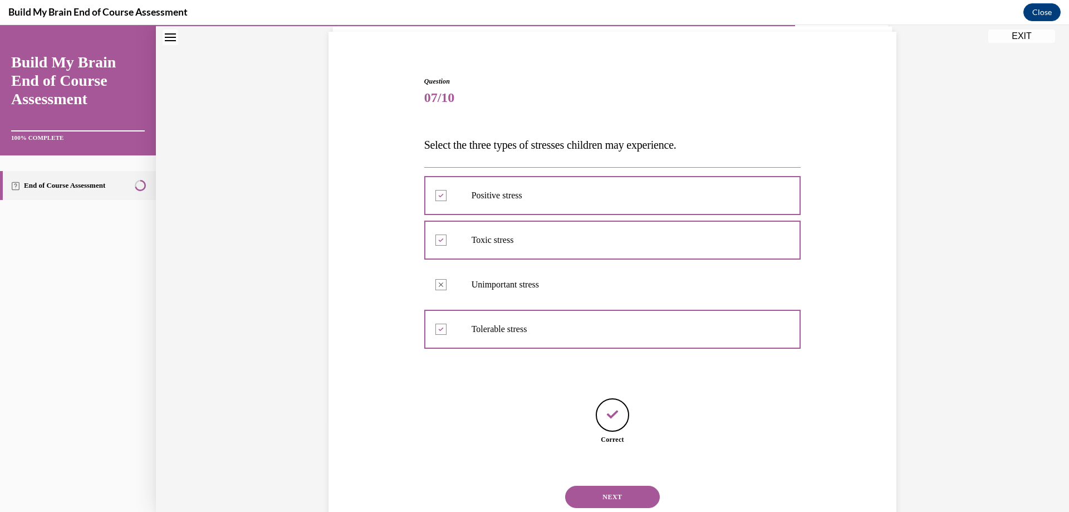
scroll to position [114, 0]
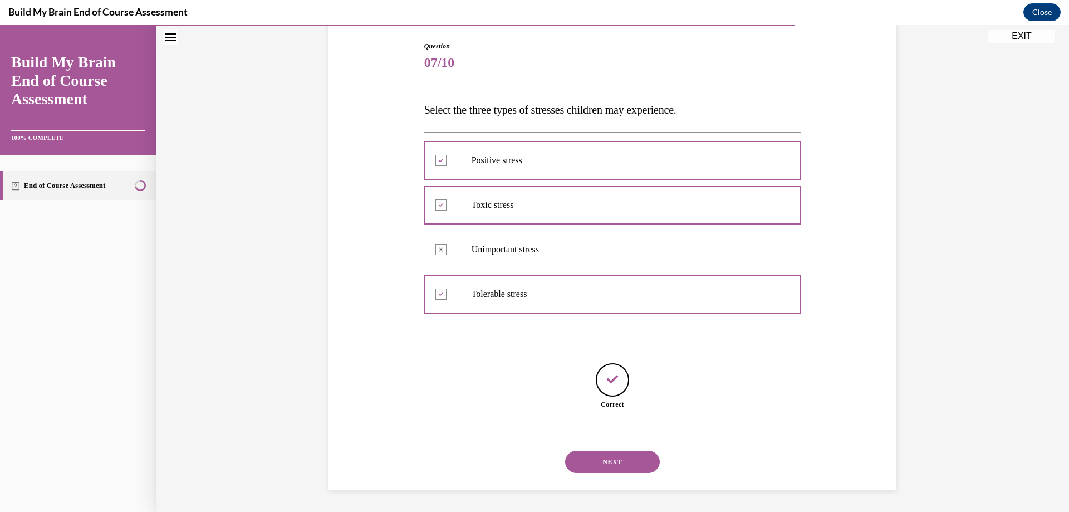
click at [613, 462] on button "NEXT" at bounding box center [612, 461] width 95 height 22
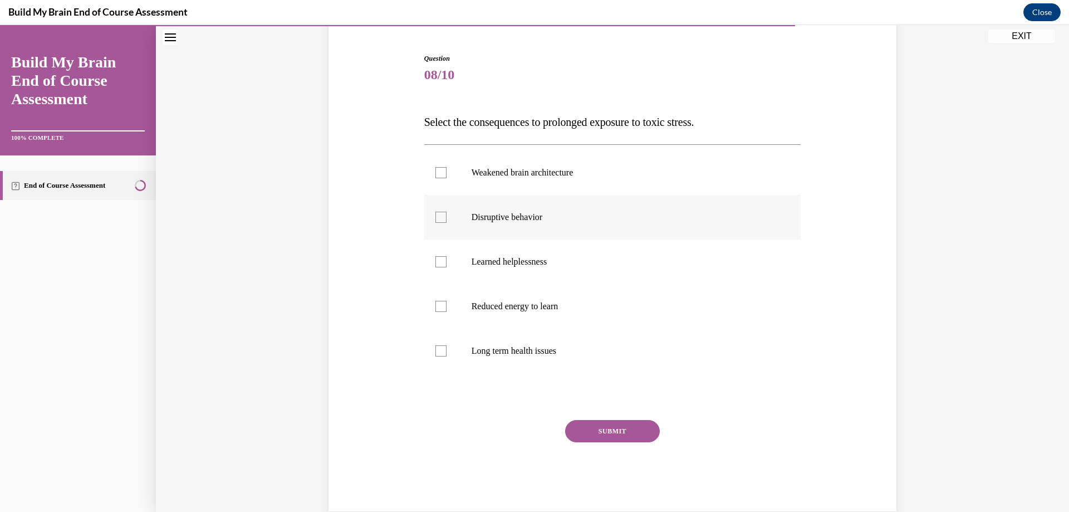
scroll to position [102, 0]
click at [499, 352] on p "Long term health issues" at bounding box center [623, 350] width 302 height 11
click at [447, 352] on input "Long term health issues" at bounding box center [440, 350] width 11 height 11
checkbox input "true"
click at [483, 220] on p "Disruptive behavior" at bounding box center [623, 216] width 302 height 11
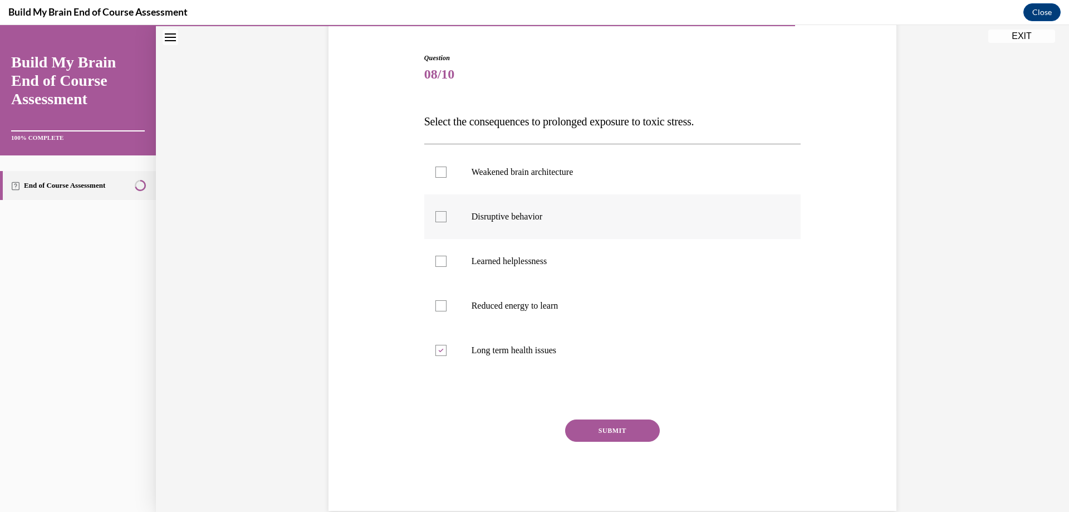
click at [447, 220] on input "Disruptive behavior" at bounding box center [440, 216] width 11 height 11
checkbox input "true"
click at [489, 178] on label "Weakened brain architecture" at bounding box center [612, 172] width 377 height 45
click at [447, 178] on input "Weakened brain architecture" at bounding box center [440, 171] width 11 height 11
checkbox input "true"
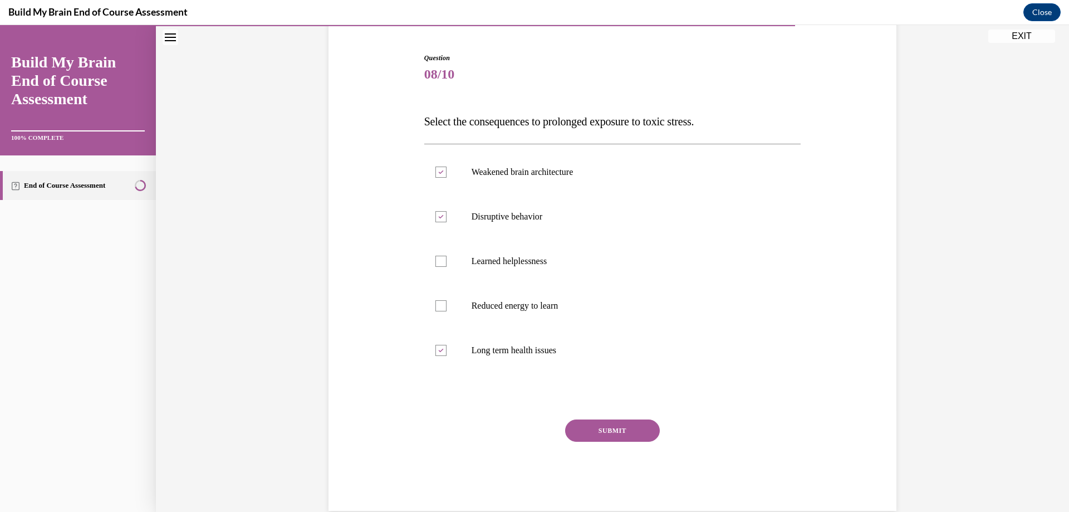
click at [610, 437] on button "SUBMIT" at bounding box center [612, 430] width 95 height 22
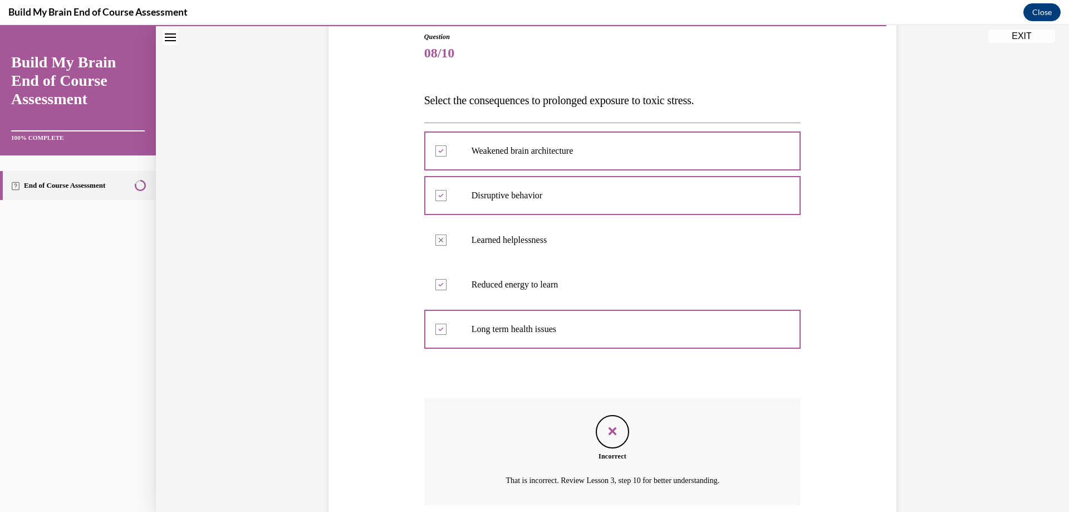
scroll to position [213, 0]
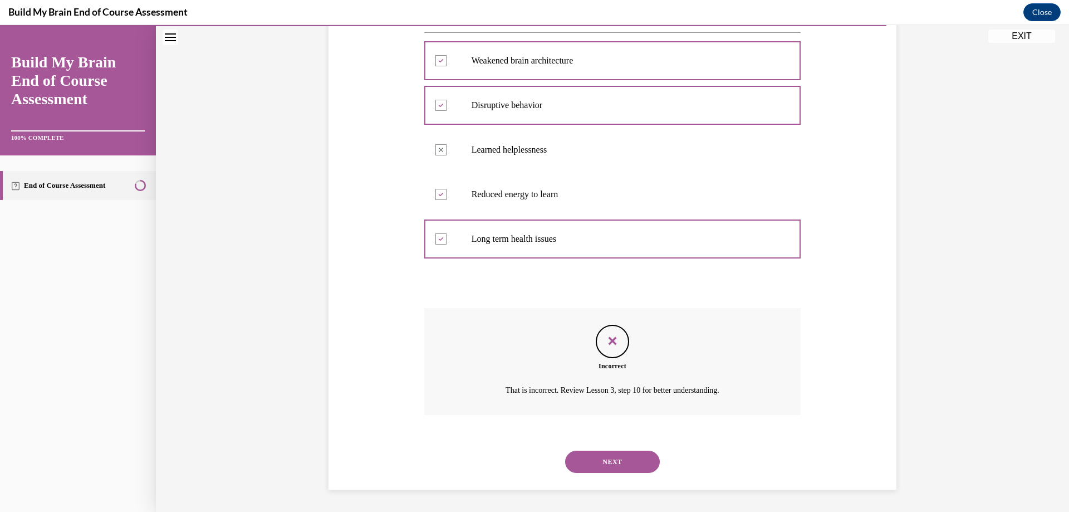
click at [614, 452] on button "NEXT" at bounding box center [612, 461] width 95 height 22
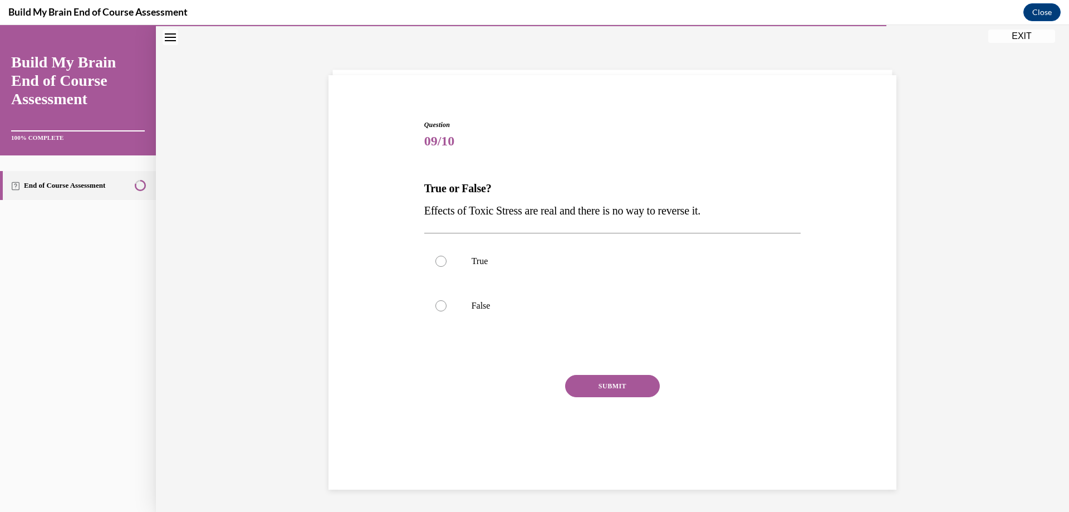
scroll to position [35, 0]
click at [480, 254] on label "True" at bounding box center [612, 261] width 377 height 45
click at [447, 256] on input "True" at bounding box center [440, 261] width 11 height 11
radio input "true"
click at [626, 383] on button "SUBMIT" at bounding box center [612, 386] width 95 height 22
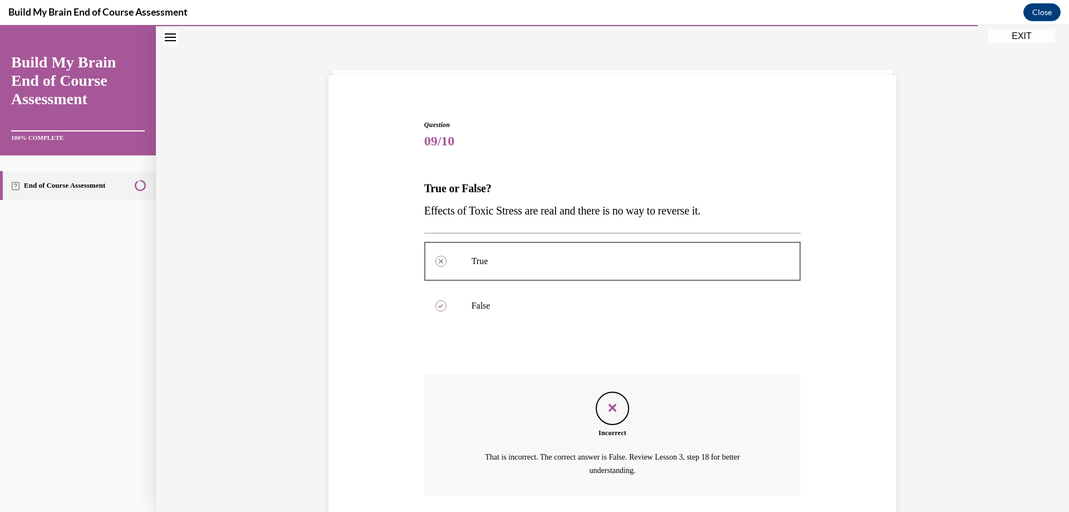
scroll to position [115, 0]
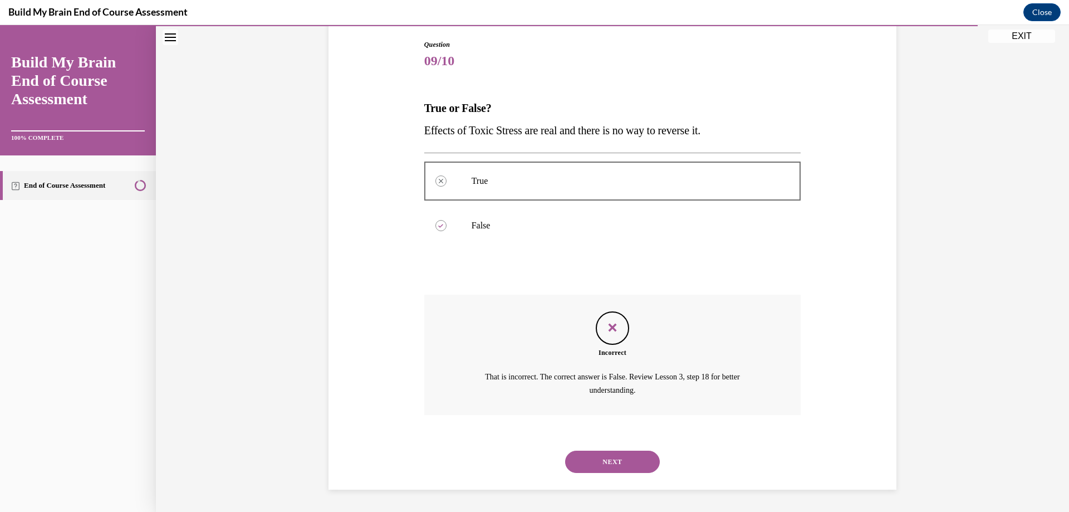
drag, startPoint x: 617, startPoint y: 441, endPoint x: 614, endPoint y: 452, distance: 11.5
click at [616, 444] on div "NEXT" at bounding box center [612, 461] width 377 height 45
click at [614, 452] on button "NEXT" at bounding box center [612, 461] width 95 height 22
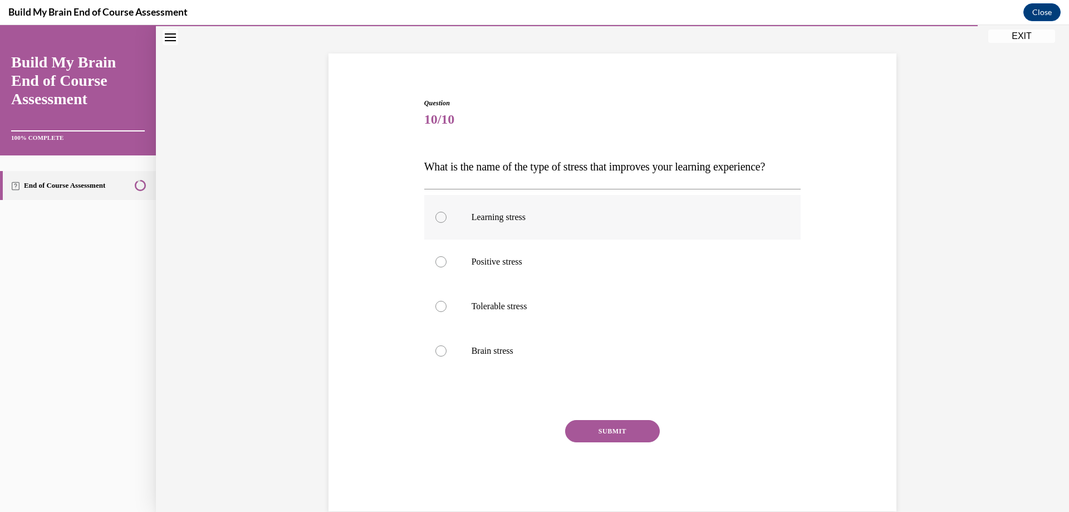
scroll to position [44, 0]
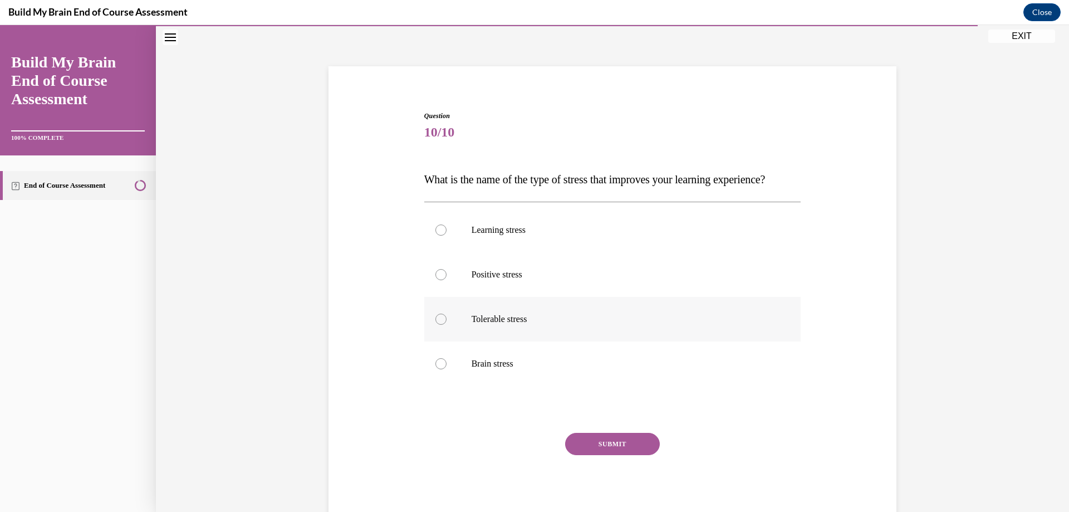
click at [533, 325] on p "Tolerable stress" at bounding box center [623, 318] width 302 height 11
click at [447, 325] on input "Tolerable stress" at bounding box center [440, 318] width 11 height 11
radio input "true"
click at [577, 455] on button "SUBMIT" at bounding box center [612, 444] width 95 height 22
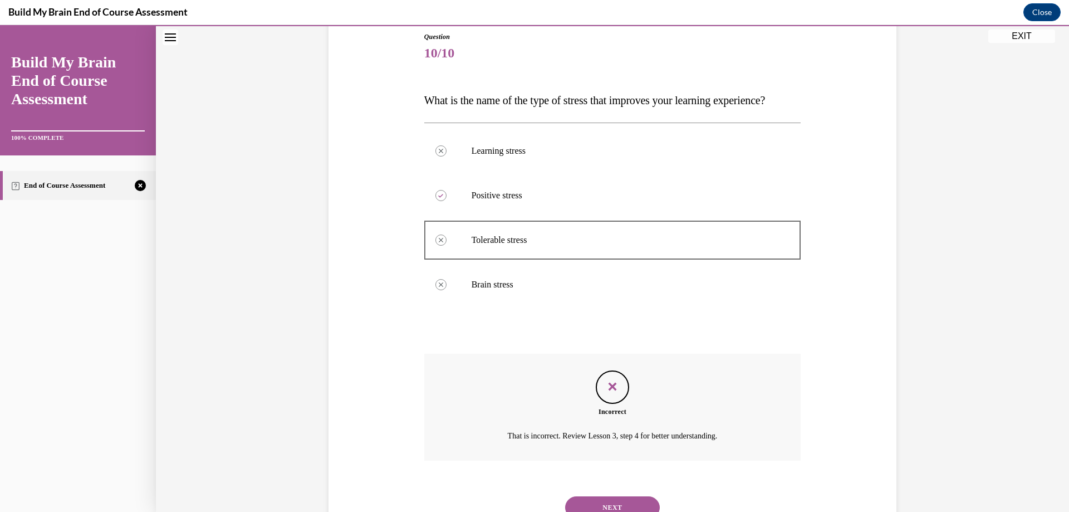
scroll to position [191, 0]
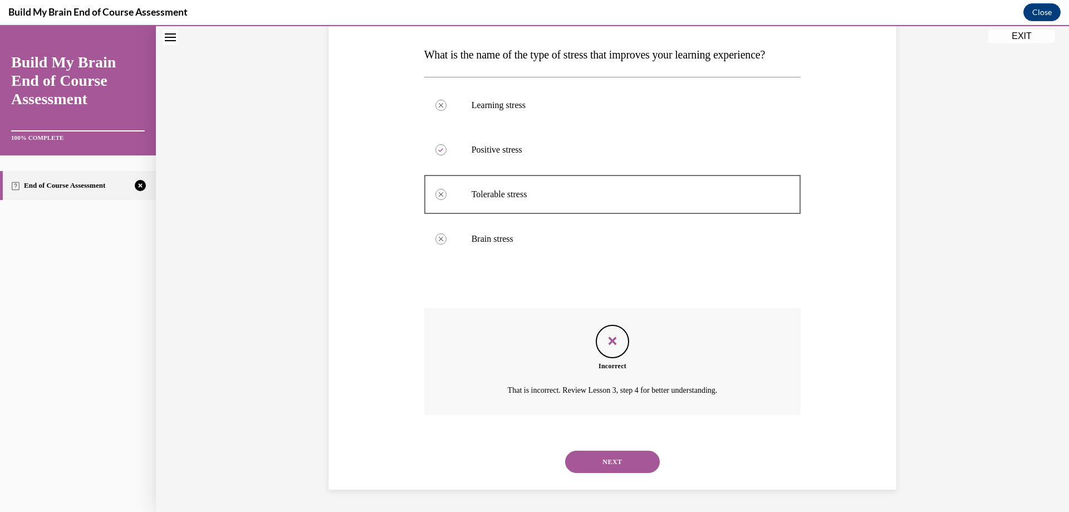
click at [578, 460] on button "NEXT" at bounding box center [612, 461] width 95 height 22
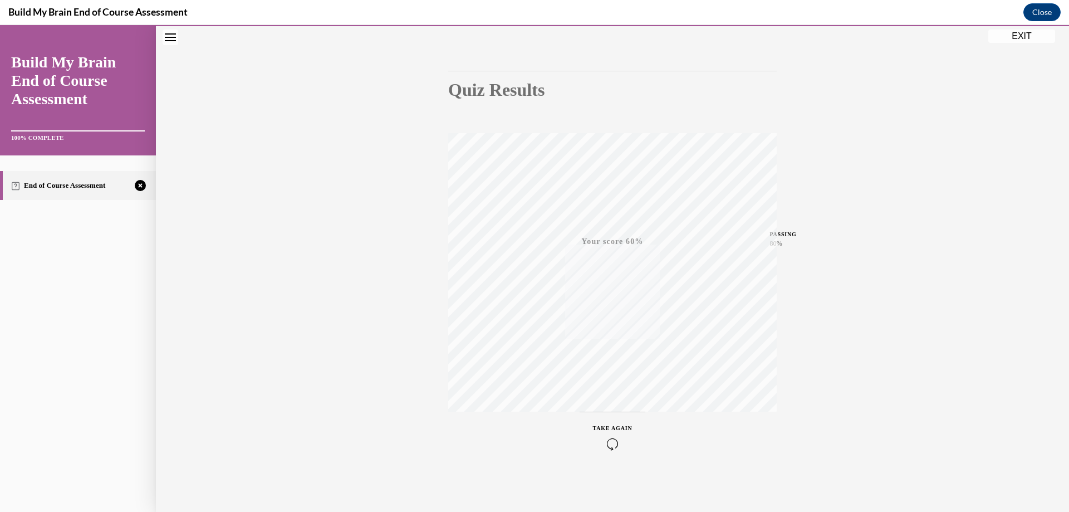
click at [609, 433] on div "TAKE AGAIN" at bounding box center [613, 437] width 40 height 26
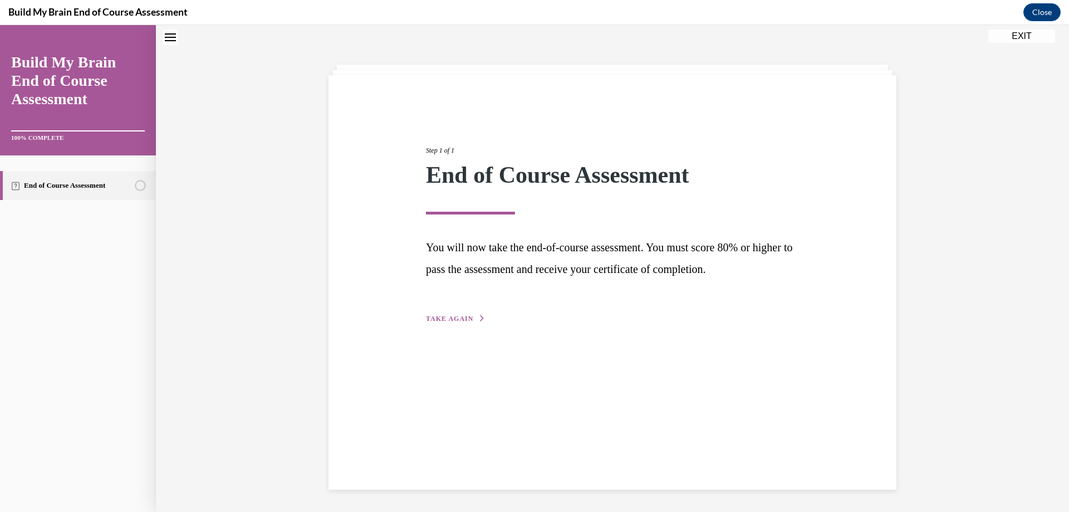
click at [430, 315] on span "TAKE AGAIN" at bounding box center [449, 319] width 47 height 8
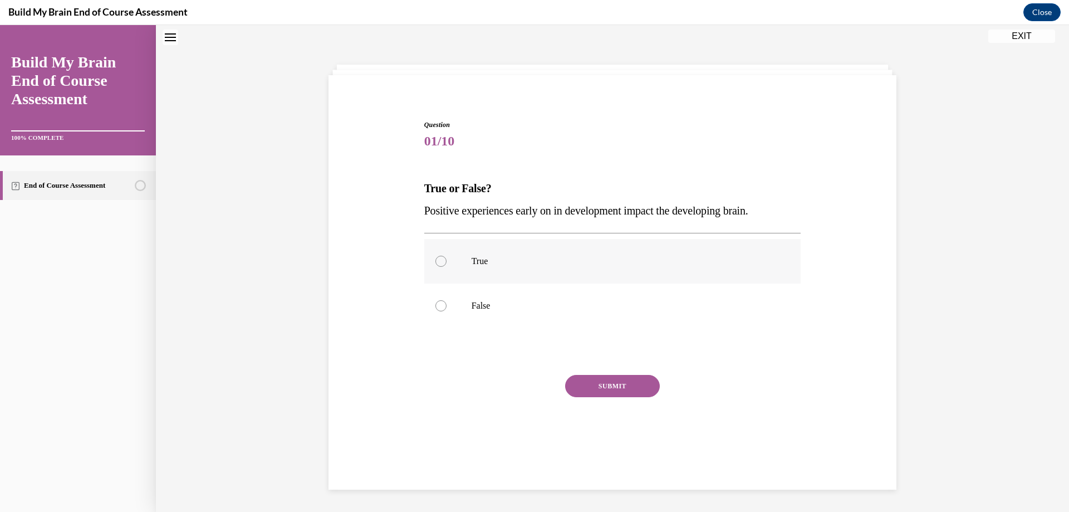
click at [491, 261] on p "True" at bounding box center [623, 261] width 302 height 11
click at [447, 261] on input "True" at bounding box center [440, 261] width 11 height 11
radio input "true"
click at [576, 390] on button "SUBMIT" at bounding box center [612, 386] width 95 height 22
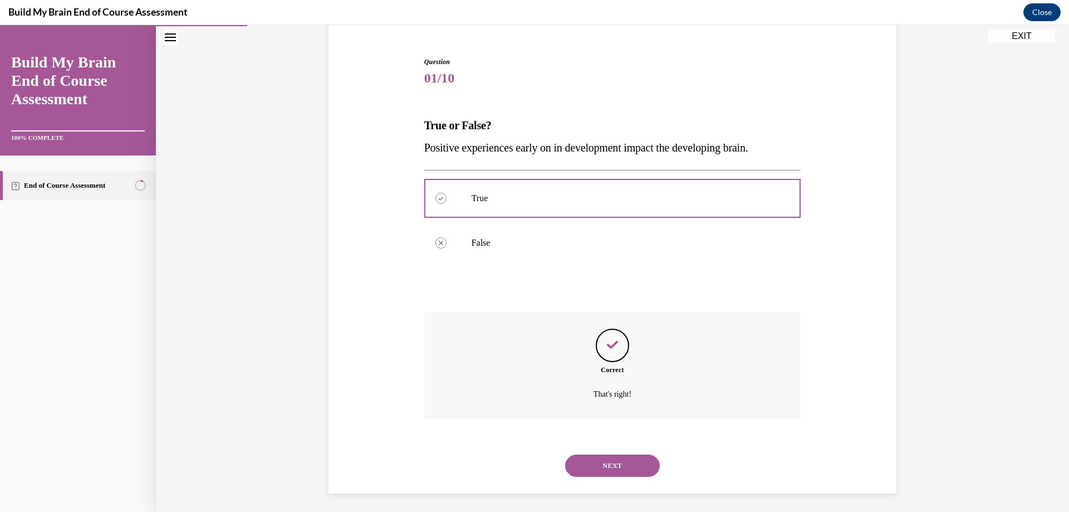
scroll to position [102, 0]
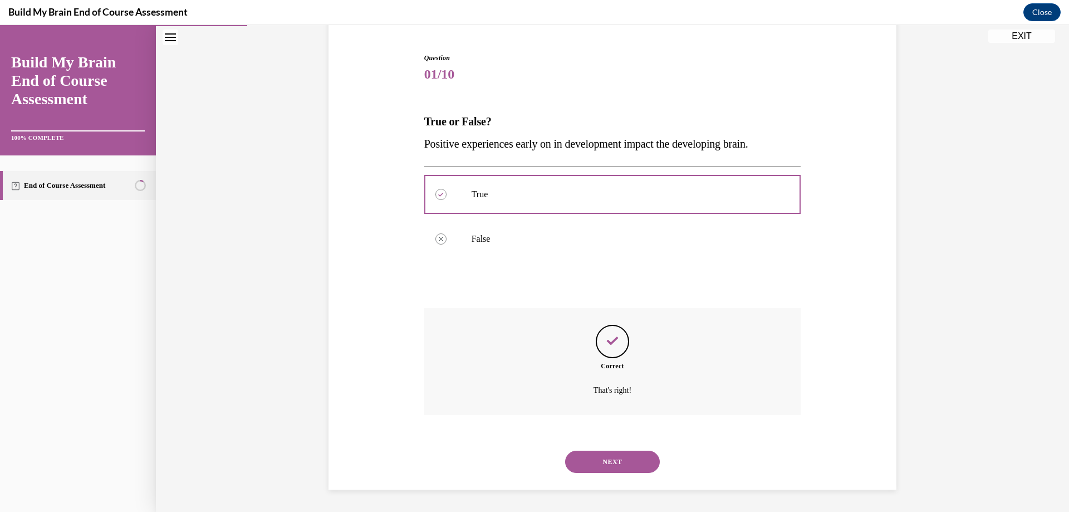
click at [620, 464] on button "NEXT" at bounding box center [612, 461] width 95 height 22
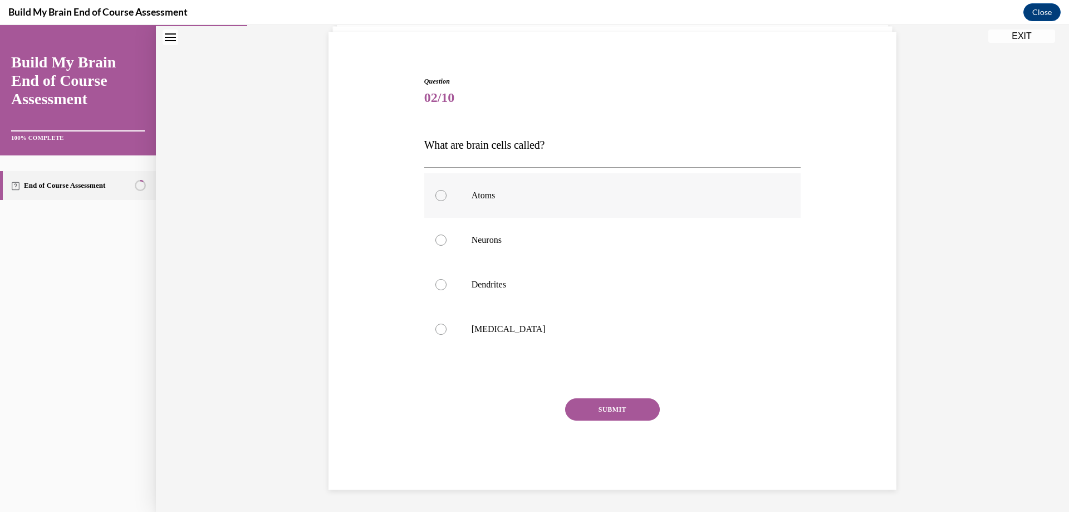
scroll to position [35, 0]
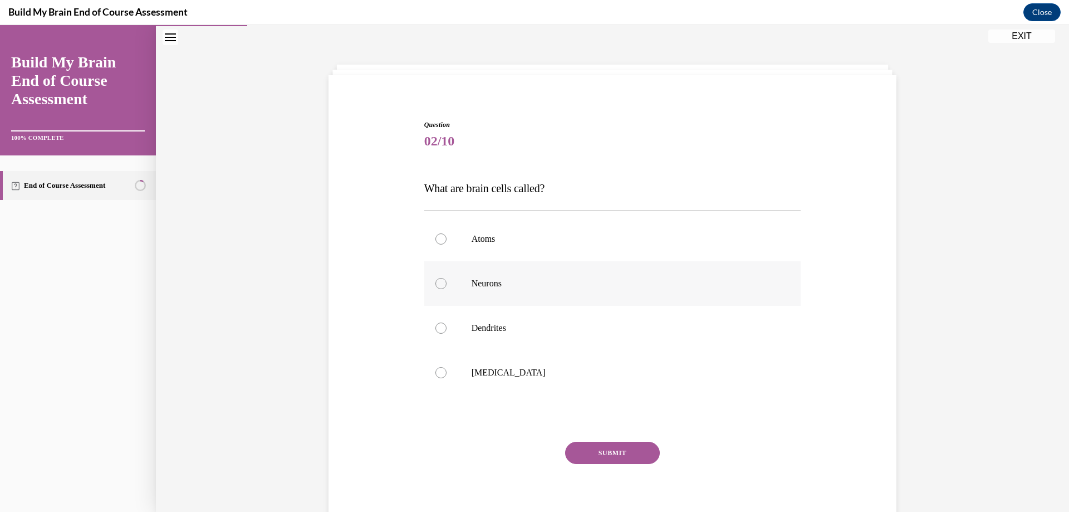
click at [512, 282] on p "Neurons" at bounding box center [623, 283] width 302 height 11
click at [447, 282] on input "Neurons" at bounding box center [440, 283] width 11 height 11
radio input "true"
click at [621, 452] on button "SUBMIT" at bounding box center [612, 453] width 95 height 22
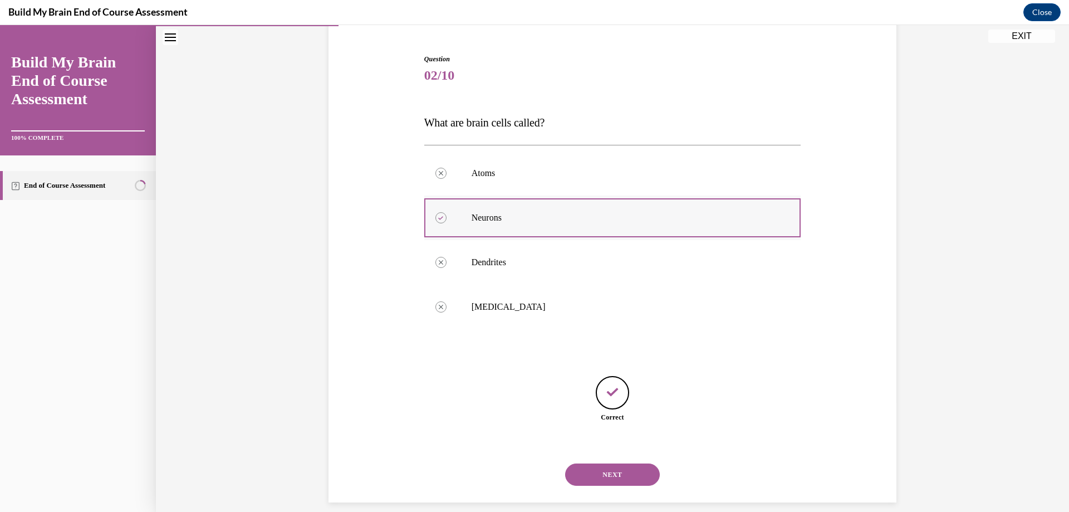
scroll to position [114, 0]
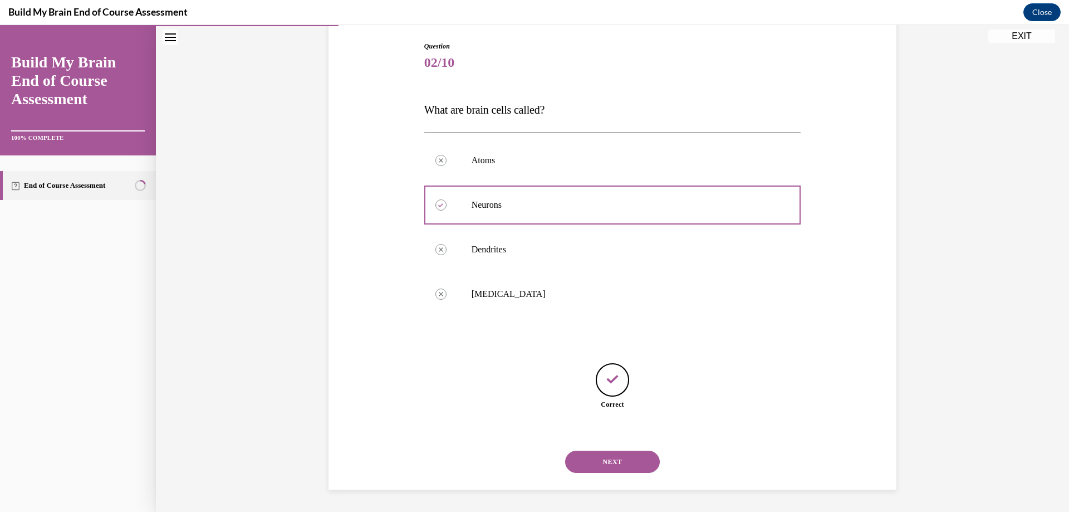
click at [609, 461] on button "NEXT" at bounding box center [612, 461] width 95 height 22
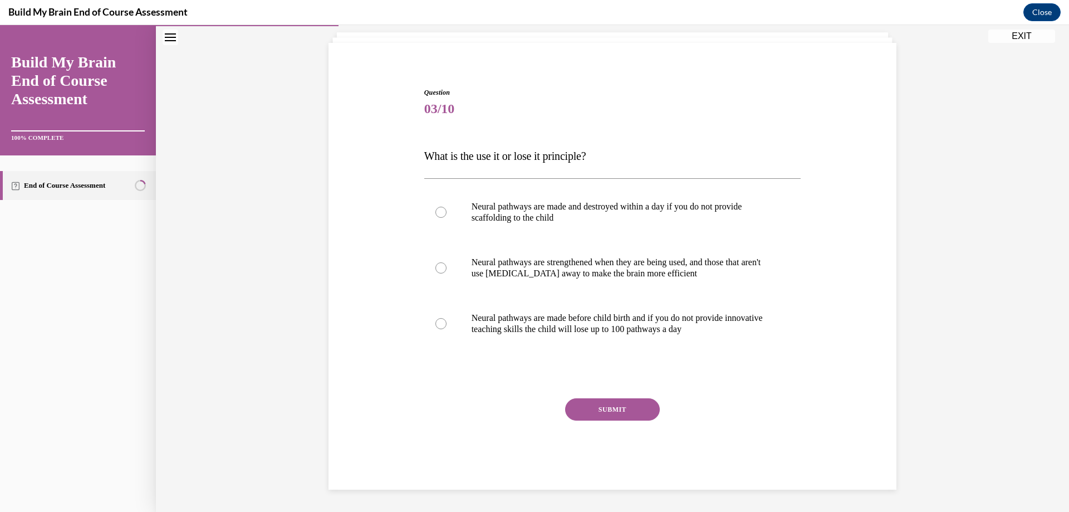
scroll to position [67, 0]
click at [502, 279] on label "Neural pathways are strengthened when they are being used, and those that aren'…" at bounding box center [612, 268] width 377 height 56
click at [447, 273] on input "Neural pathways are strengthened when they are being used, and those that aren'…" at bounding box center [440, 267] width 11 height 11
radio input "true"
click at [599, 408] on button "SUBMIT" at bounding box center [612, 409] width 95 height 22
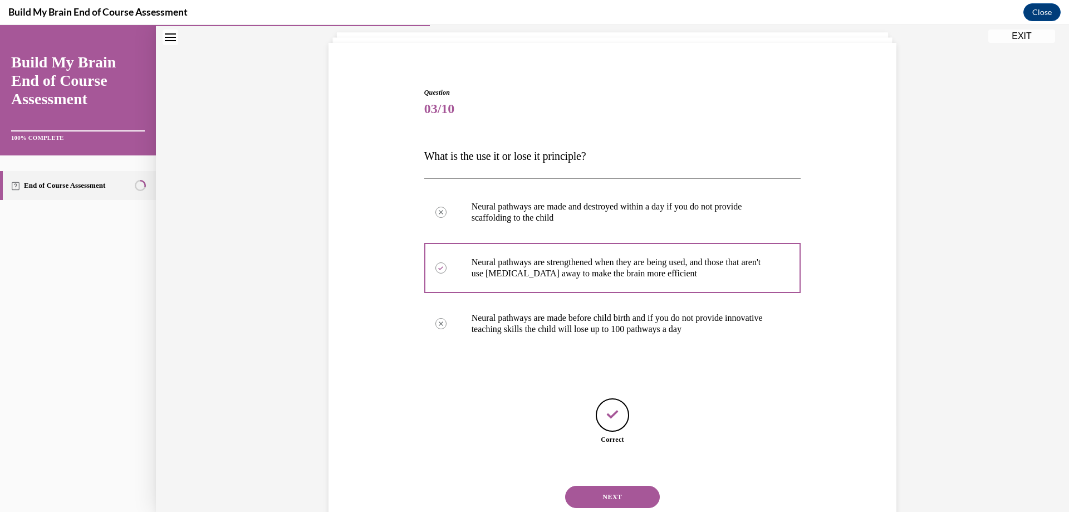
scroll to position [102, 0]
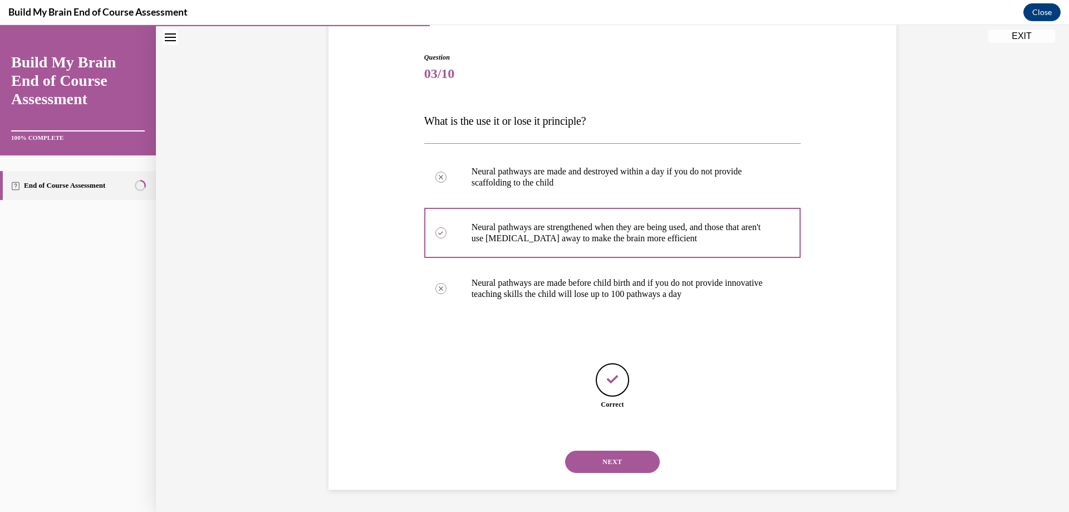
click at [602, 462] on button "NEXT" at bounding box center [612, 461] width 95 height 22
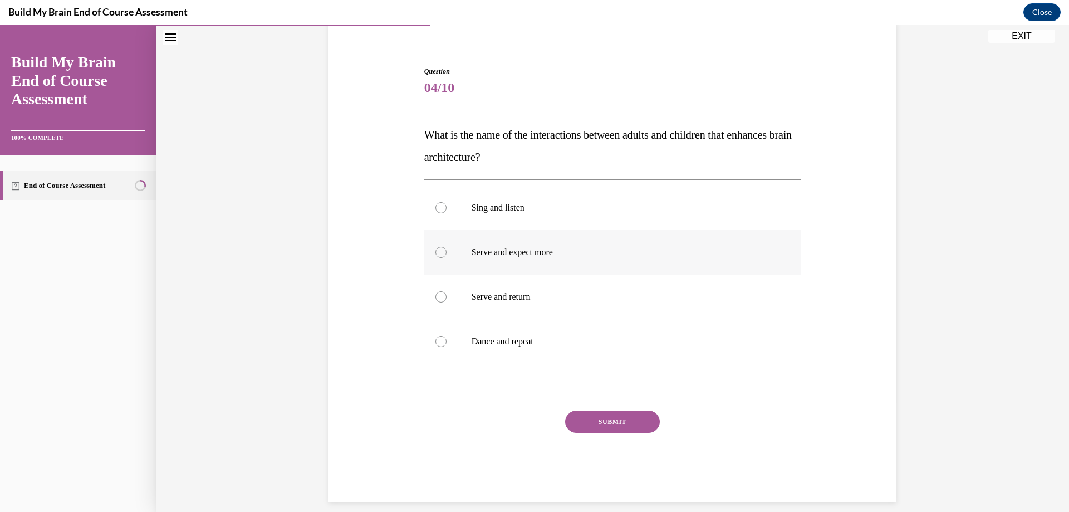
scroll to position [89, 0]
click at [530, 299] on p "Serve and return" at bounding box center [623, 296] width 302 height 11
click at [447, 299] on input "Serve and return" at bounding box center [440, 296] width 11 height 11
radio input "true"
click at [592, 422] on button "SUBMIT" at bounding box center [612, 421] width 95 height 22
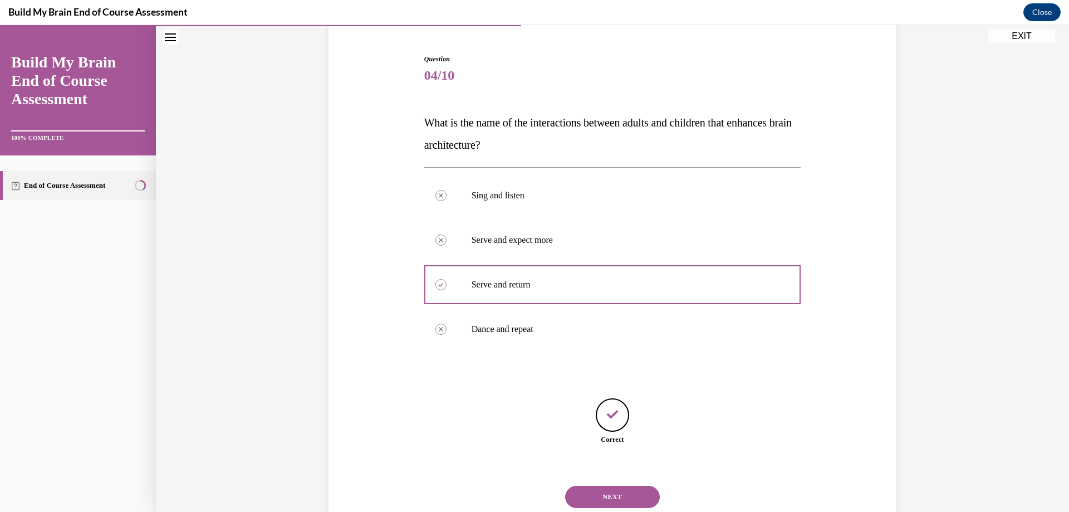
scroll to position [136, 0]
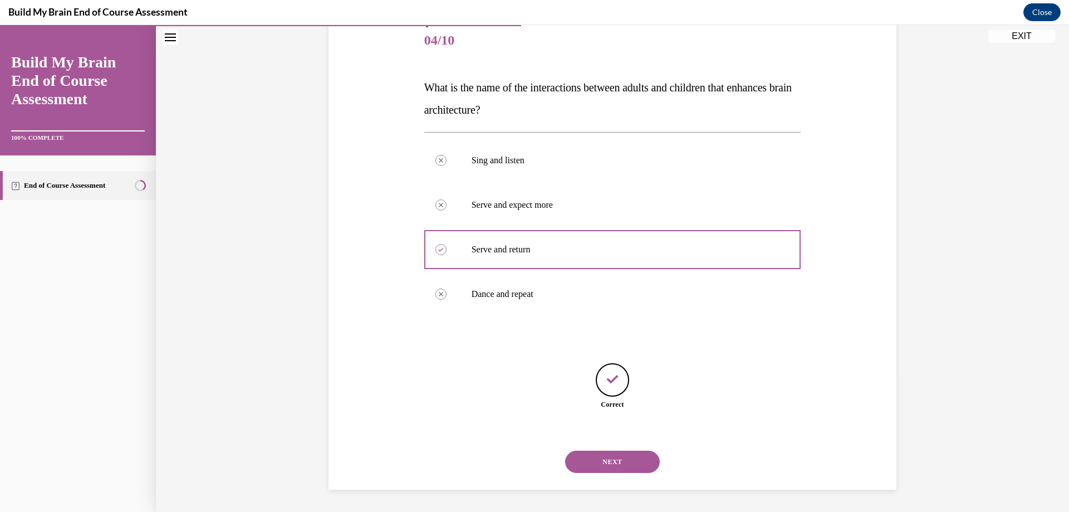
click at [619, 464] on button "NEXT" at bounding box center [612, 461] width 95 height 22
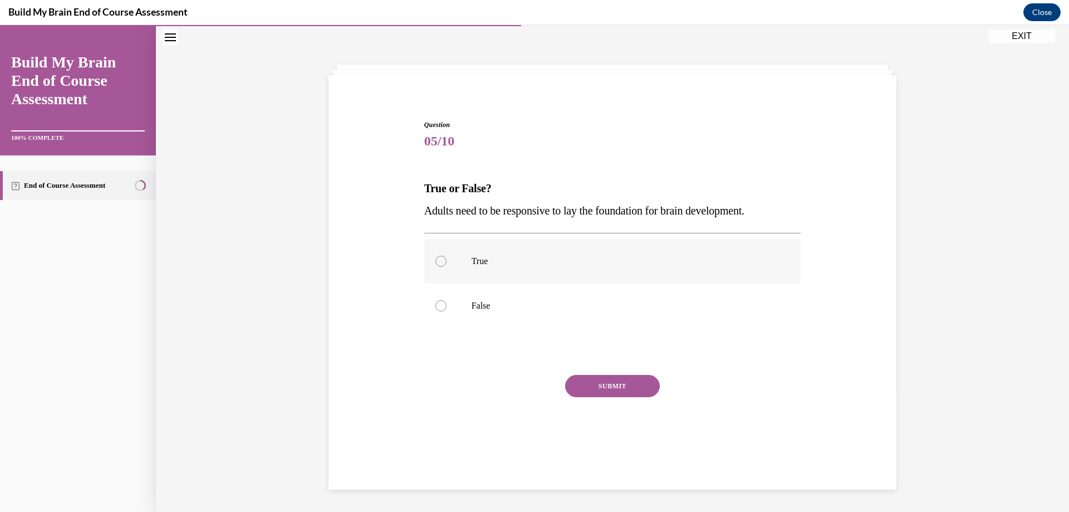
click at [718, 276] on label "True" at bounding box center [612, 261] width 377 height 45
click at [447, 267] on input "True" at bounding box center [440, 261] width 11 height 11
radio input "true"
click at [600, 395] on button "SUBMIT" at bounding box center [612, 386] width 95 height 22
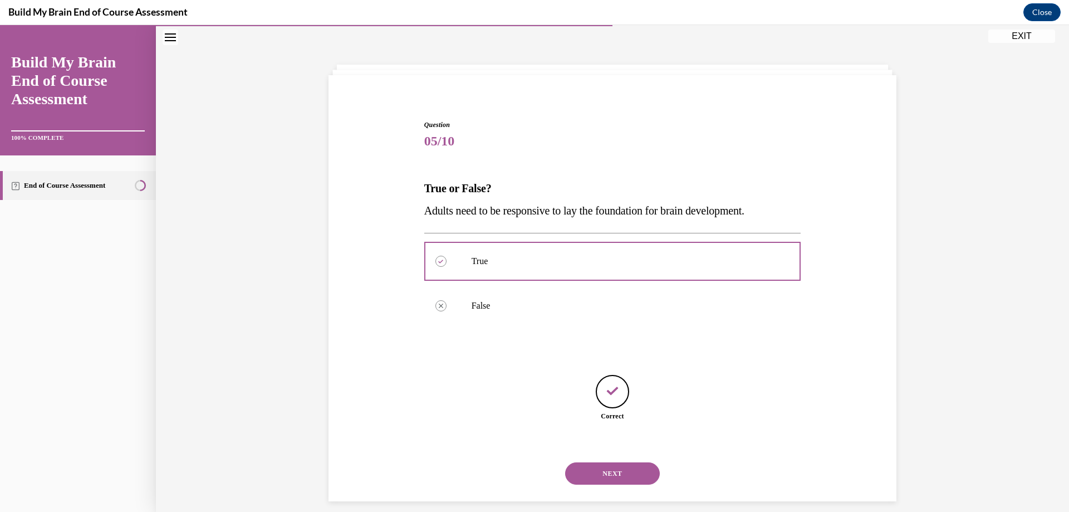
scroll to position [47, 0]
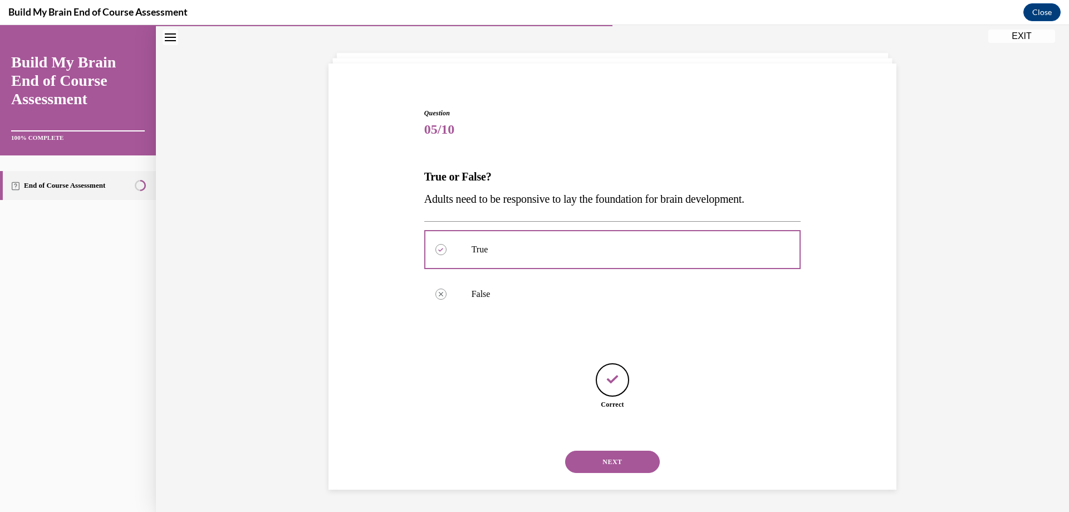
click at [597, 464] on button "NEXT" at bounding box center [612, 461] width 95 height 22
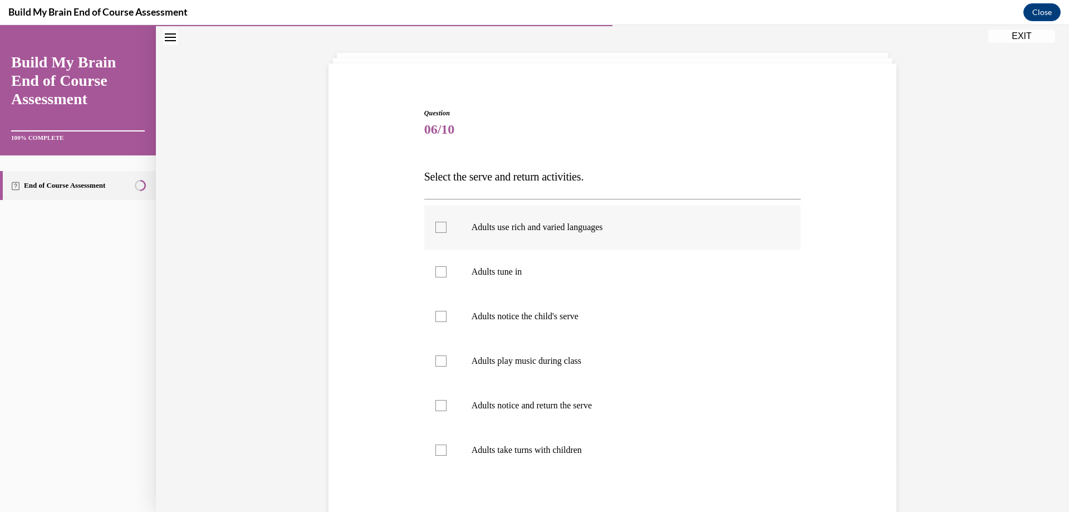
click at [601, 230] on p "Adults use rich and varied languages" at bounding box center [623, 227] width 302 height 11
click at [447, 230] on input "Adults use rich and varied languages" at bounding box center [440, 227] width 11 height 11
checkbox input "true"
click at [543, 291] on label "Adults tune in" at bounding box center [612, 271] width 377 height 45
click at [447, 277] on input "Adults tune in" at bounding box center [440, 271] width 11 height 11
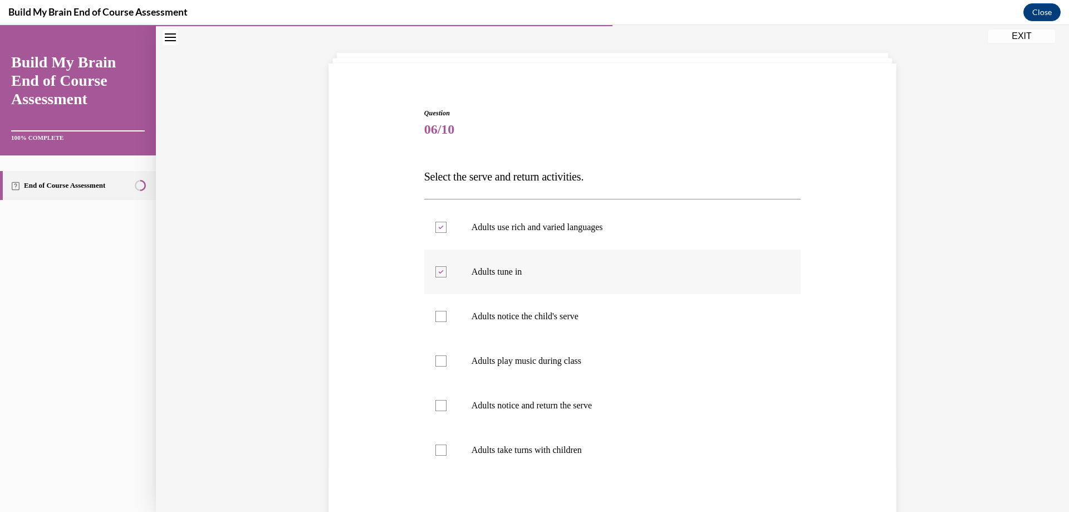
click at [544, 286] on label "Adults tune in" at bounding box center [612, 271] width 377 height 45
click at [447, 277] on input "Adults tune in" at bounding box center [440, 271] width 11 height 11
checkbox input "false"
click at [532, 317] on p "Adults notice the child's serve" at bounding box center [623, 316] width 302 height 11
click at [447, 317] on input "Adults notice the child's serve" at bounding box center [440, 316] width 11 height 11
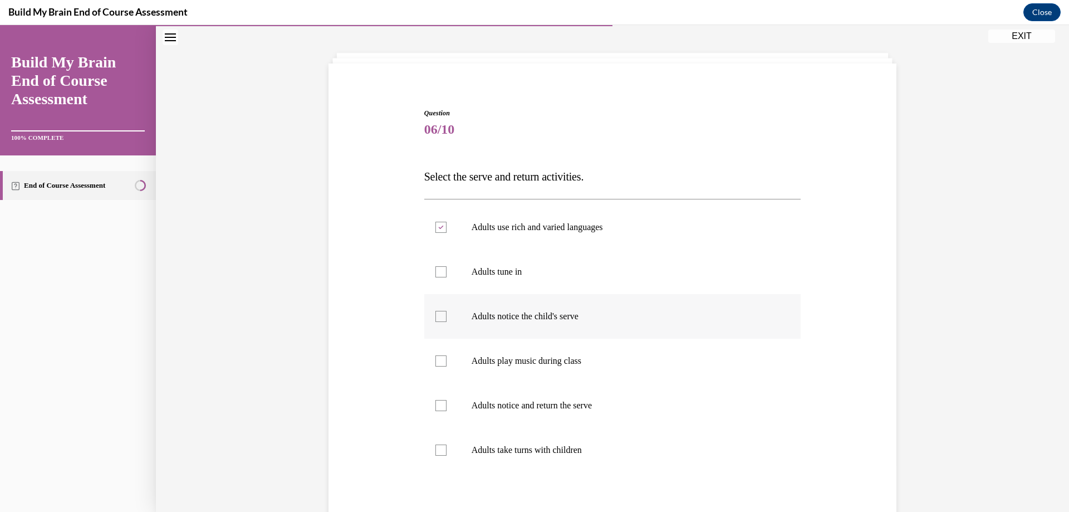
checkbox input "true"
click at [536, 397] on label "Adults notice and return the serve" at bounding box center [612, 405] width 377 height 45
click at [447, 400] on input "Adults notice and return the serve" at bounding box center [440, 405] width 11 height 11
checkbox input "true"
click at [529, 453] on p "Adults take turns with children" at bounding box center [623, 449] width 302 height 11
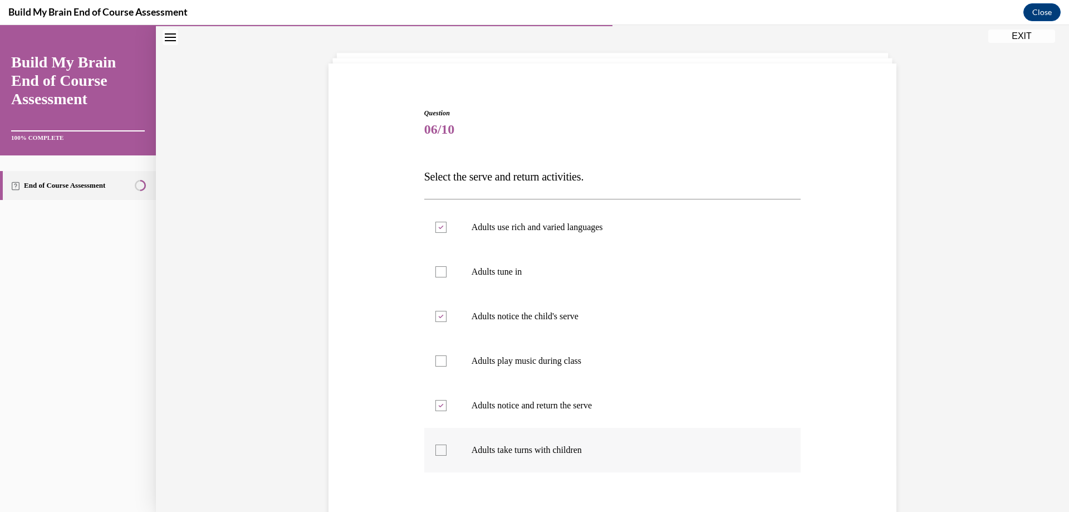
click at [447, 453] on input "Adults take turns with children" at bounding box center [440, 449] width 11 height 11
checkbox input "true"
click at [516, 278] on label "Adults tune in" at bounding box center [612, 271] width 377 height 45
click at [447, 277] on input "Adults tune in" at bounding box center [440, 271] width 11 height 11
checkbox input "true"
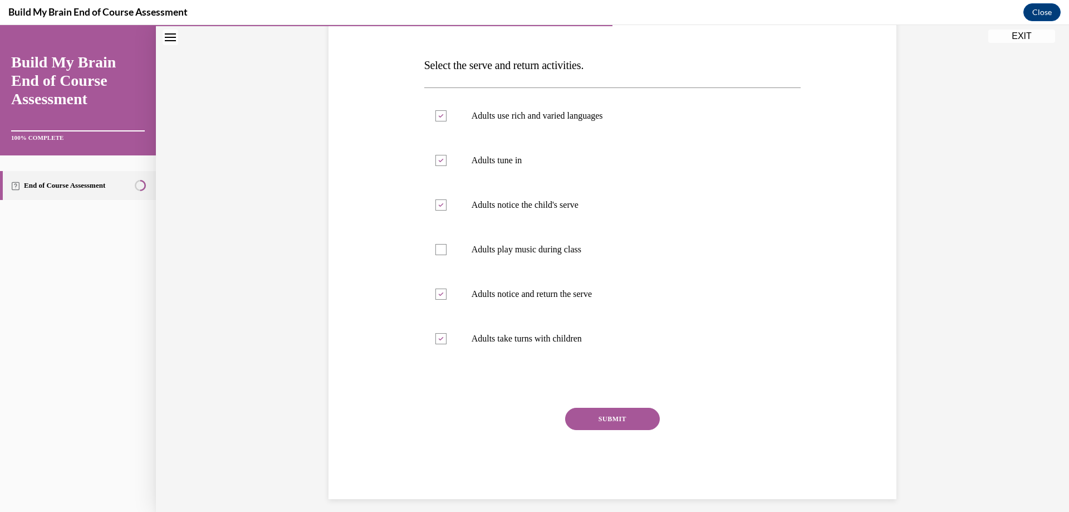
click at [634, 415] on button "SUBMIT" at bounding box center [612, 419] width 95 height 22
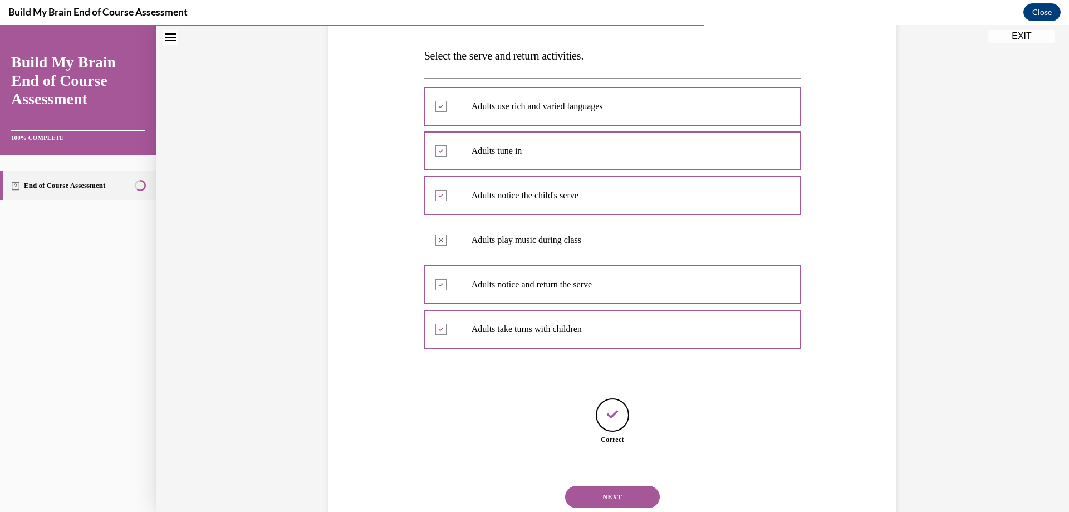
scroll to position [203, 0]
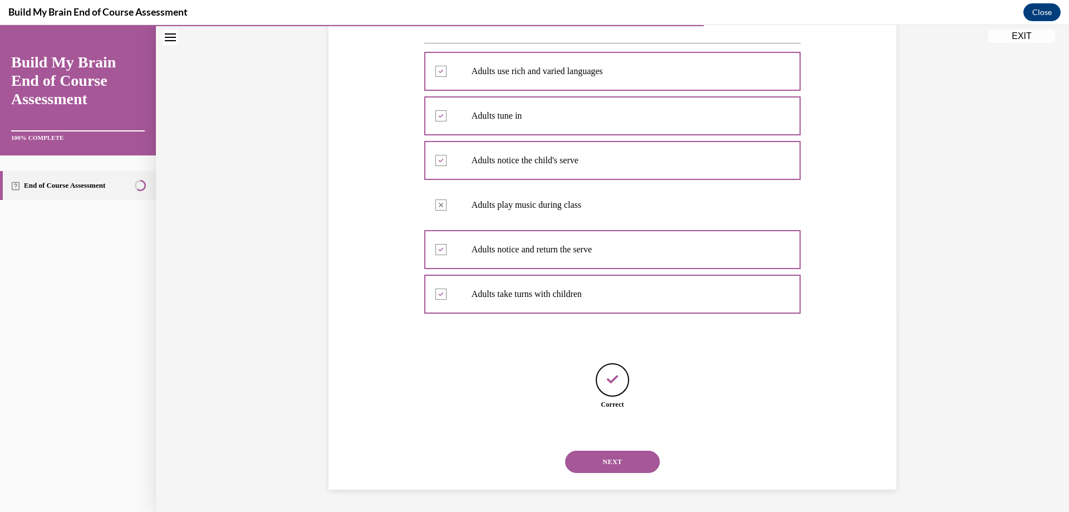
click at [612, 460] on button "NEXT" at bounding box center [612, 461] width 95 height 22
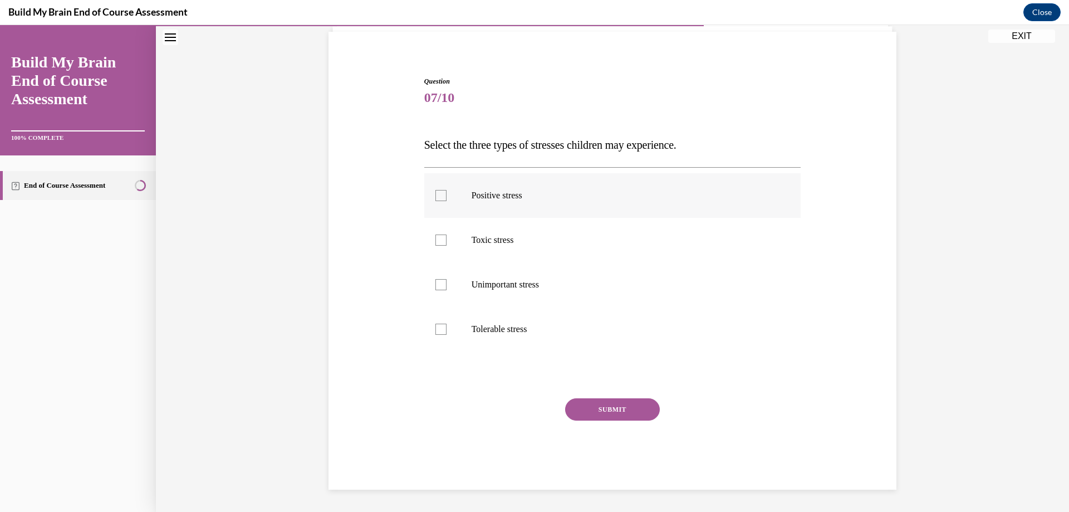
click at [514, 200] on p "Positive stress" at bounding box center [623, 195] width 302 height 11
click at [447, 200] on input "Positive stress" at bounding box center [440, 195] width 11 height 11
checkbox input "true"
click at [510, 238] on p "Toxic stress" at bounding box center [623, 239] width 302 height 11
click at [447, 238] on input "Toxic stress" at bounding box center [440, 239] width 11 height 11
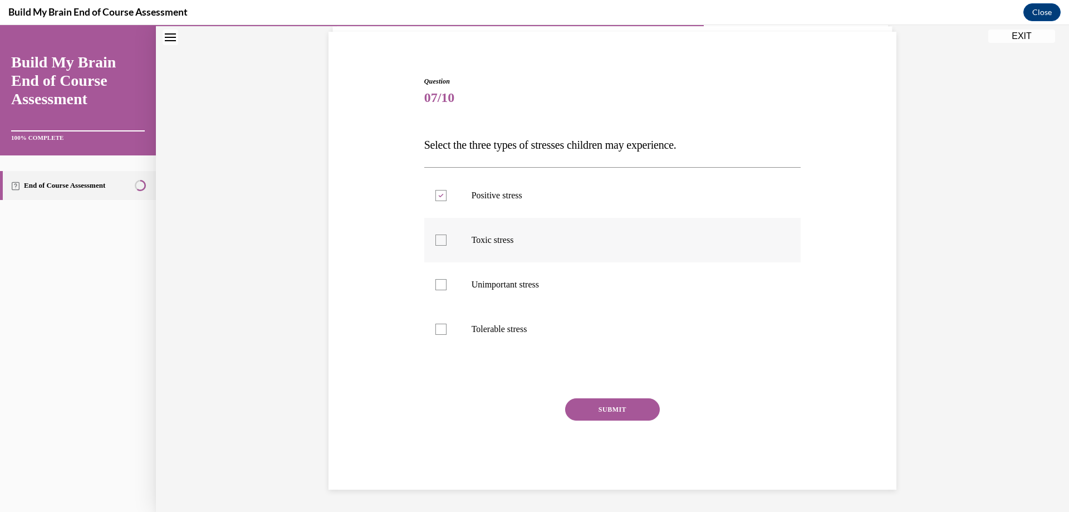
checkbox input "true"
click at [508, 330] on p "Tolerable stress" at bounding box center [623, 329] width 302 height 11
click at [447, 330] on input "Tolerable stress" at bounding box center [440, 329] width 11 height 11
checkbox input "true"
click at [591, 412] on button "SUBMIT" at bounding box center [612, 409] width 95 height 22
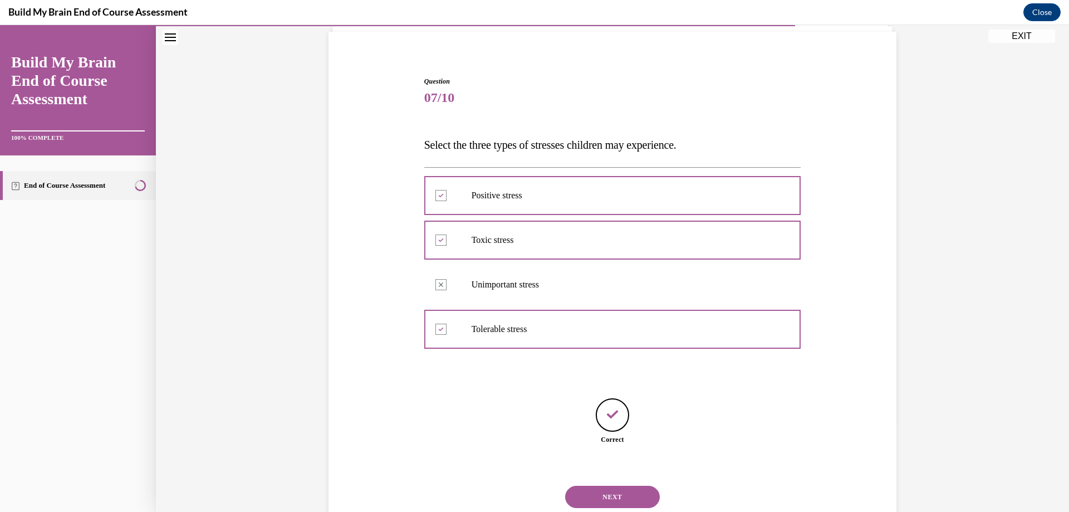
scroll to position [114, 0]
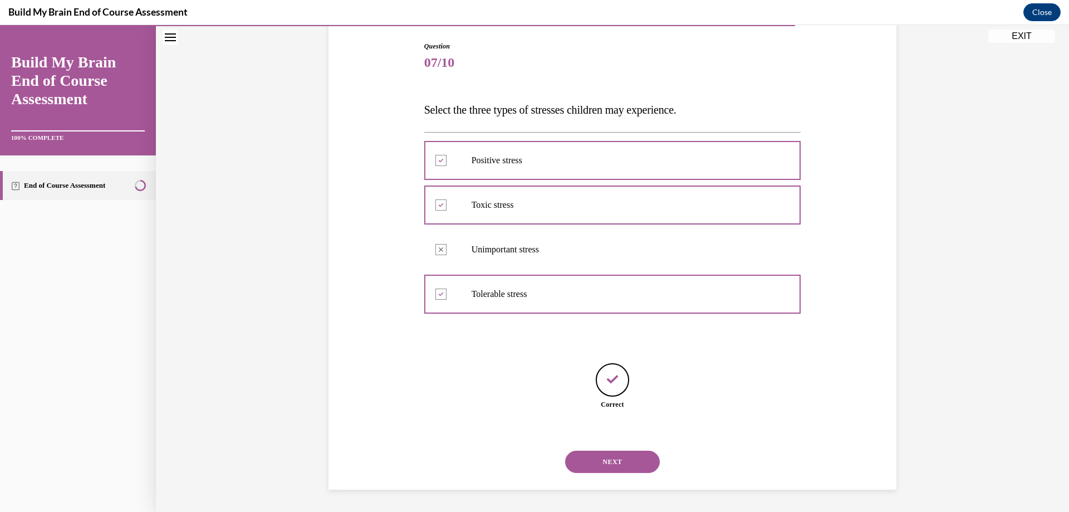
click at [615, 458] on button "NEXT" at bounding box center [612, 461] width 95 height 22
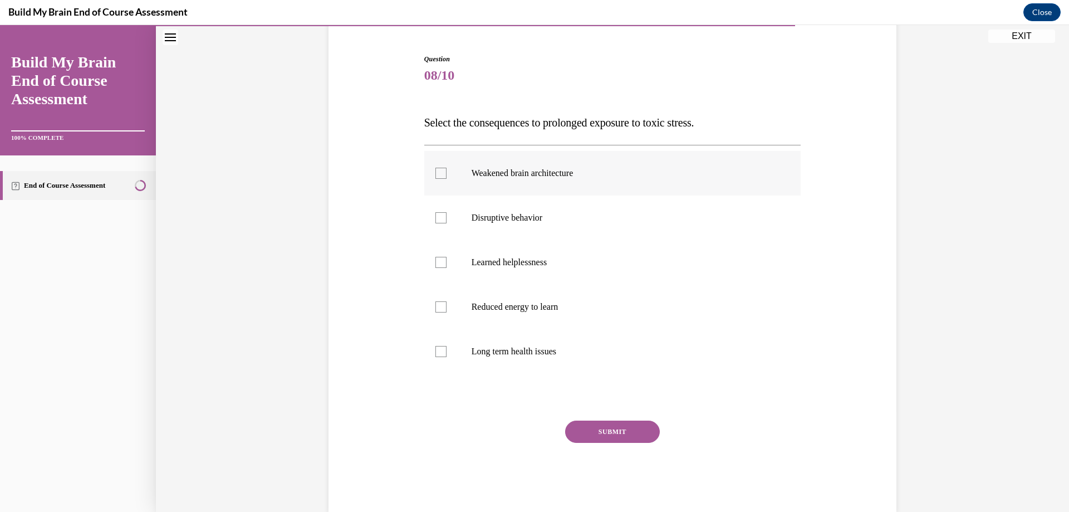
scroll to position [102, 0]
click at [552, 213] on p "Disruptive behavior" at bounding box center [623, 216] width 302 height 11
click at [447, 213] on input "Disruptive behavior" at bounding box center [440, 216] width 11 height 11
checkbox input "true"
click at [526, 263] on p "Learned helplessness" at bounding box center [623, 261] width 302 height 11
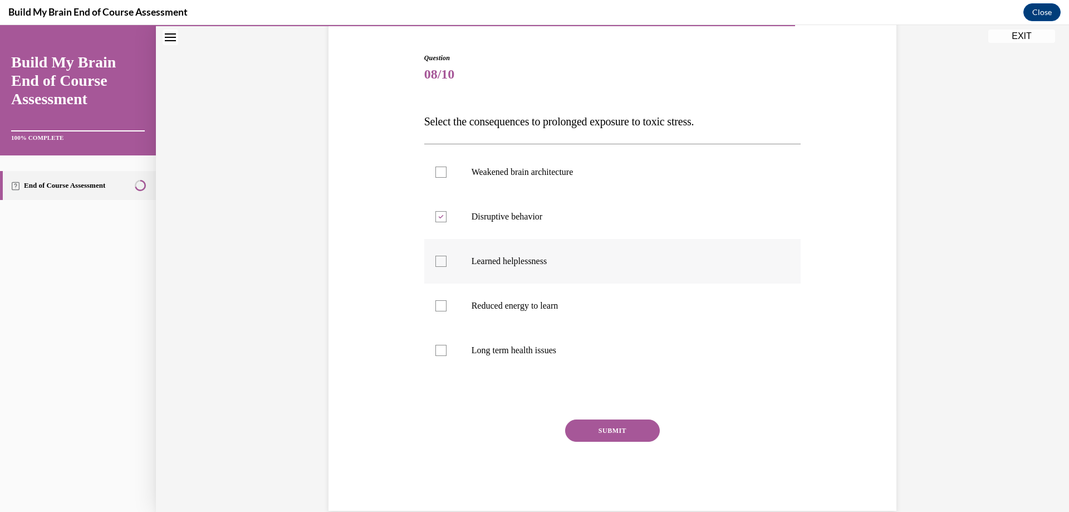
click at [447, 263] on input "Learned helplessness" at bounding box center [440, 261] width 11 height 11
checkbox input "true"
click at [507, 350] on p "Long term health issues" at bounding box center [623, 350] width 302 height 11
click at [447, 350] on input "Long term health issues" at bounding box center [440, 350] width 11 height 11
checkbox input "true"
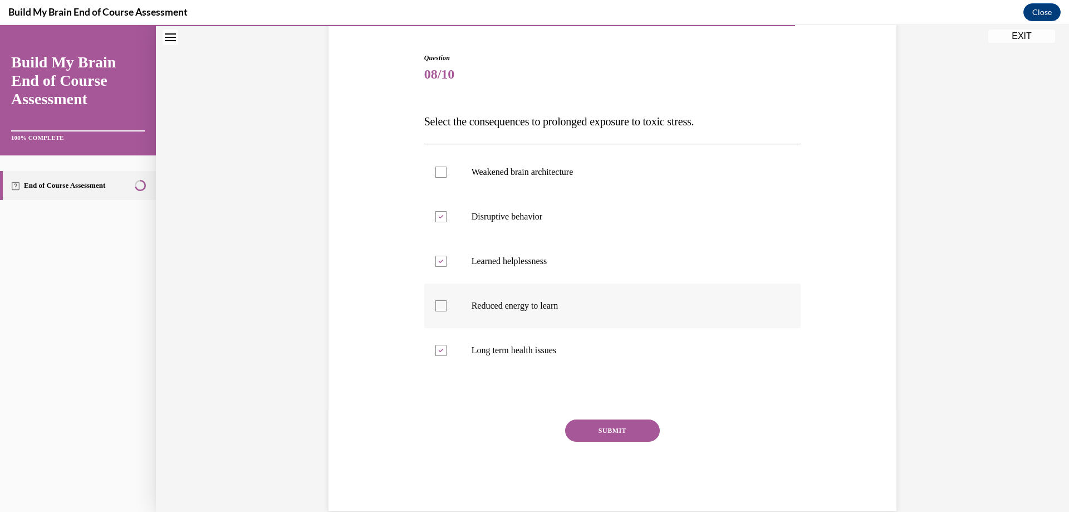
click at [500, 305] on p "Reduced energy to learn" at bounding box center [623, 305] width 302 height 11
click at [447, 305] on input "Reduced energy to learn" at bounding box center [440, 305] width 11 height 11
checkbox input "true"
click at [604, 426] on button "SUBMIT" at bounding box center [612, 430] width 95 height 22
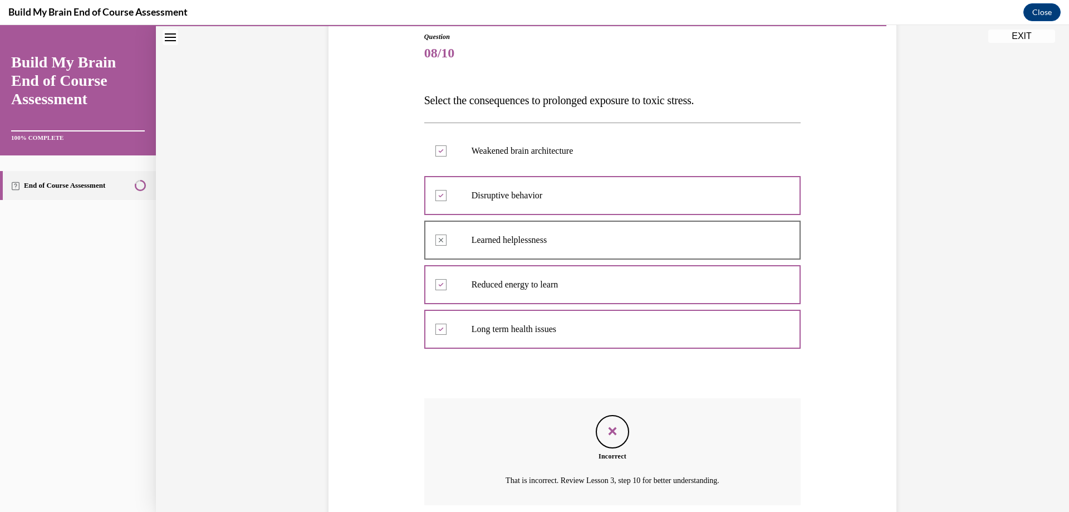
scroll to position [213, 0]
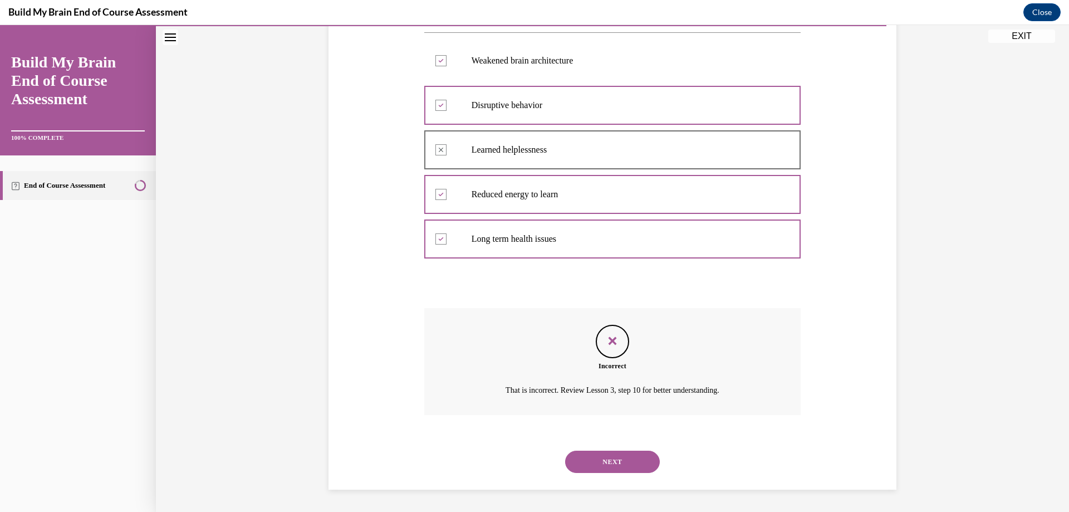
click at [607, 459] on button "NEXT" at bounding box center [612, 461] width 95 height 22
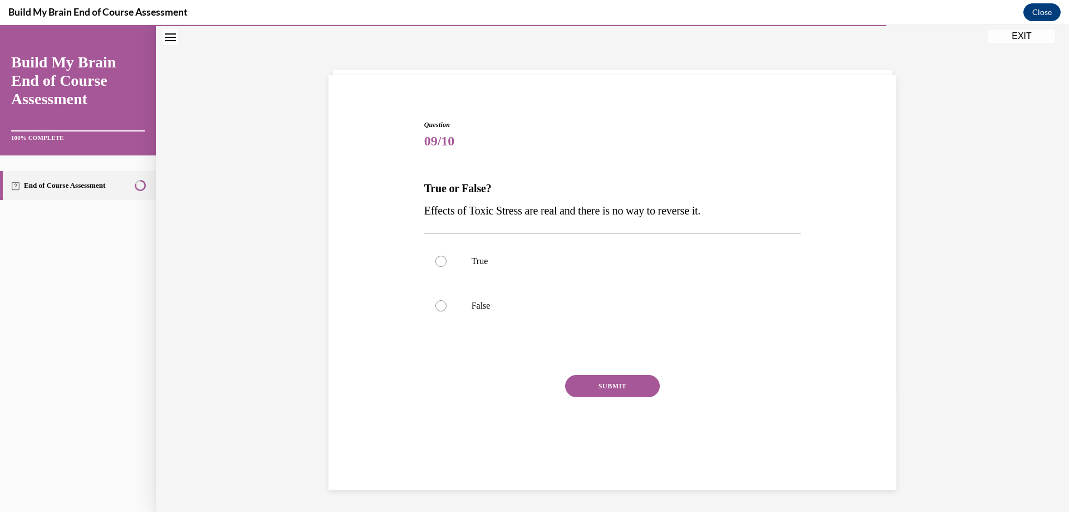
scroll to position [35, 0]
click at [477, 306] on p "False" at bounding box center [623, 305] width 302 height 11
click at [447, 306] on input "False" at bounding box center [440, 305] width 11 height 11
radio input "true"
click at [611, 390] on button "SUBMIT" at bounding box center [612, 386] width 95 height 22
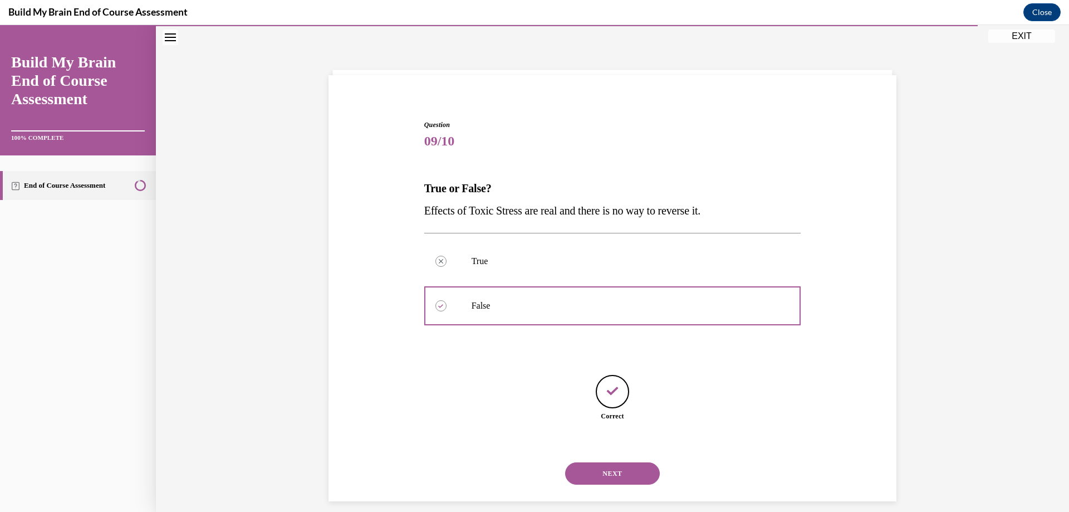
scroll to position [47, 0]
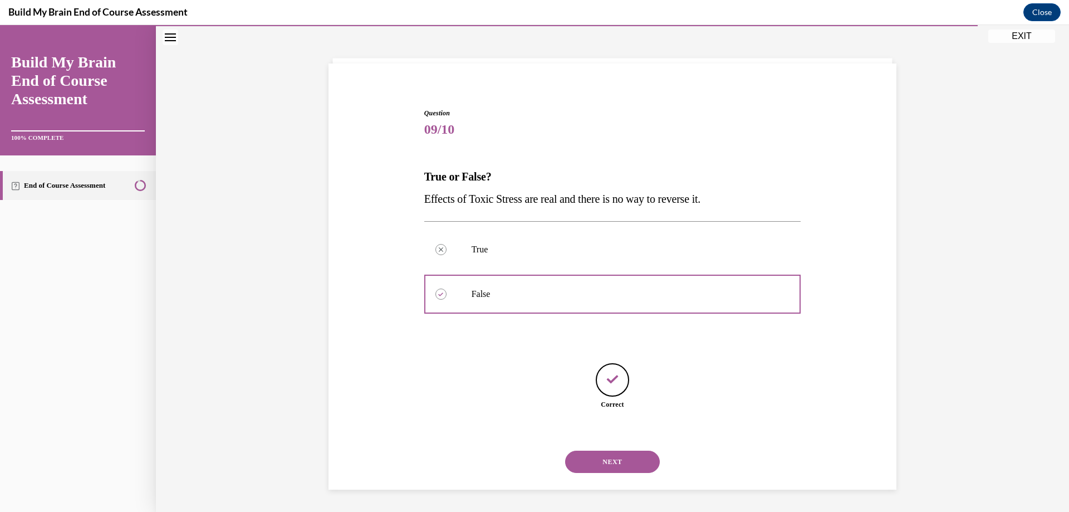
click at [603, 455] on button "NEXT" at bounding box center [612, 461] width 95 height 22
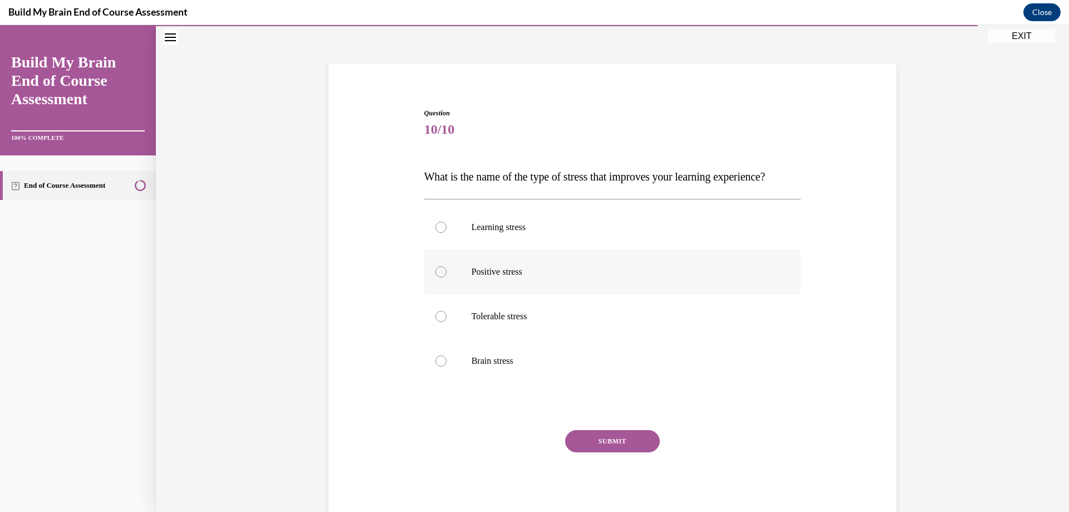
click at [498, 277] on p "Positive stress" at bounding box center [623, 271] width 302 height 11
click at [447, 277] on input "Positive stress" at bounding box center [440, 271] width 11 height 11
radio input "true"
click at [581, 452] on button "SUBMIT" at bounding box center [612, 441] width 95 height 22
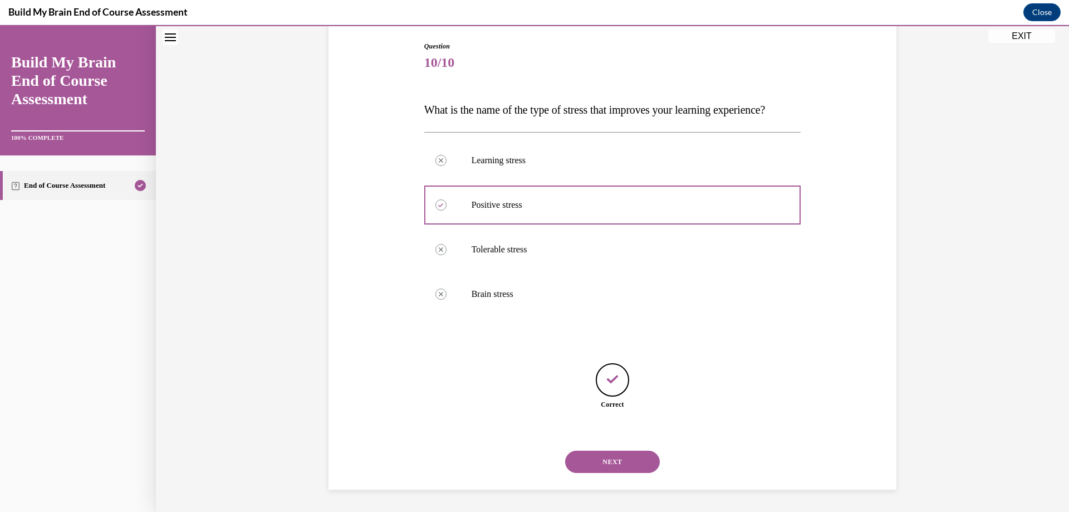
scroll to position [136, 0]
click at [589, 462] on button "NEXT" at bounding box center [612, 461] width 95 height 22
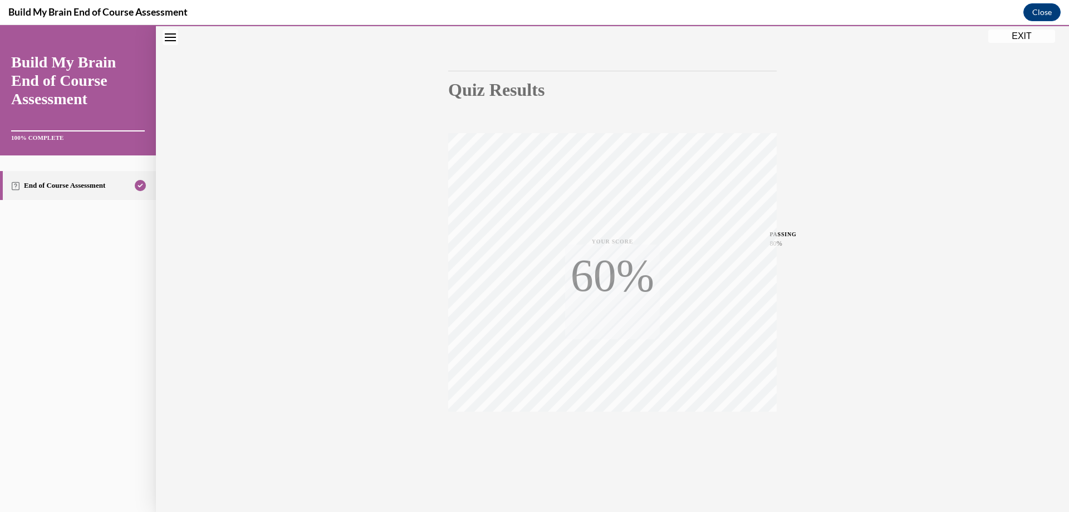
scroll to position [84, 0]
click at [836, 348] on div "Quiz Results PASSING 80% Your score 90% Passed PASSING 80% Your score Your scor…" at bounding box center [612, 244] width 913 height 536
click at [1023, 31] on button "EXIT" at bounding box center [1021, 36] width 67 height 13
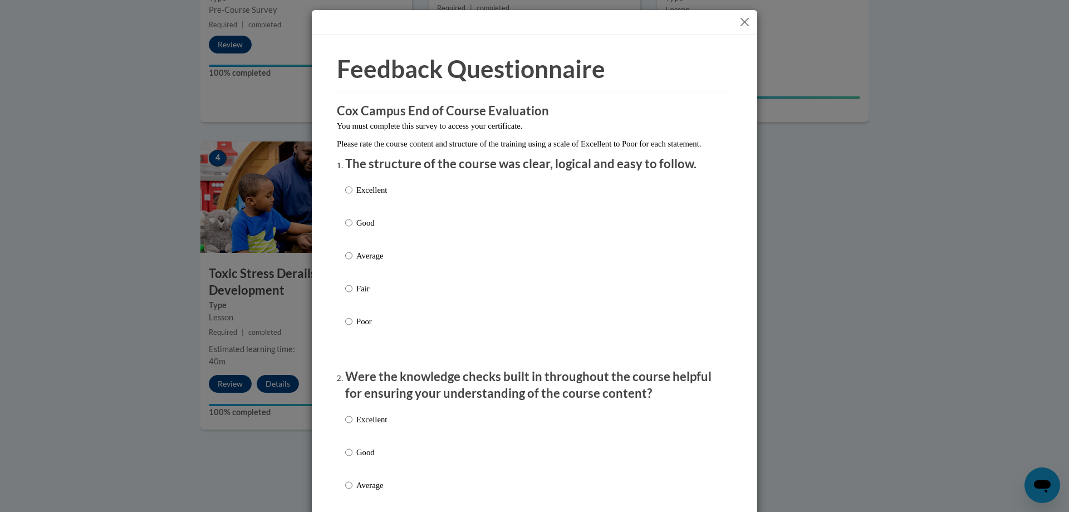
click at [370, 210] on label "Excellent" at bounding box center [366, 199] width 42 height 30
click at [352, 196] on input "Excellent" at bounding box center [348, 190] width 7 height 12
radio input "true"
click at [369, 438] on label "Excellent" at bounding box center [366, 428] width 42 height 30
click at [352, 425] on input "Excellent" at bounding box center [348, 419] width 7 height 12
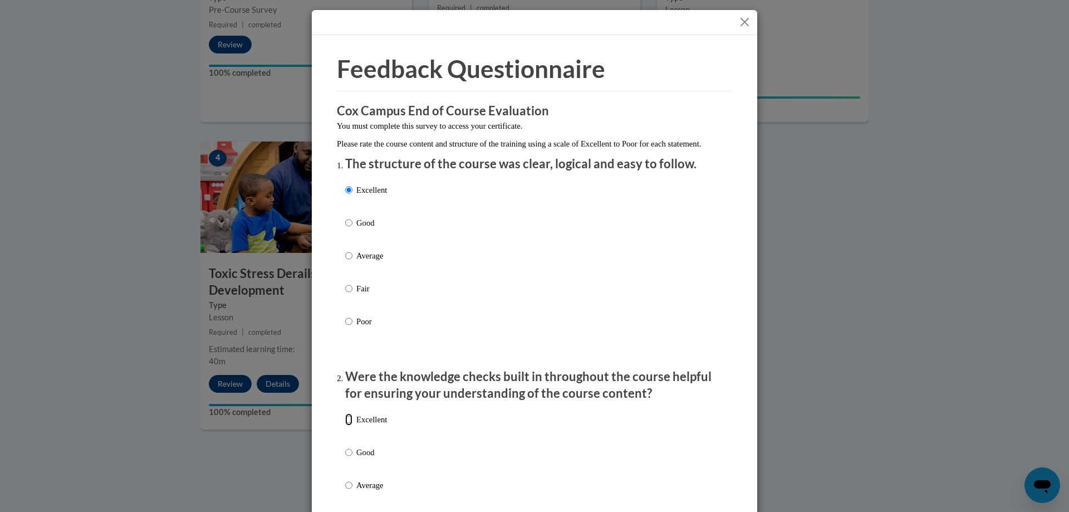
radio input "true"
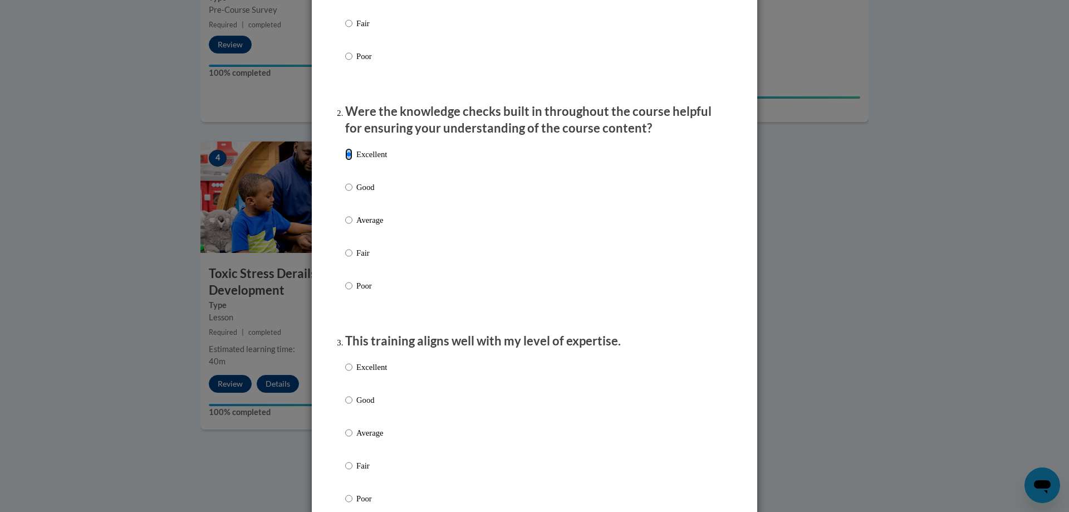
scroll to position [334, 0]
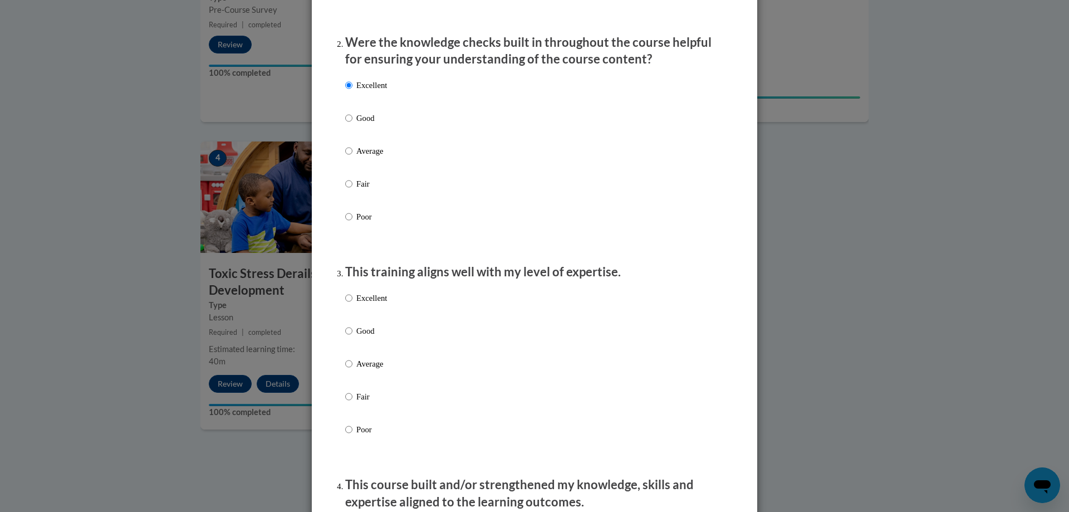
click at [416, 315] on div "Excellent Good Average Fair Poor" at bounding box center [534, 377] width 379 height 182
click at [375, 304] on p "Excellent" at bounding box center [371, 298] width 31 height 12
click at [352, 304] on input "Excellent" at bounding box center [348, 298] width 7 height 12
radio input "true"
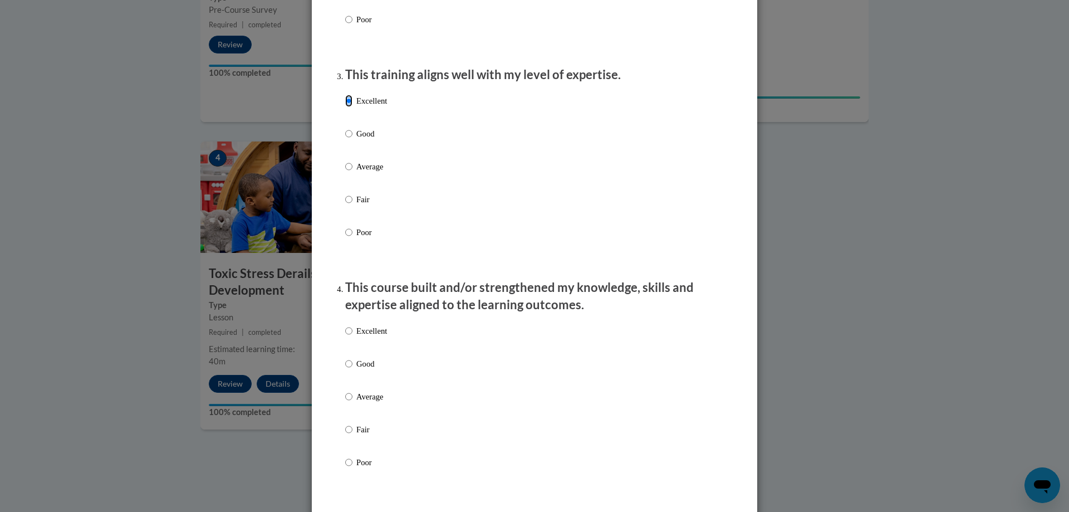
scroll to position [612, 0]
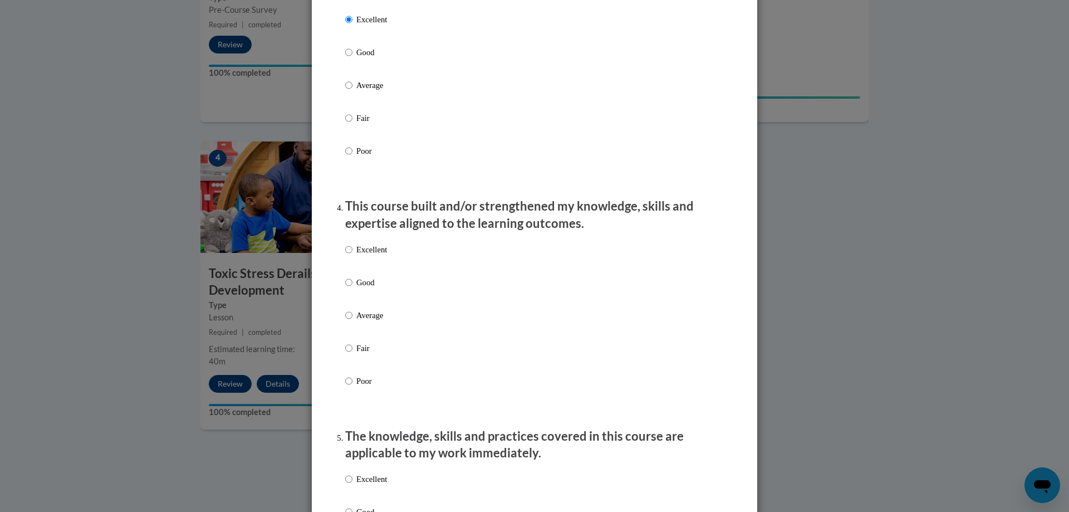
click at [365, 256] on p "Excellent" at bounding box center [371, 249] width 31 height 12
click at [352, 256] on input "Excellent" at bounding box center [348, 249] width 7 height 12
radio input "true"
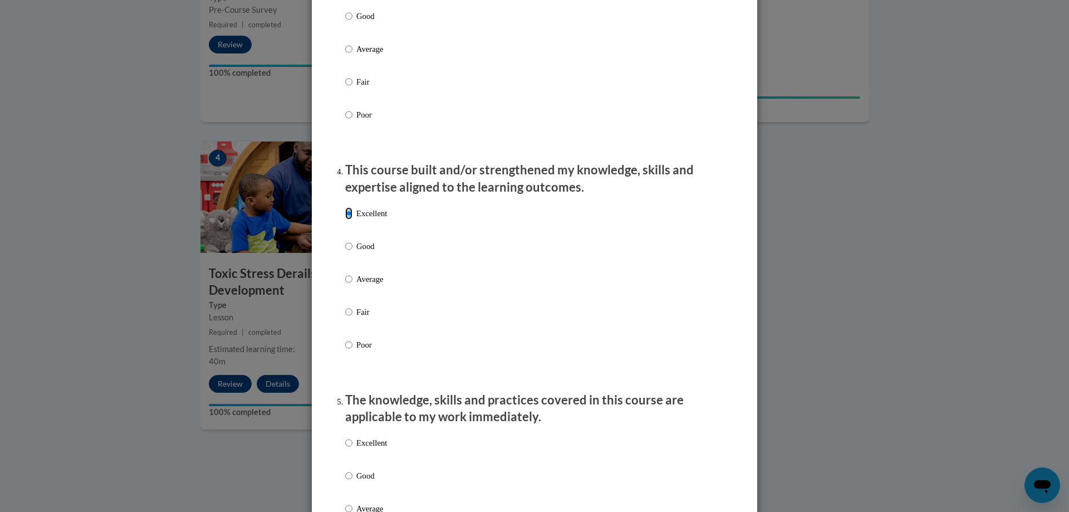
scroll to position [668, 0]
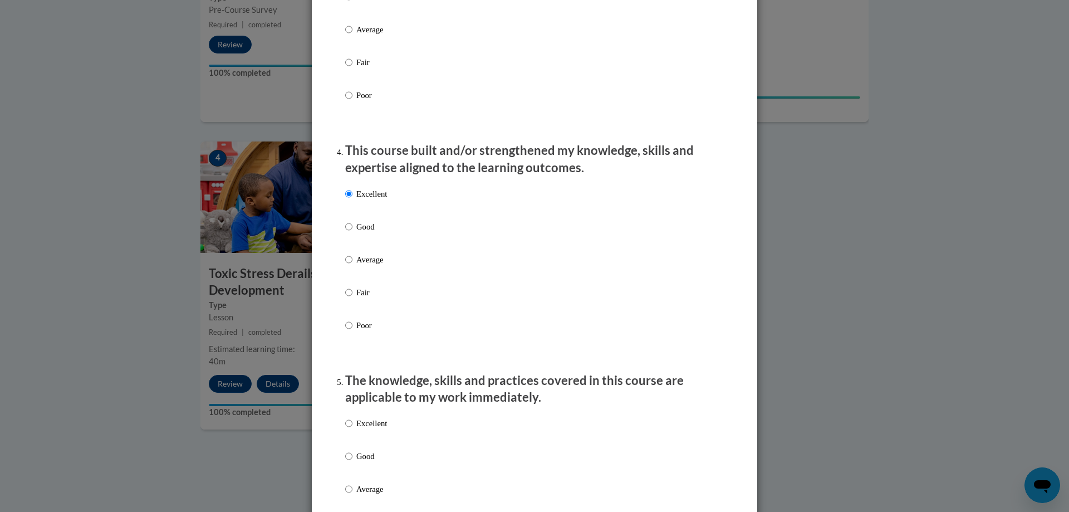
click at [360, 429] on p "Excellent" at bounding box center [371, 423] width 31 height 12
click at [352, 429] on input "Excellent" at bounding box center [348, 423] width 7 height 12
radio input "true"
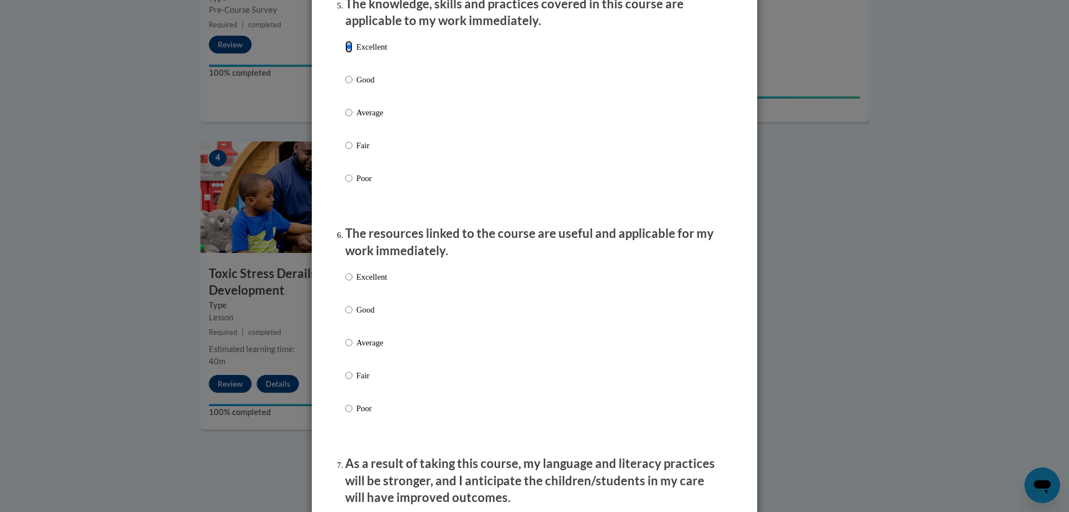
scroll to position [1058, 0]
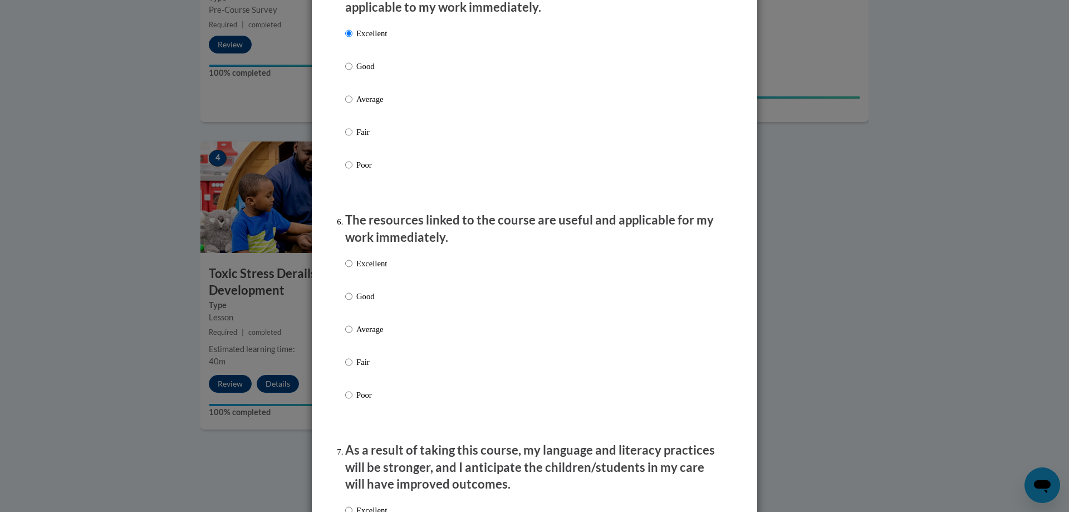
click at [358, 269] on p "Excellent" at bounding box center [371, 263] width 31 height 12
click at [352, 269] on input "Excellent" at bounding box center [348, 263] width 7 height 12
radio input "true"
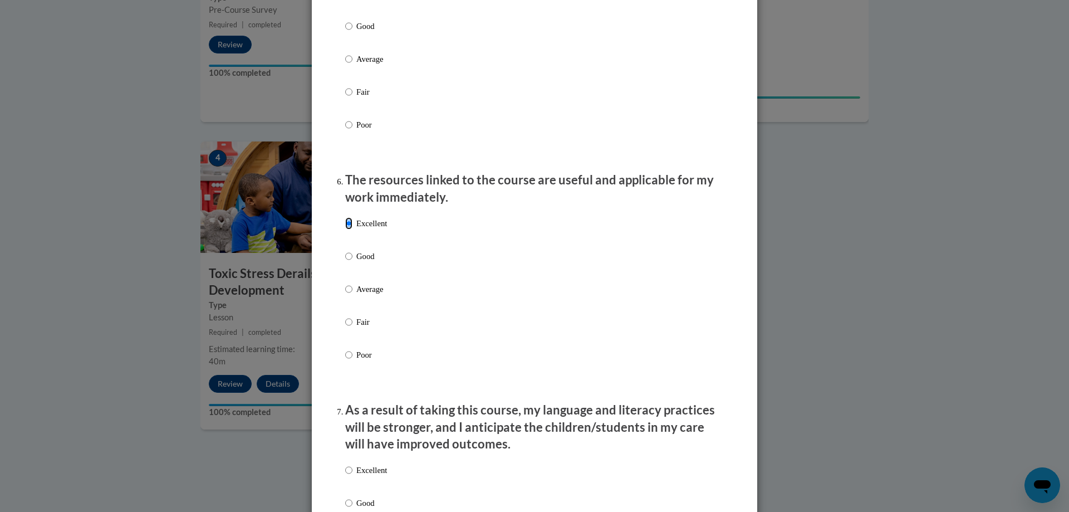
scroll to position [1336, 0]
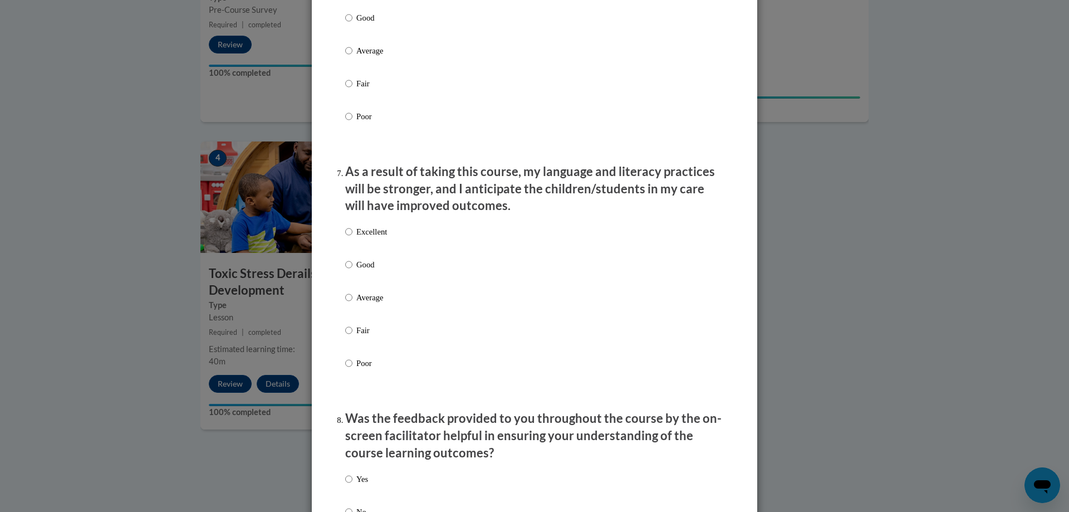
click at [362, 238] on p "Excellent" at bounding box center [371, 232] width 31 height 12
click at [352, 238] on input "Excellent" at bounding box center [348, 232] width 7 height 12
radio input "true"
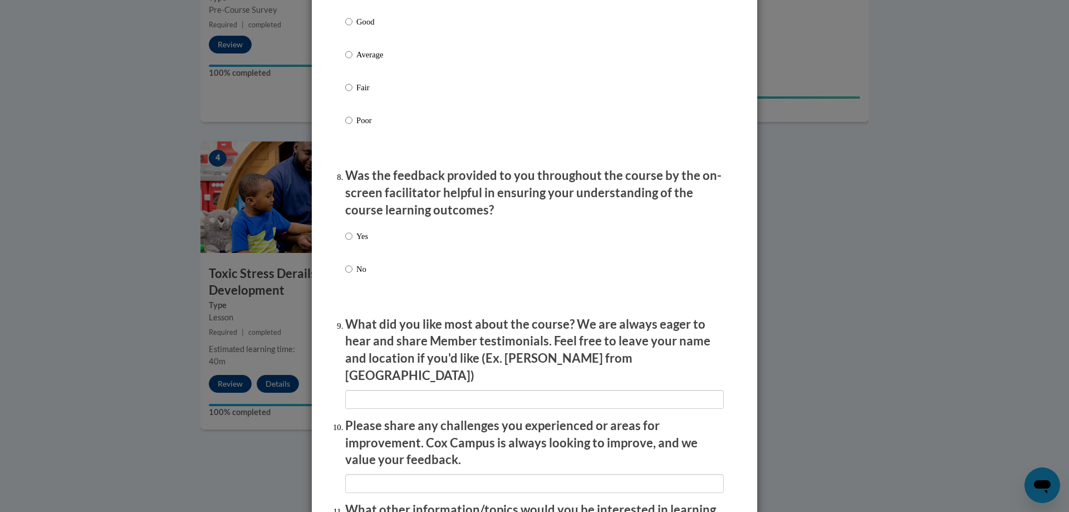
scroll to position [1615, 0]
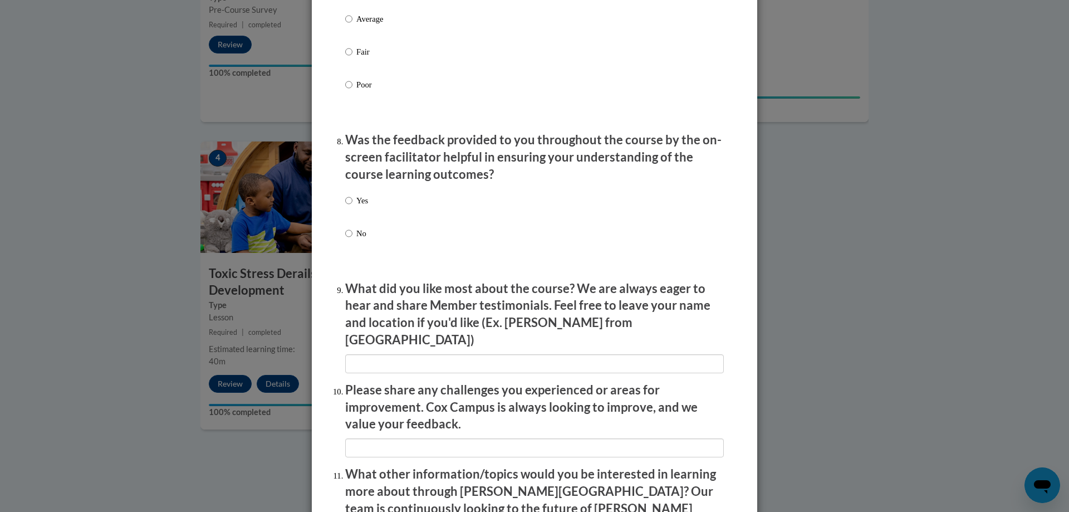
click at [351, 203] on label "Yes" at bounding box center [356, 209] width 23 height 30
click at [351, 203] on input "Yes" at bounding box center [348, 200] width 7 height 12
radio input "true"
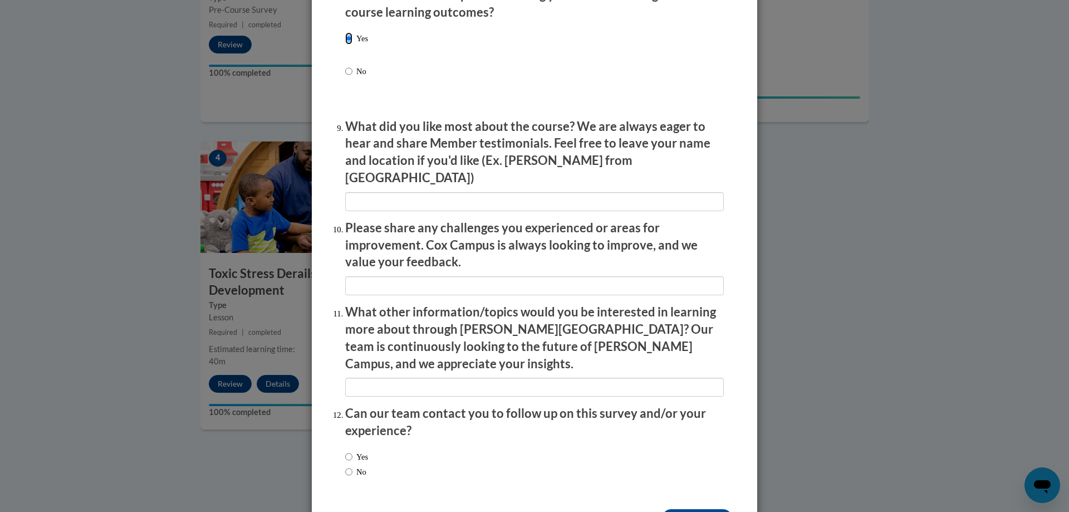
scroll to position [1782, 0]
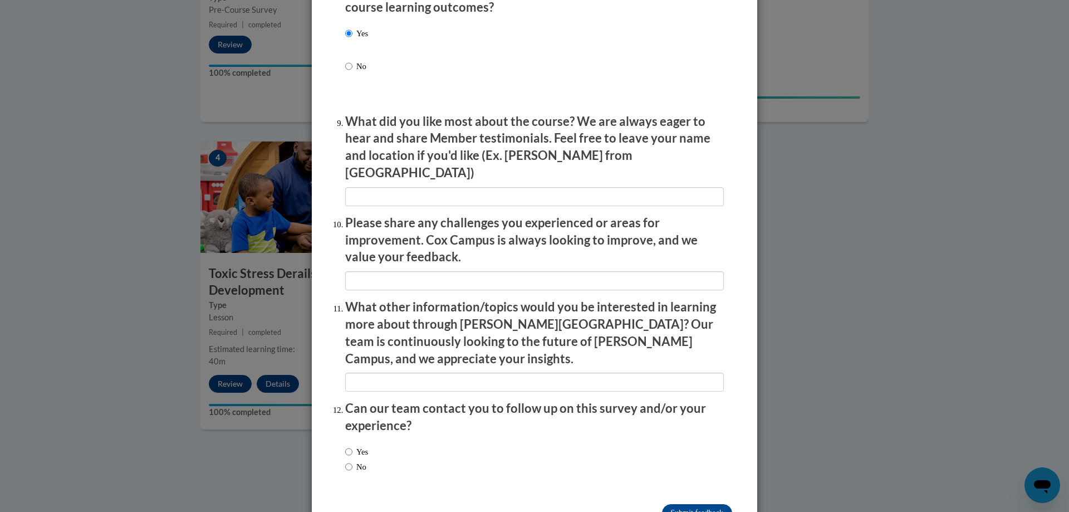
click at [350, 445] on label "Yes" at bounding box center [356, 451] width 23 height 12
click at [350, 445] on input "Yes" at bounding box center [348, 451] width 7 height 12
radio input "true"
click at [682, 504] on input "Submit feedback" at bounding box center [697, 513] width 70 height 18
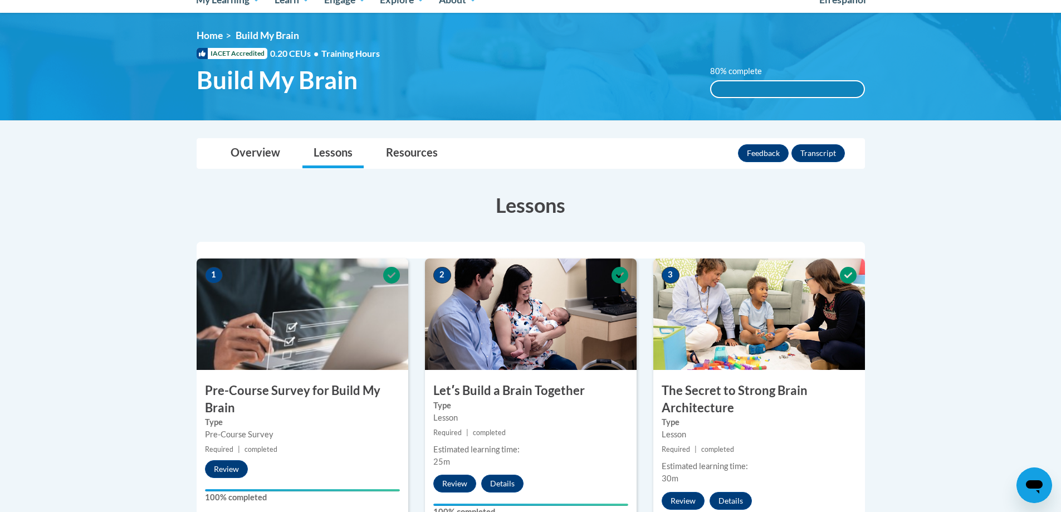
scroll to position [56, 0]
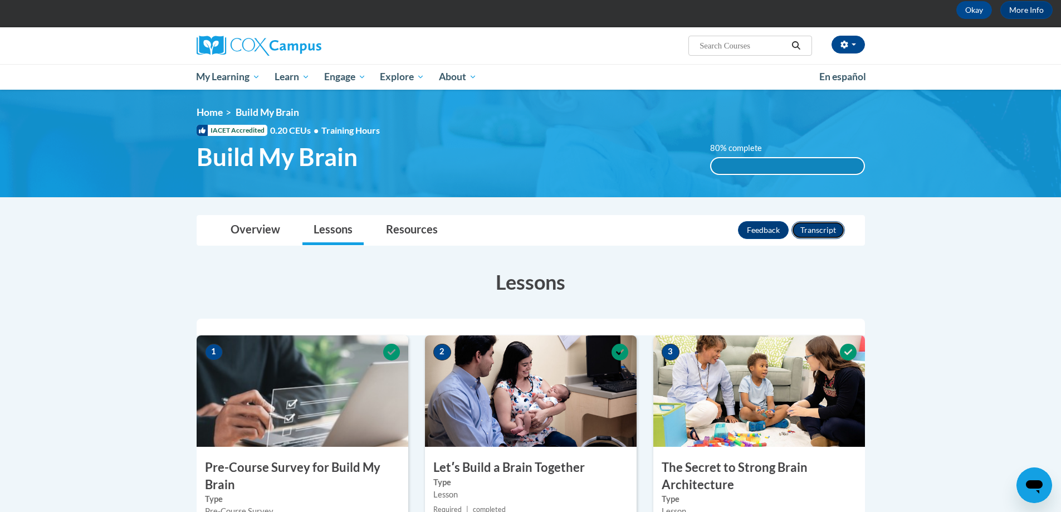
click at [813, 229] on button "Transcript" at bounding box center [817, 230] width 53 height 18
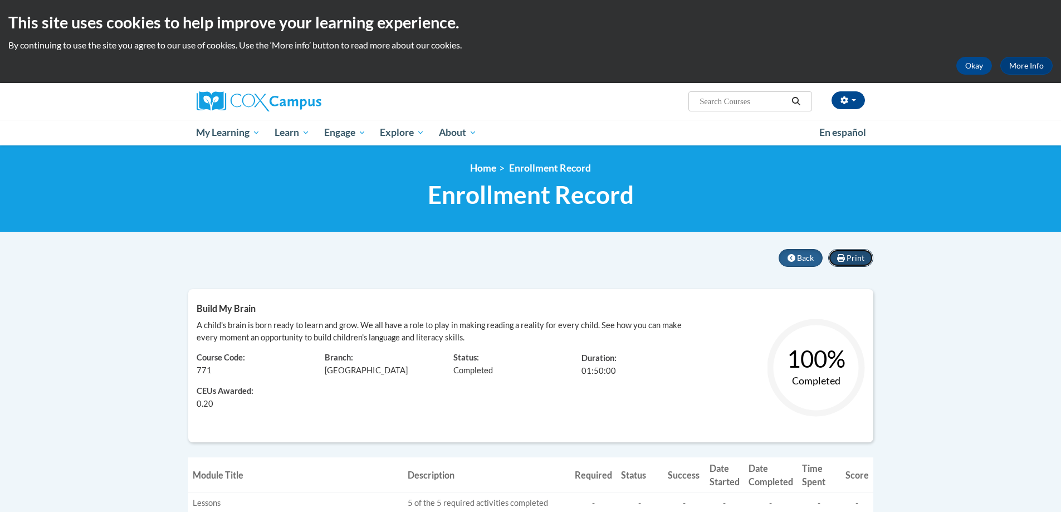
click at [863, 258] on span "Print" at bounding box center [855, 257] width 18 height 9
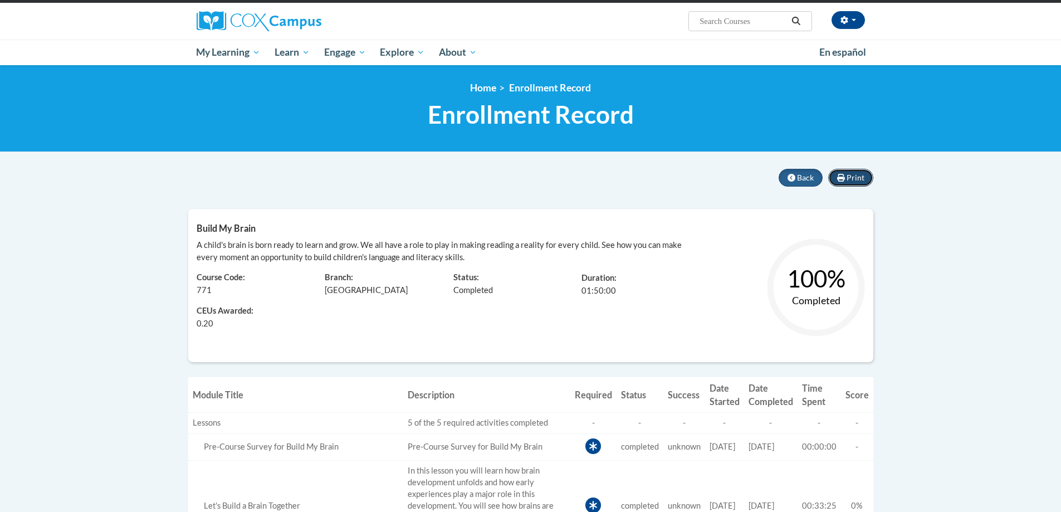
scroll to position [43, 0]
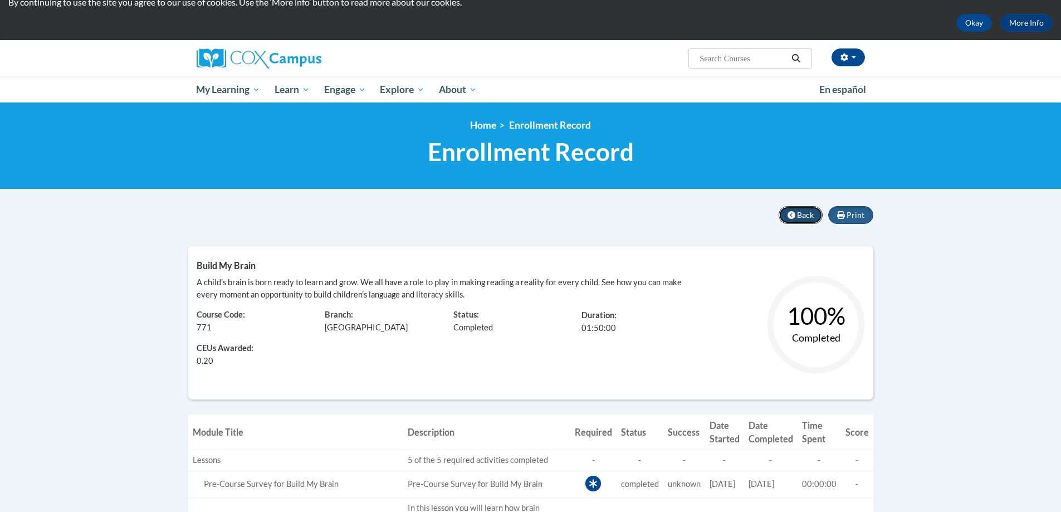
click at [795, 217] on icon at bounding box center [791, 215] width 8 height 8
